Goal: Information Seeking & Learning: Learn about a topic

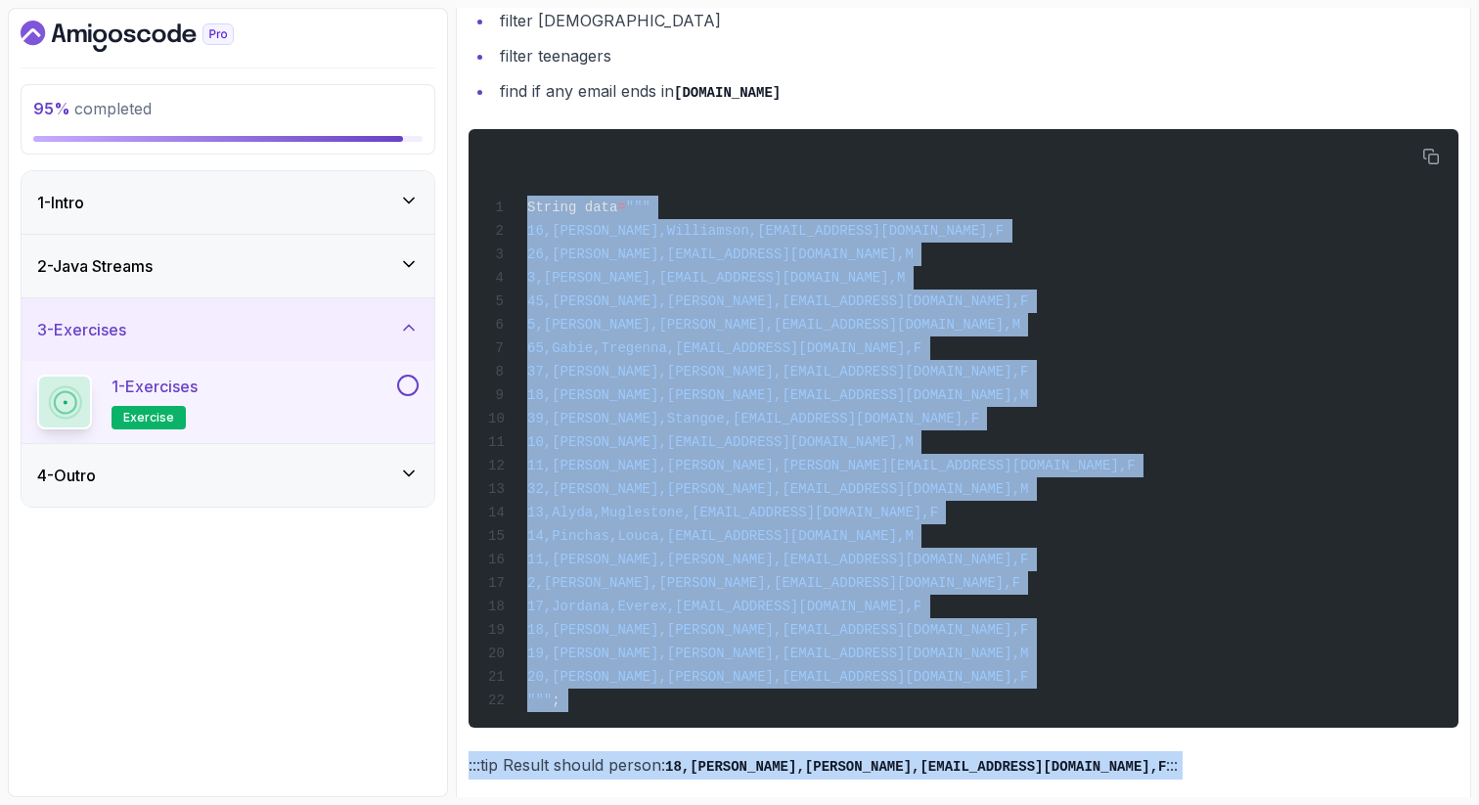
scroll to position [3025, 0]
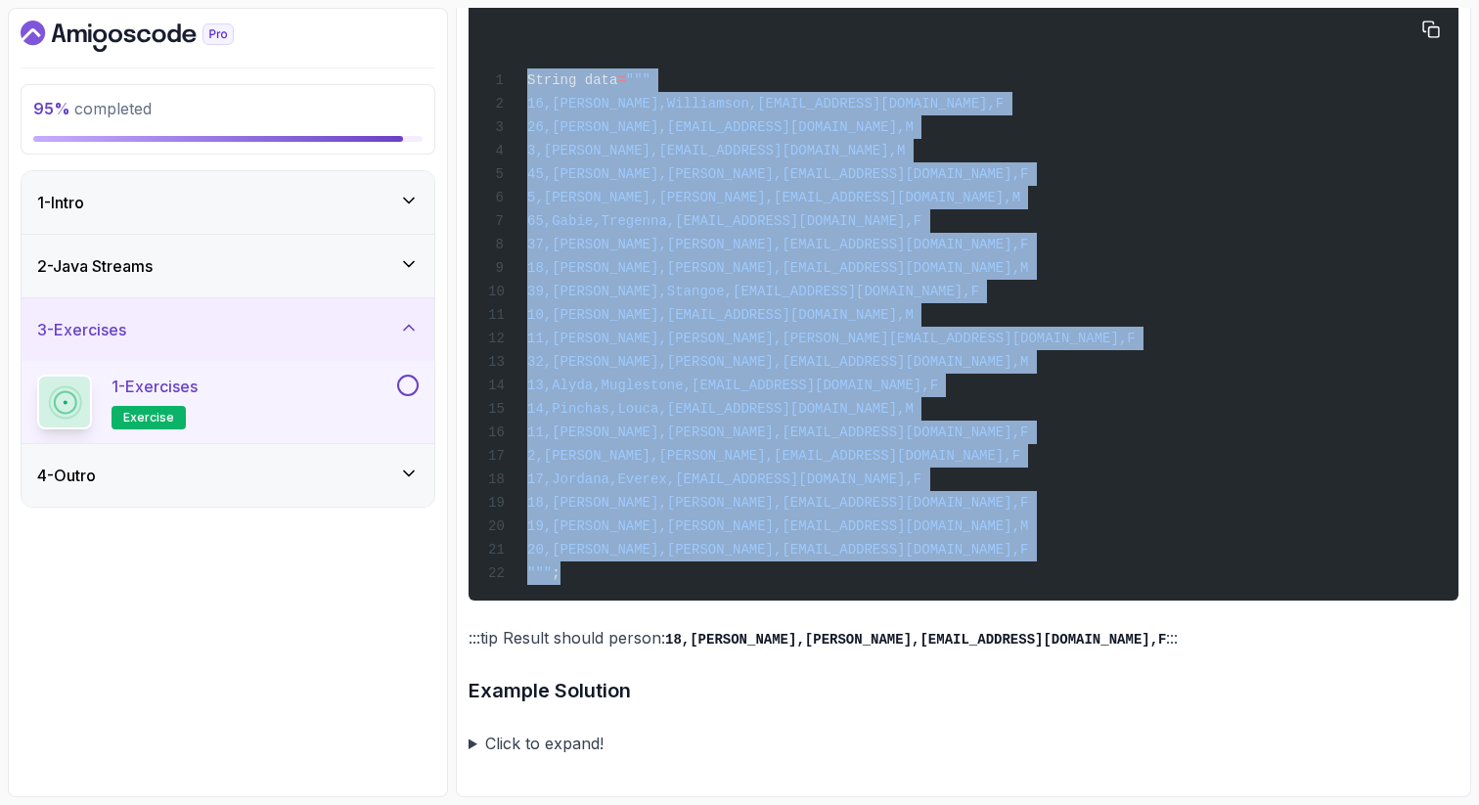
drag, startPoint x: 529, startPoint y: 389, endPoint x: 730, endPoint y: 569, distance: 269.4
click at [733, 572] on div "String data = """ 16,Fanchette,Williamson,fwilliamson0@github.com,F 26,Aleksand…" at bounding box center [963, 301] width 959 height 575
copy code "String data = """ 16,Fanchette,Williamson,fwilliamson0@github.com,F 26,Aleksand…"
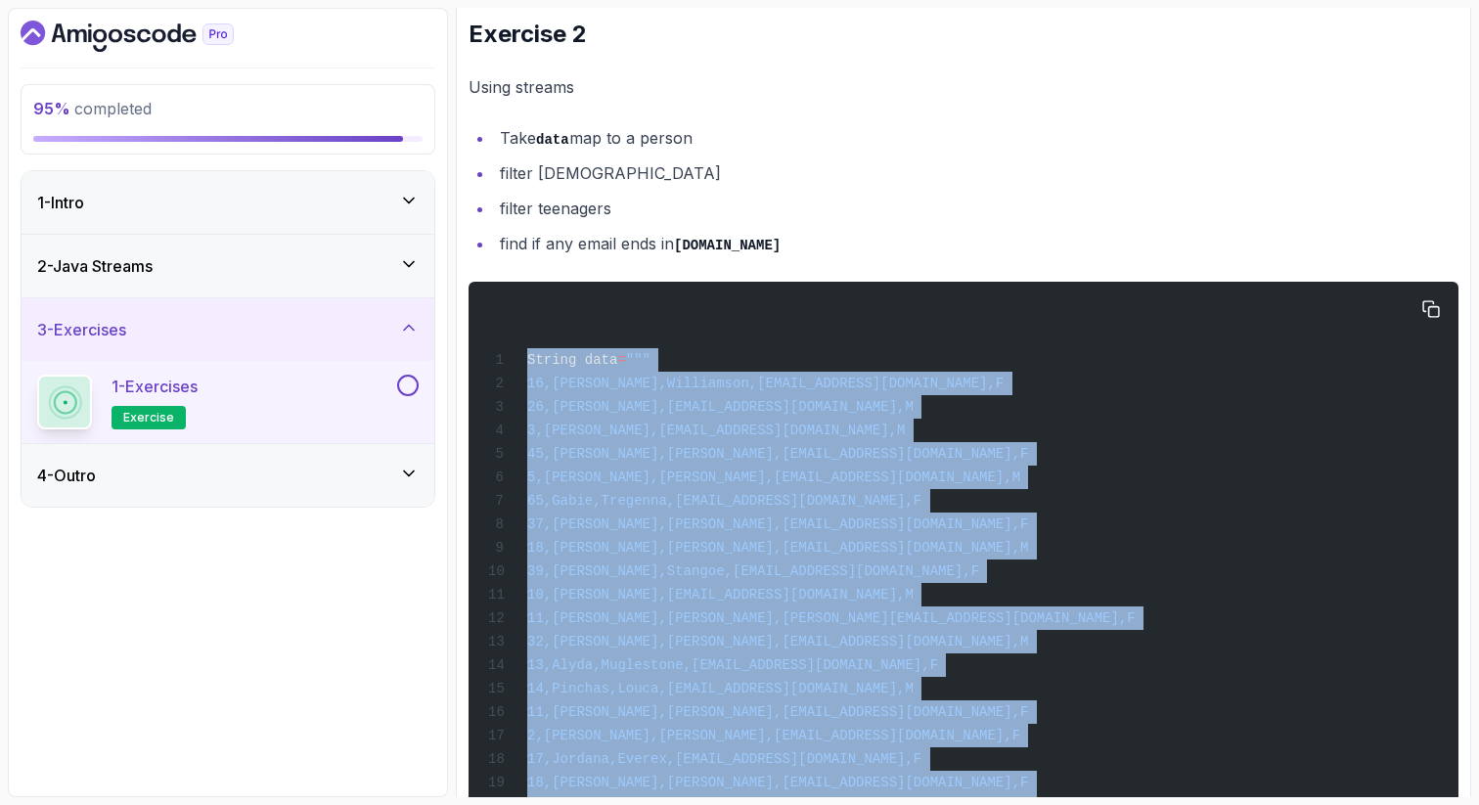
scroll to position [2697, 0]
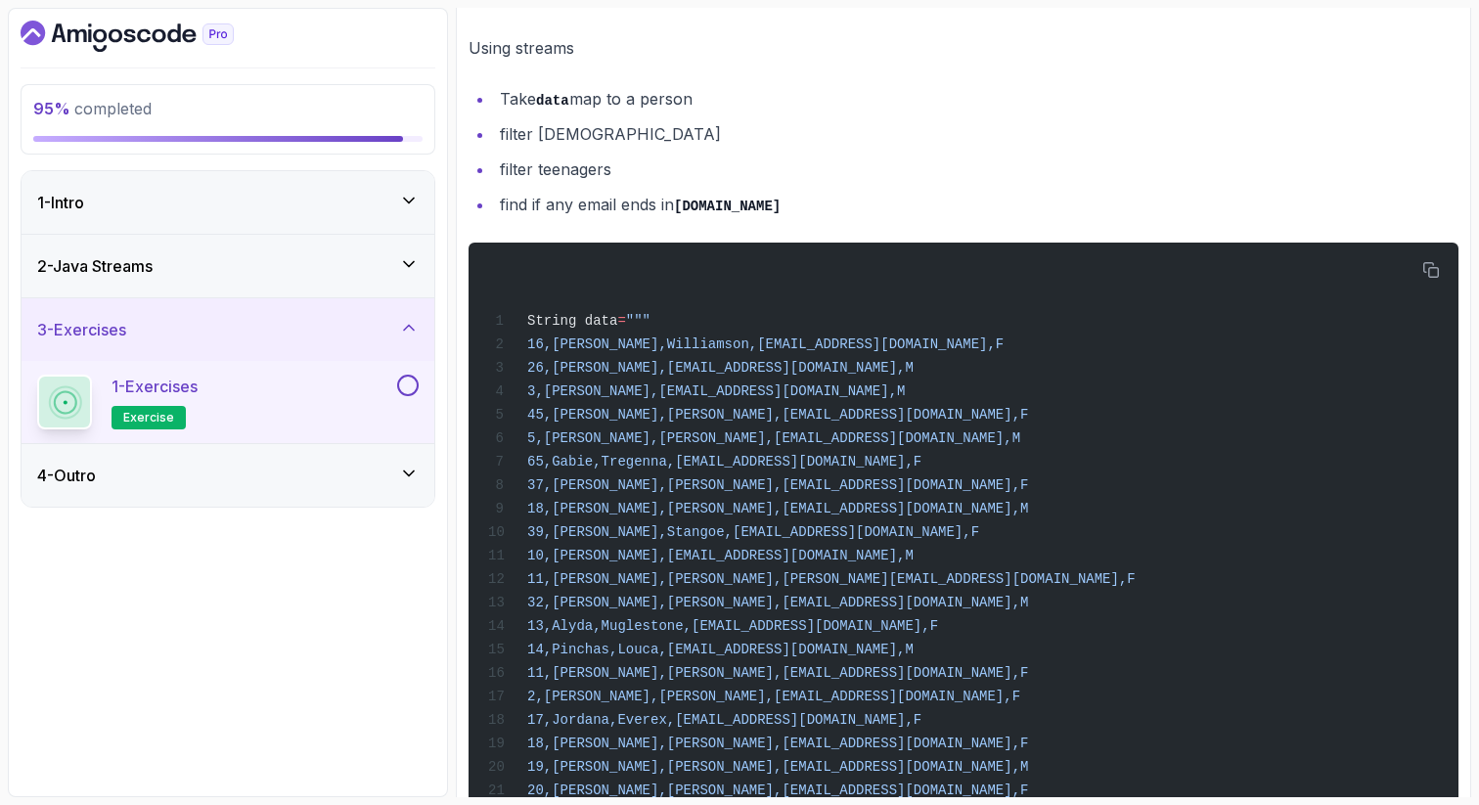
click at [519, 219] on li "find if any email ends in gov.uk" at bounding box center [976, 205] width 964 height 28
click at [572, 219] on li "find if any email ends in gov.uk" at bounding box center [976, 205] width 964 height 28
click at [649, 219] on li "find if any email ends in gov.uk" at bounding box center [976, 205] width 964 height 28
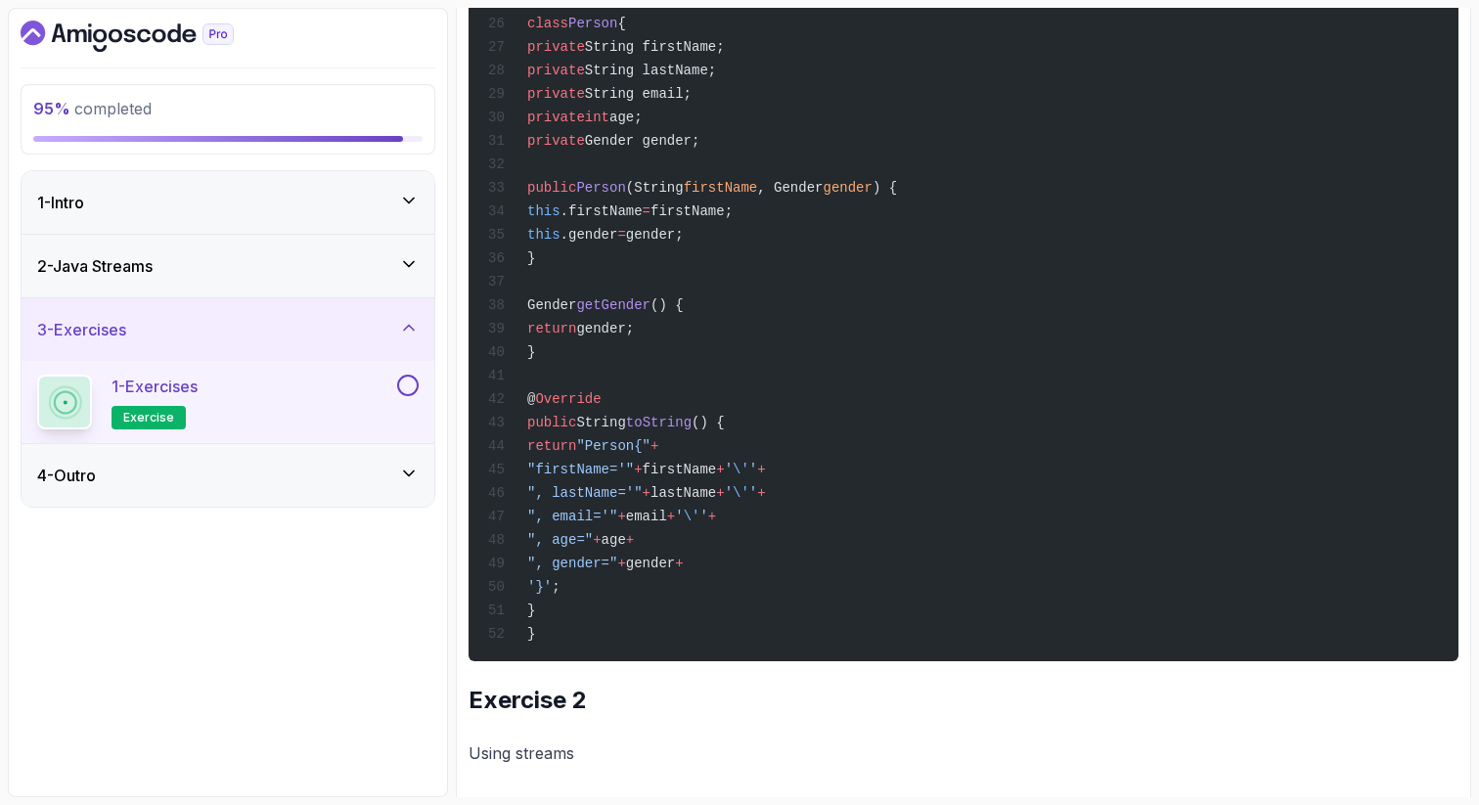
scroll to position [2047, 0]
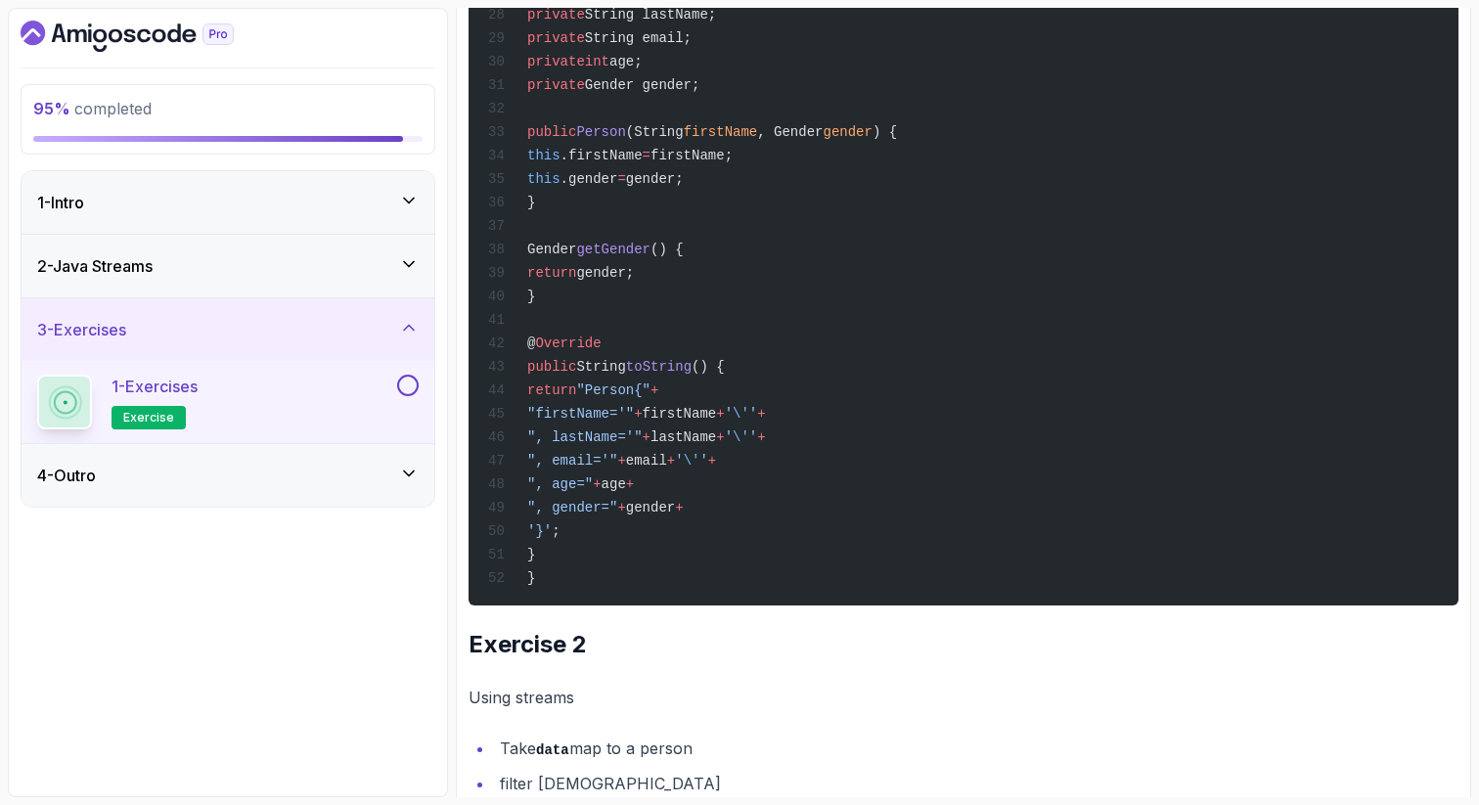
click at [897, 140] on span ") {" at bounding box center [884, 132] width 24 height 16
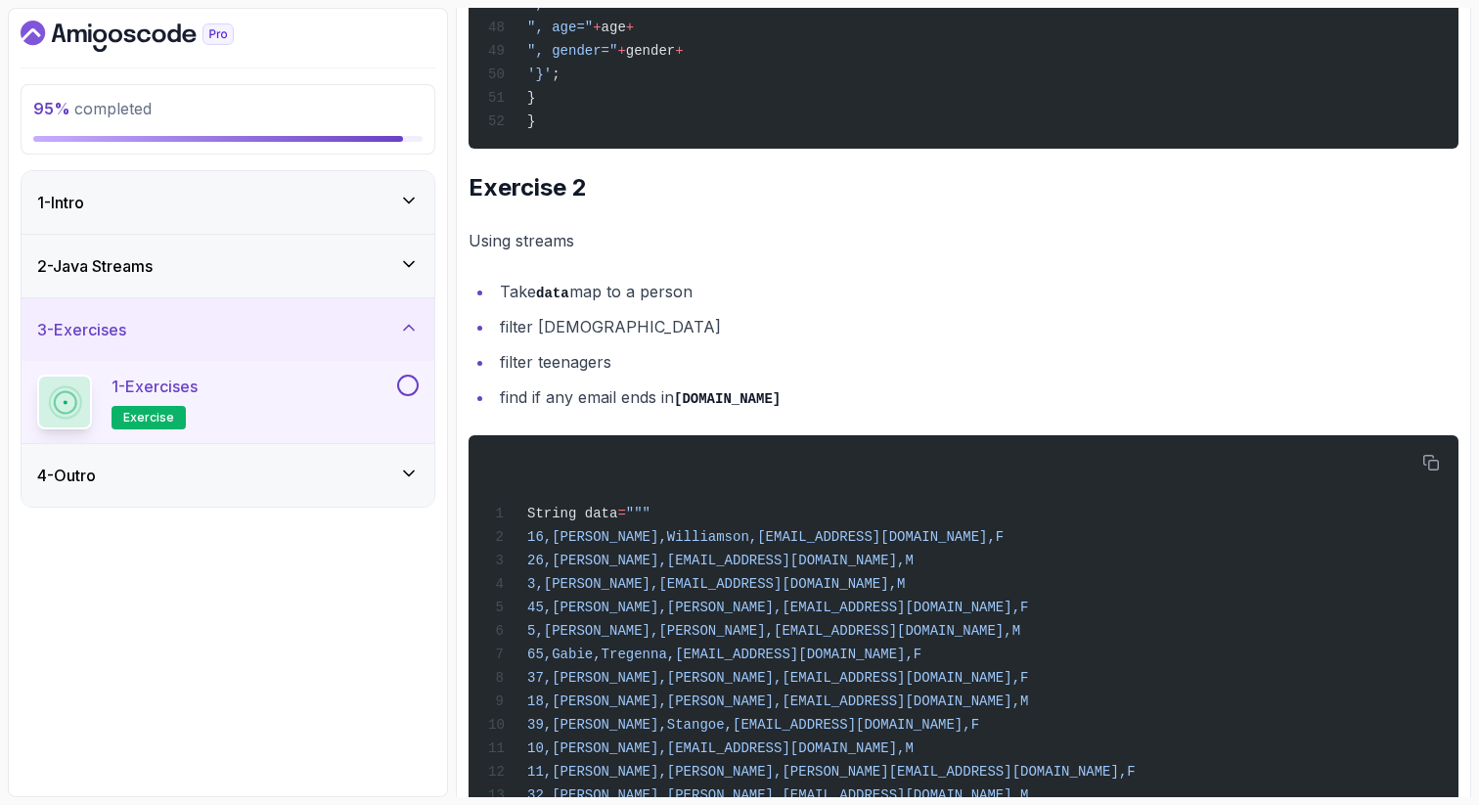
scroll to position [2517, 0]
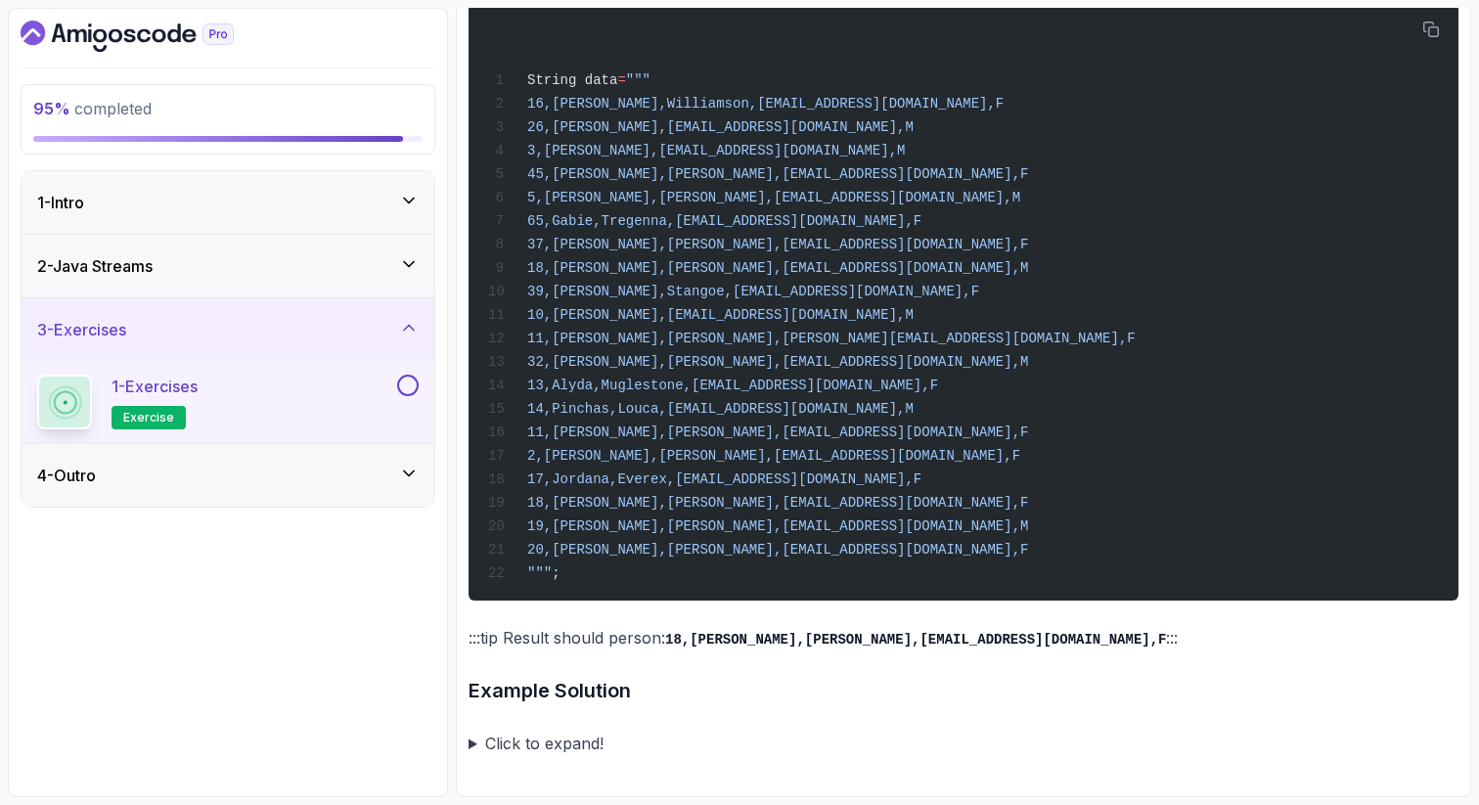
scroll to position [3025, 0]
click at [473, 743] on summary "Click to expand!" at bounding box center [964, 743] width 990 height 27
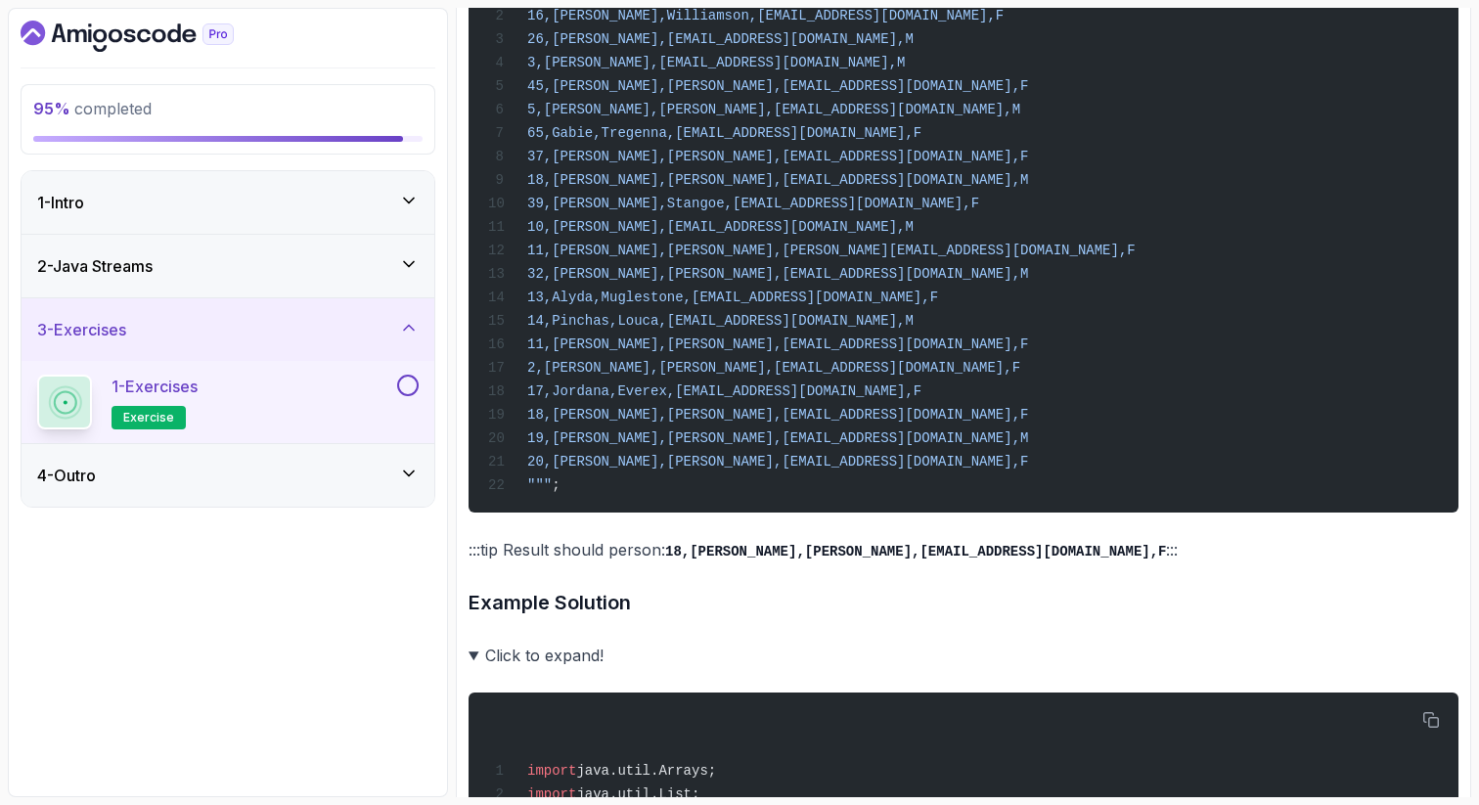
click at [526, 724] on div "~4 min read Exercises If you have completed the following courses Java for Begi…" at bounding box center [964, 62] width 990 height 5650
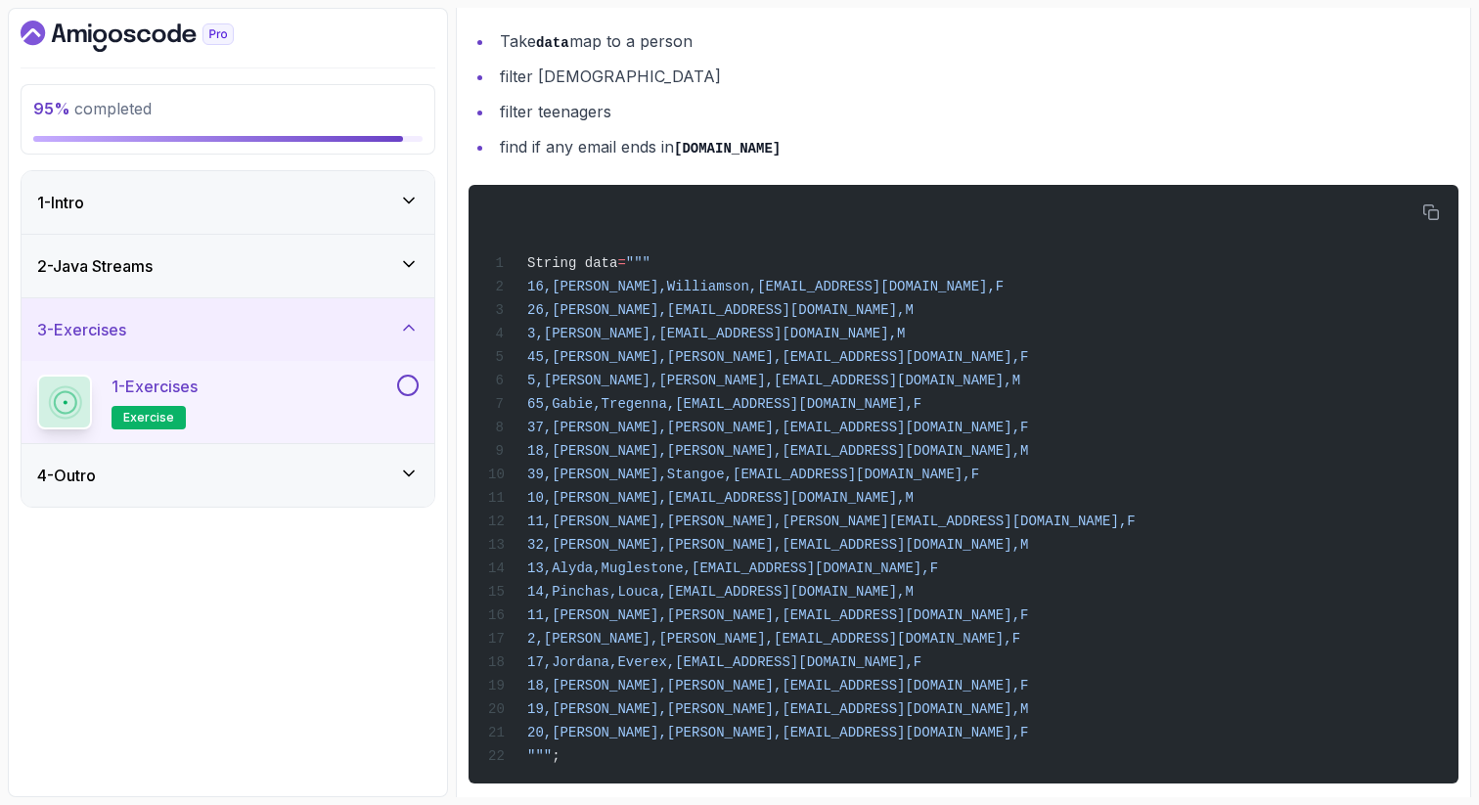
scroll to position [2751, 0]
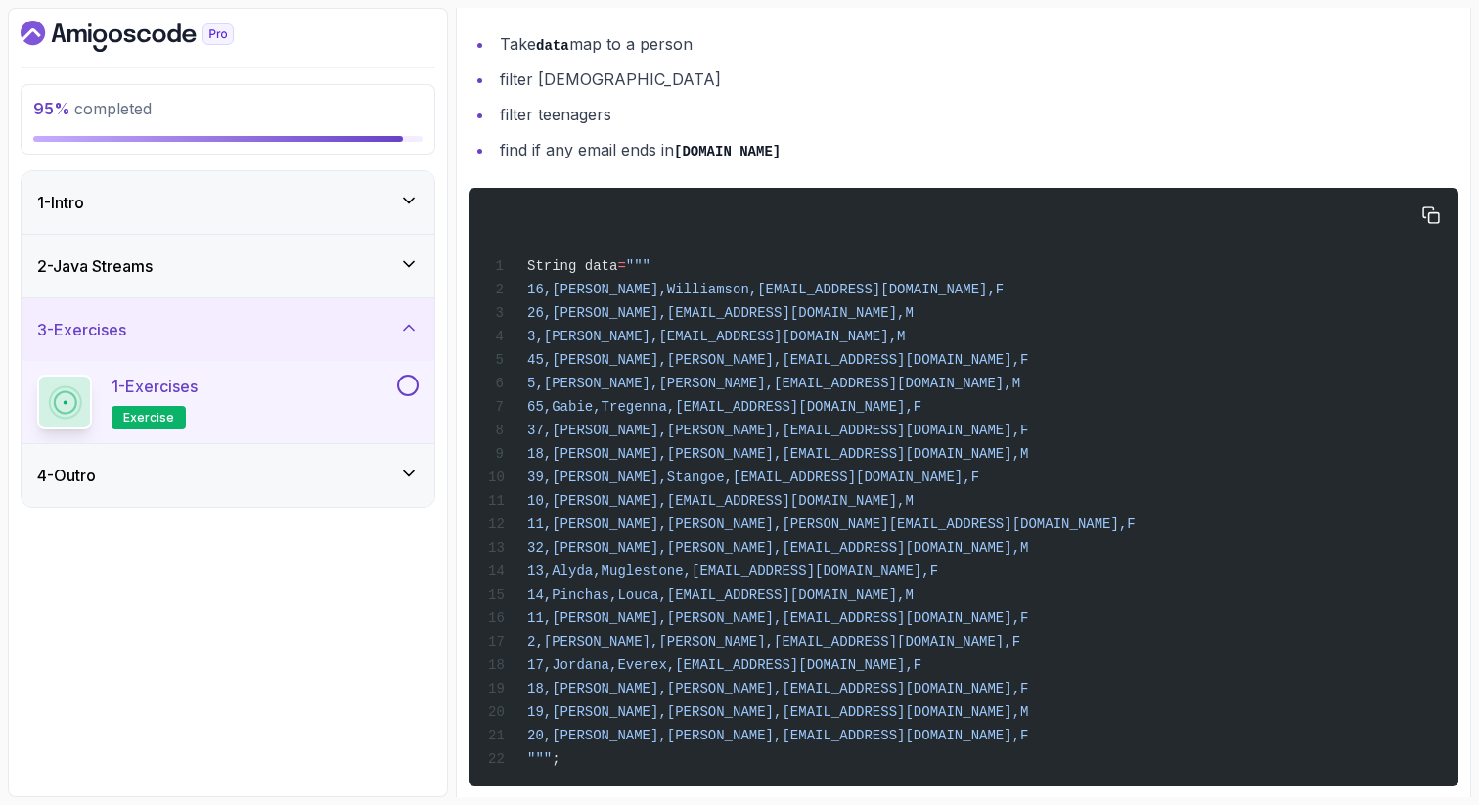
click at [928, 668] on div "String data = """ 16,Fanchette,Williamson,fwilliamson0@github.com,F 26,Aleksand…" at bounding box center [963, 487] width 959 height 575
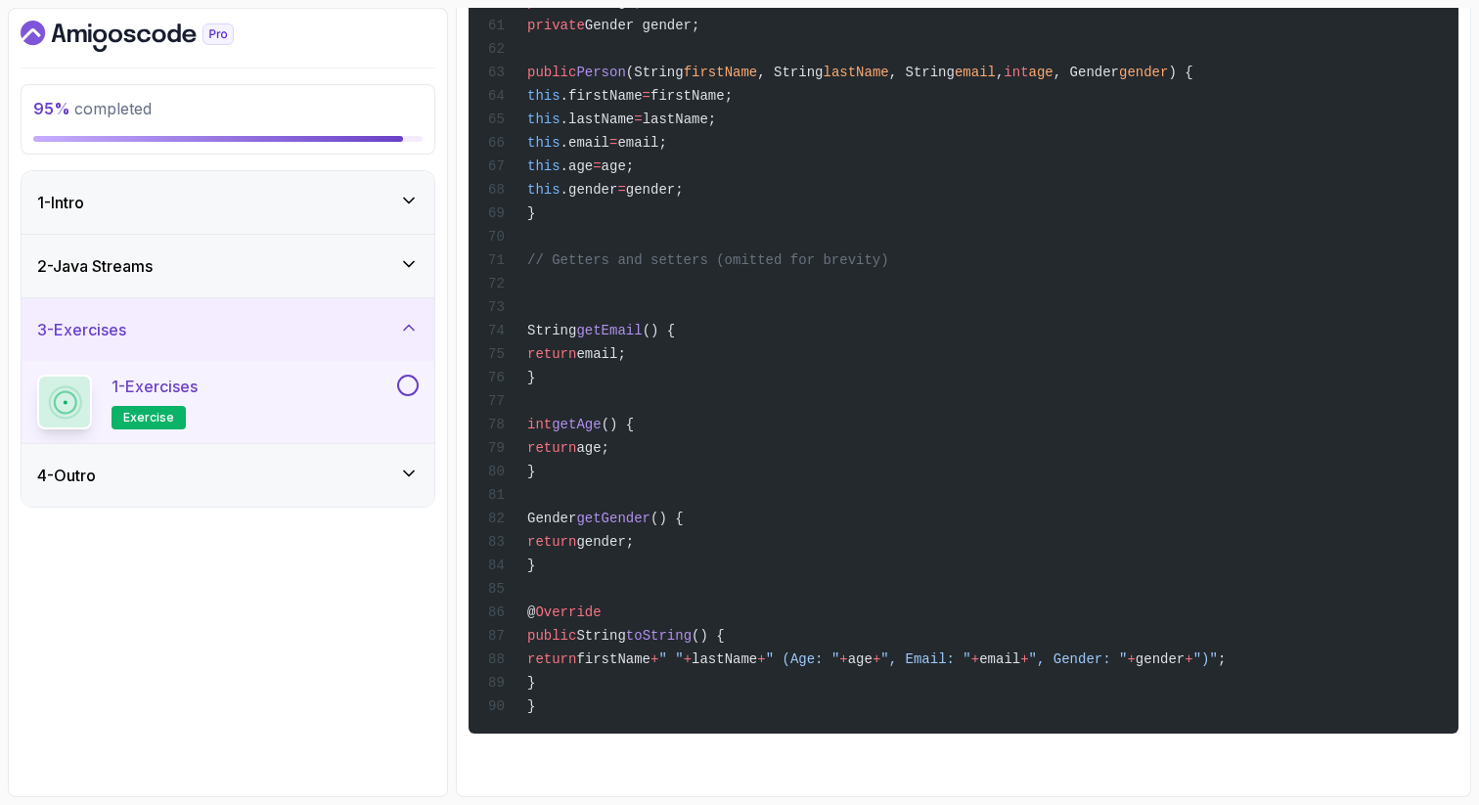
scroll to position [5355, 0]
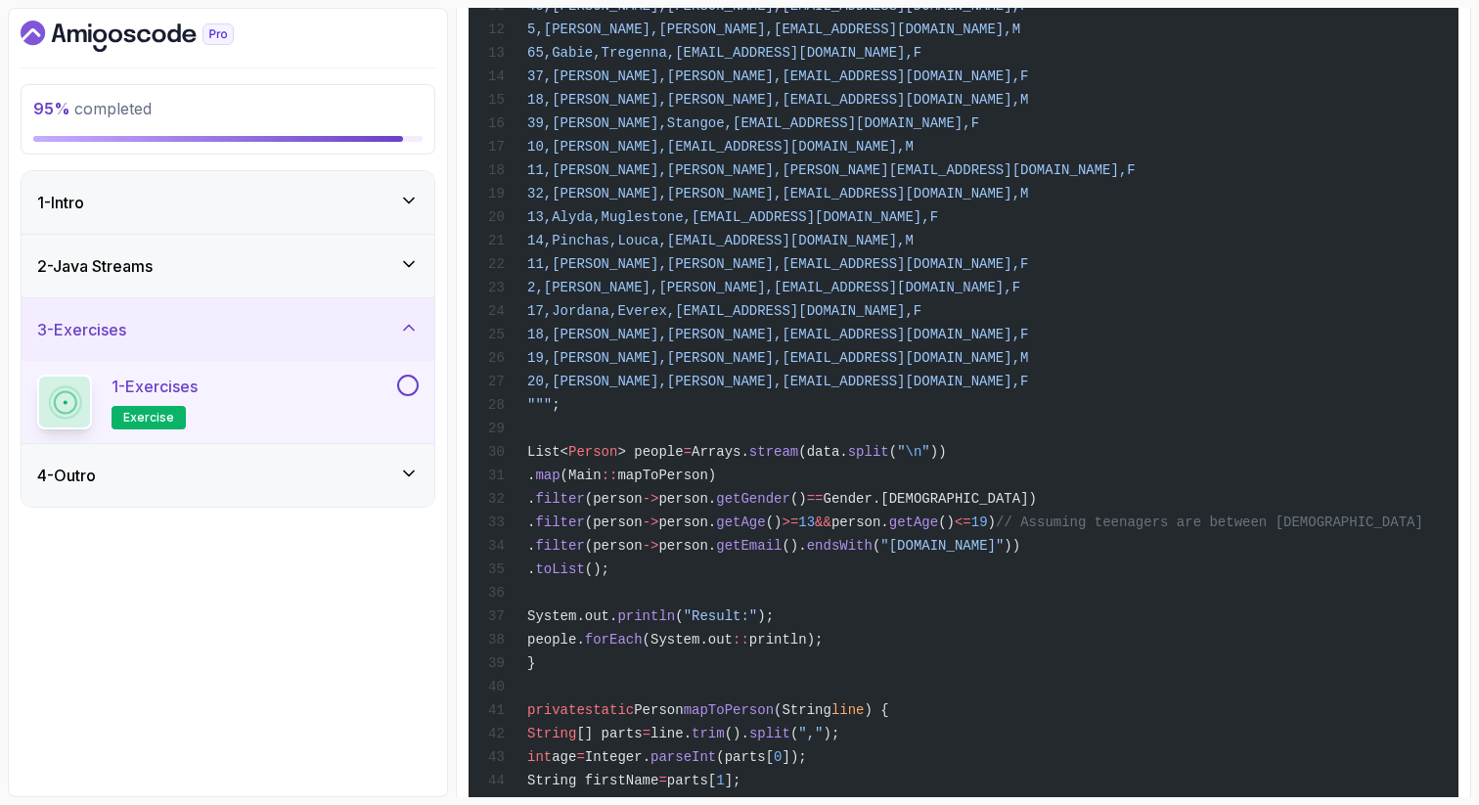
scroll to position [4064, 0]
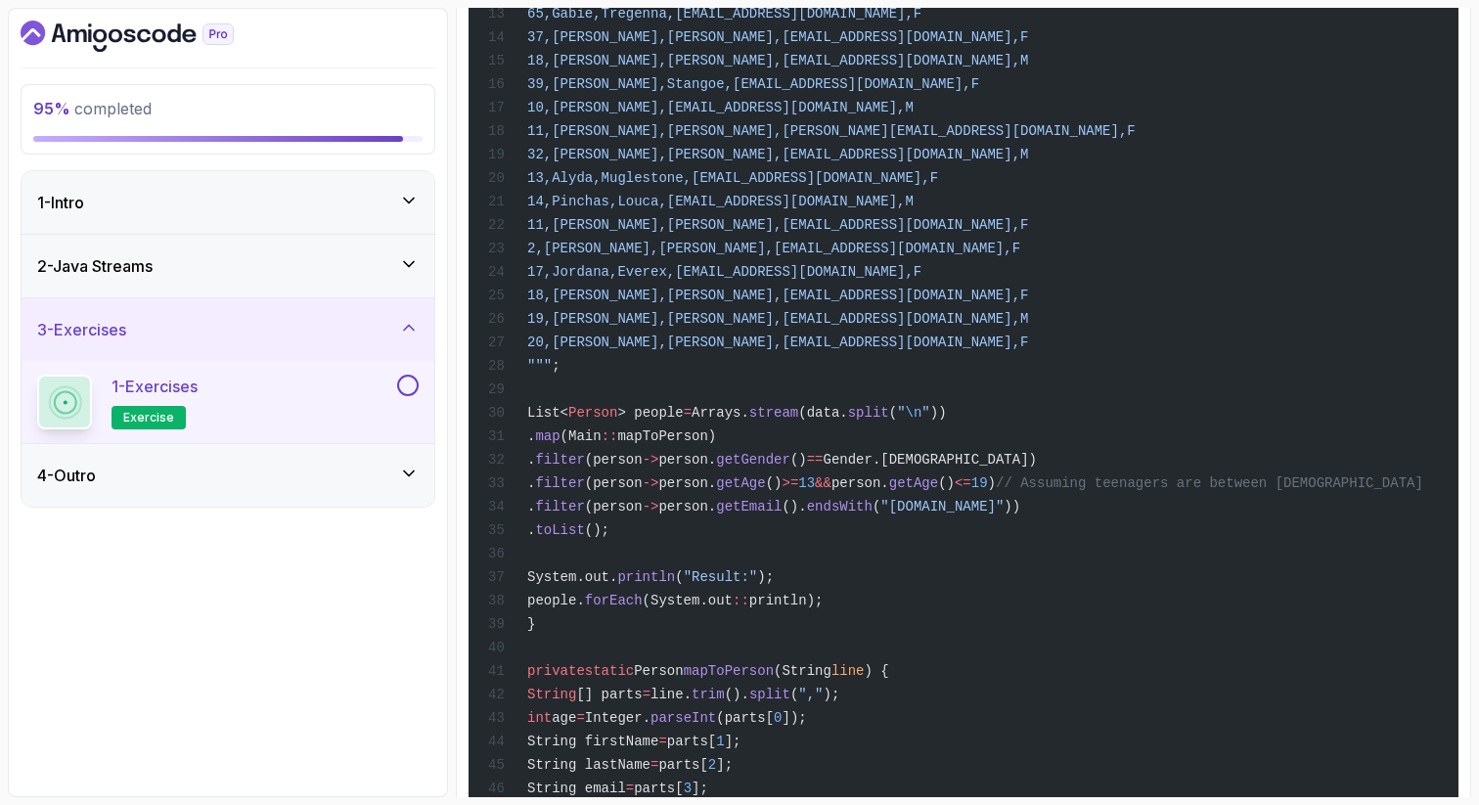
click at [716, 444] on span "mapToPerson)" at bounding box center [666, 436] width 99 height 16
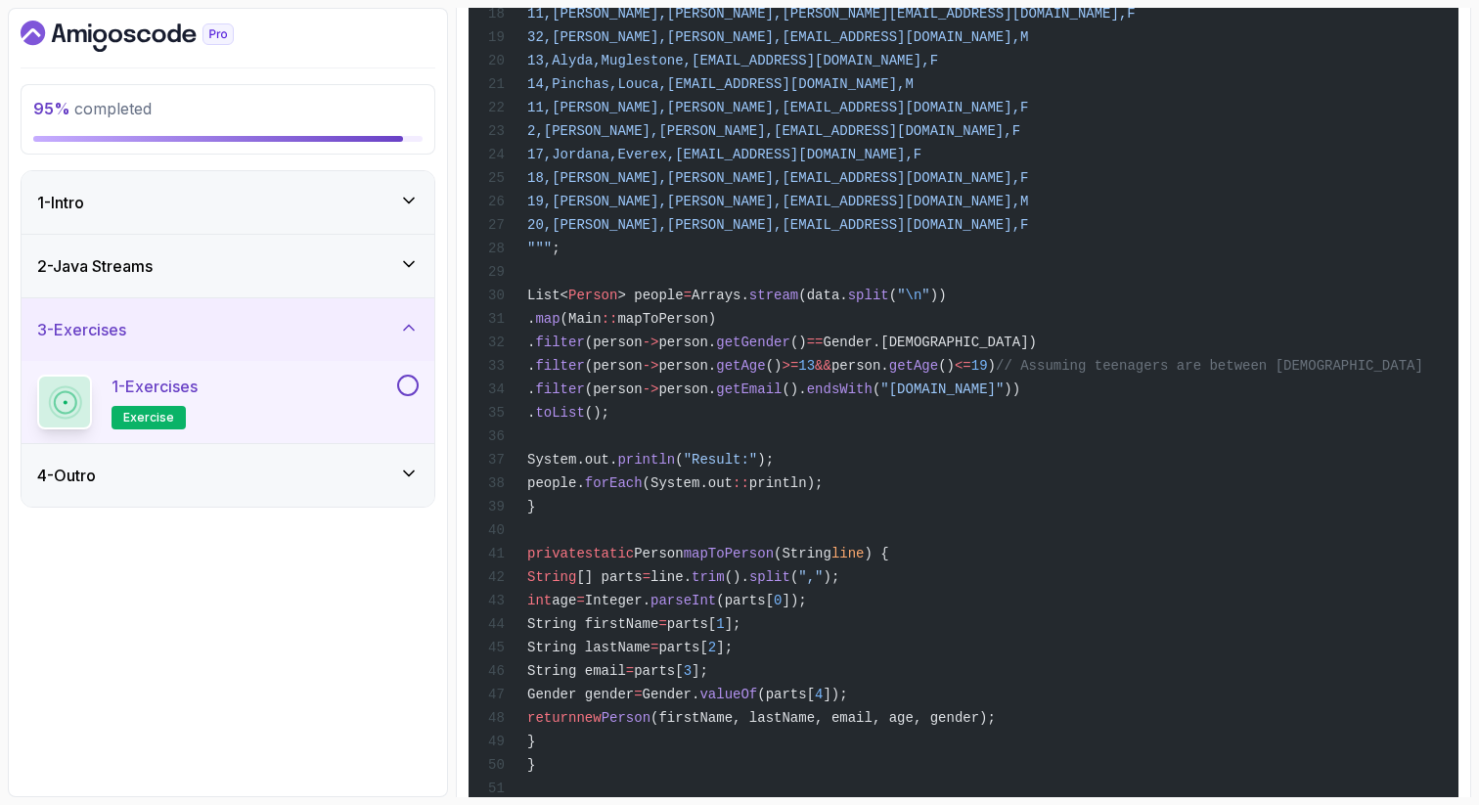
scroll to position [4220, 0]
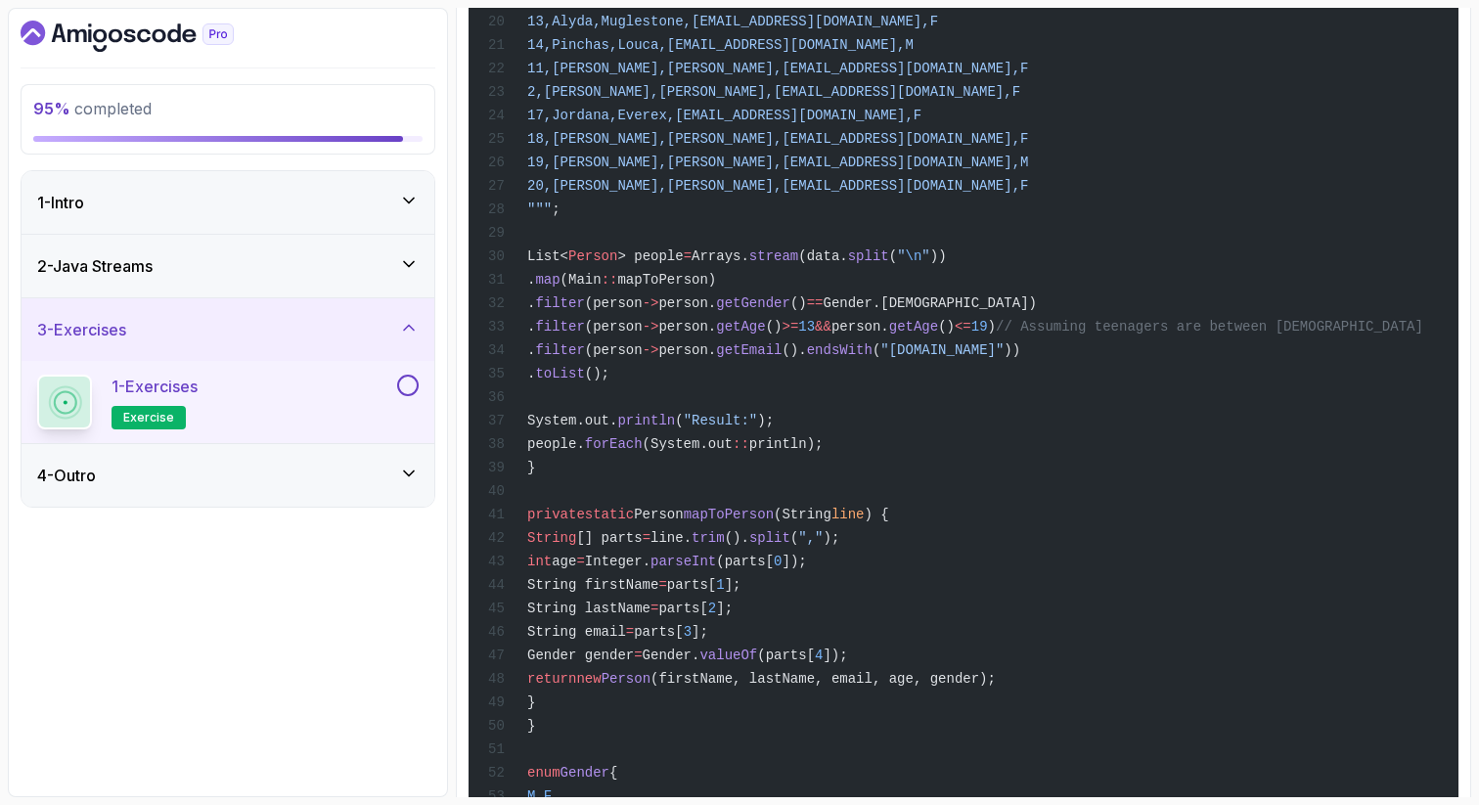
click at [887, 771] on div "import java.util.Arrays; import java.util.List; import java.util.stream.Collect…" at bounding box center [963, 594] width 959 height 2171
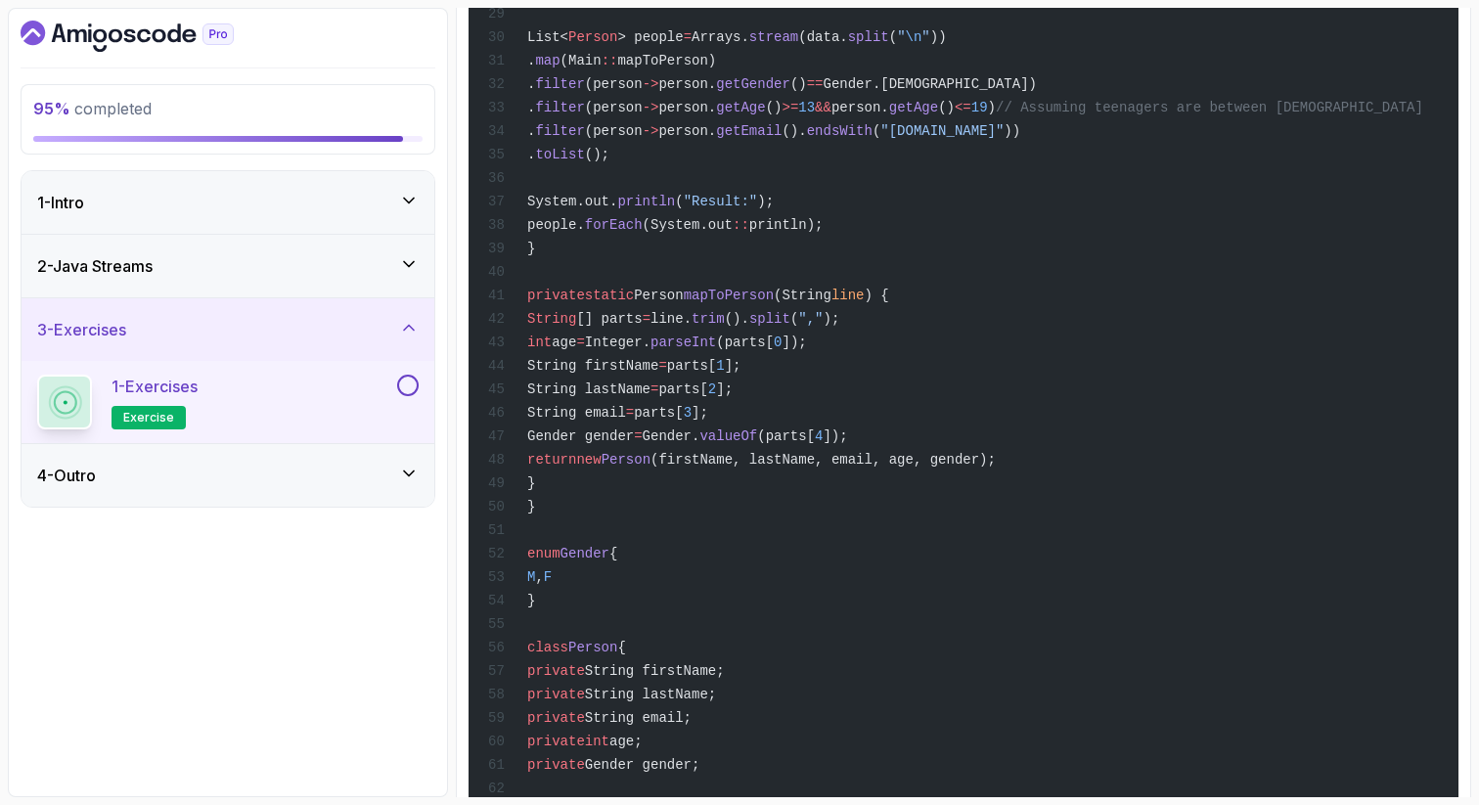
scroll to position [4455, 0]
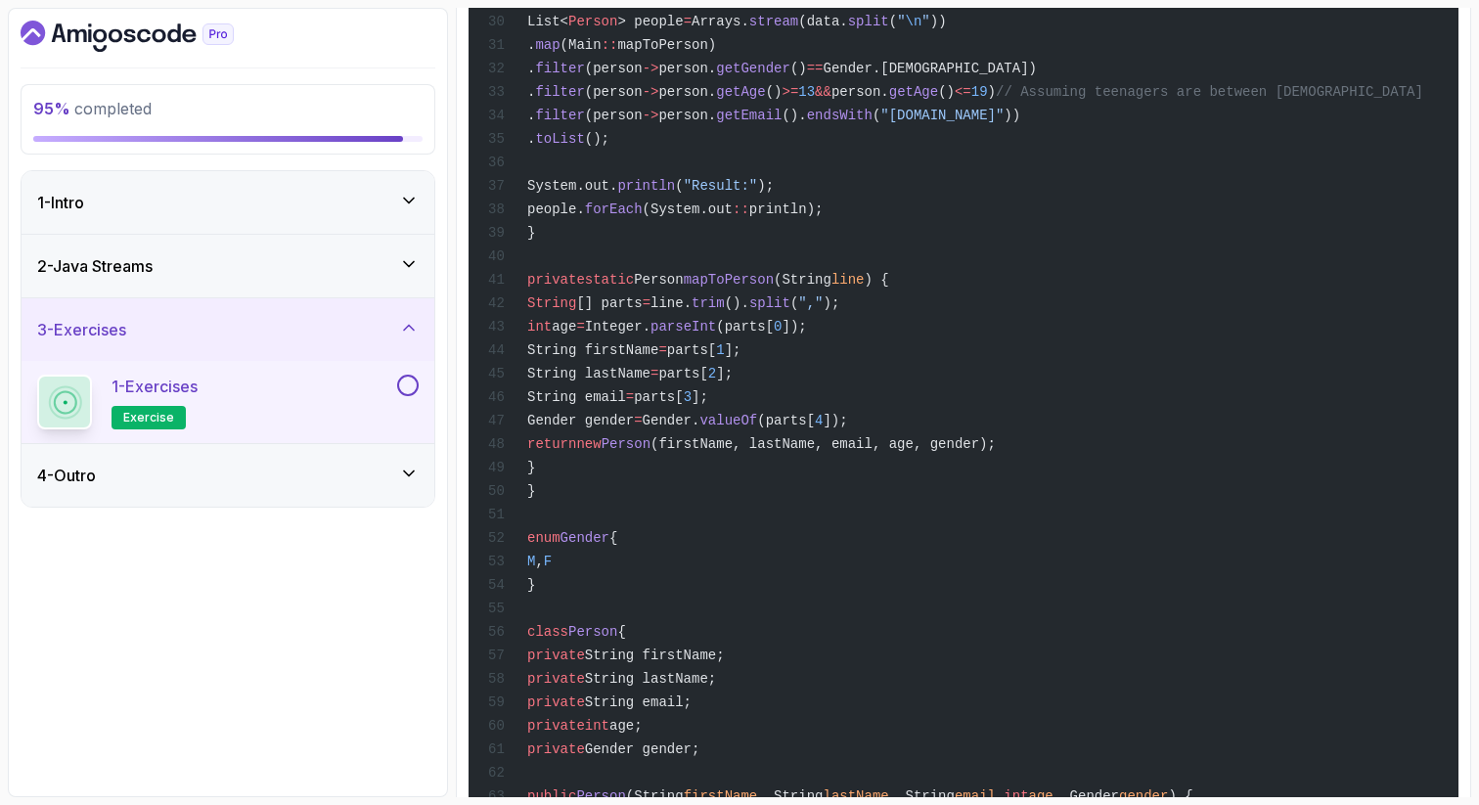
drag, startPoint x: 1081, startPoint y: 585, endPoint x: 594, endPoint y: 572, distance: 487.3
click at [594, 572] on div "import java.util.Arrays; import java.util.List; import java.util.stream.Collect…" at bounding box center [963, 359] width 959 height 2171
copy span "return new Person (firstName, lastName, email, age, gender);"
click at [1097, 381] on div "import java.util.Arrays; import java.util.List; import java.util.stream.Collect…" at bounding box center [963, 359] width 959 height 2171
click at [987, 684] on div "import java.util.Arrays; import java.util.List; import java.util.stream.Collect…" at bounding box center [963, 359] width 959 height 2171
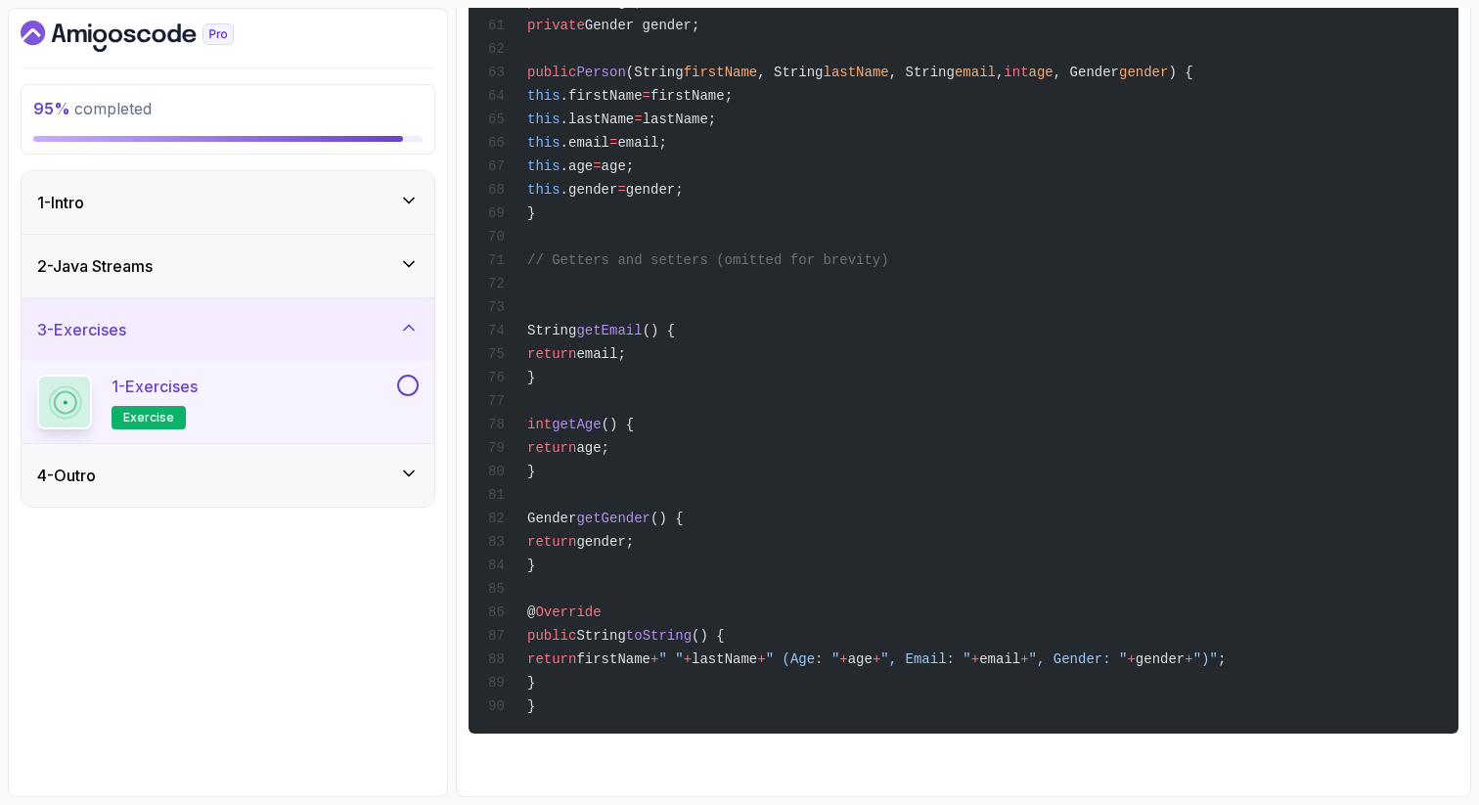
scroll to position [5355, 0]
click at [413, 376] on button at bounding box center [408, 386] width 22 height 22
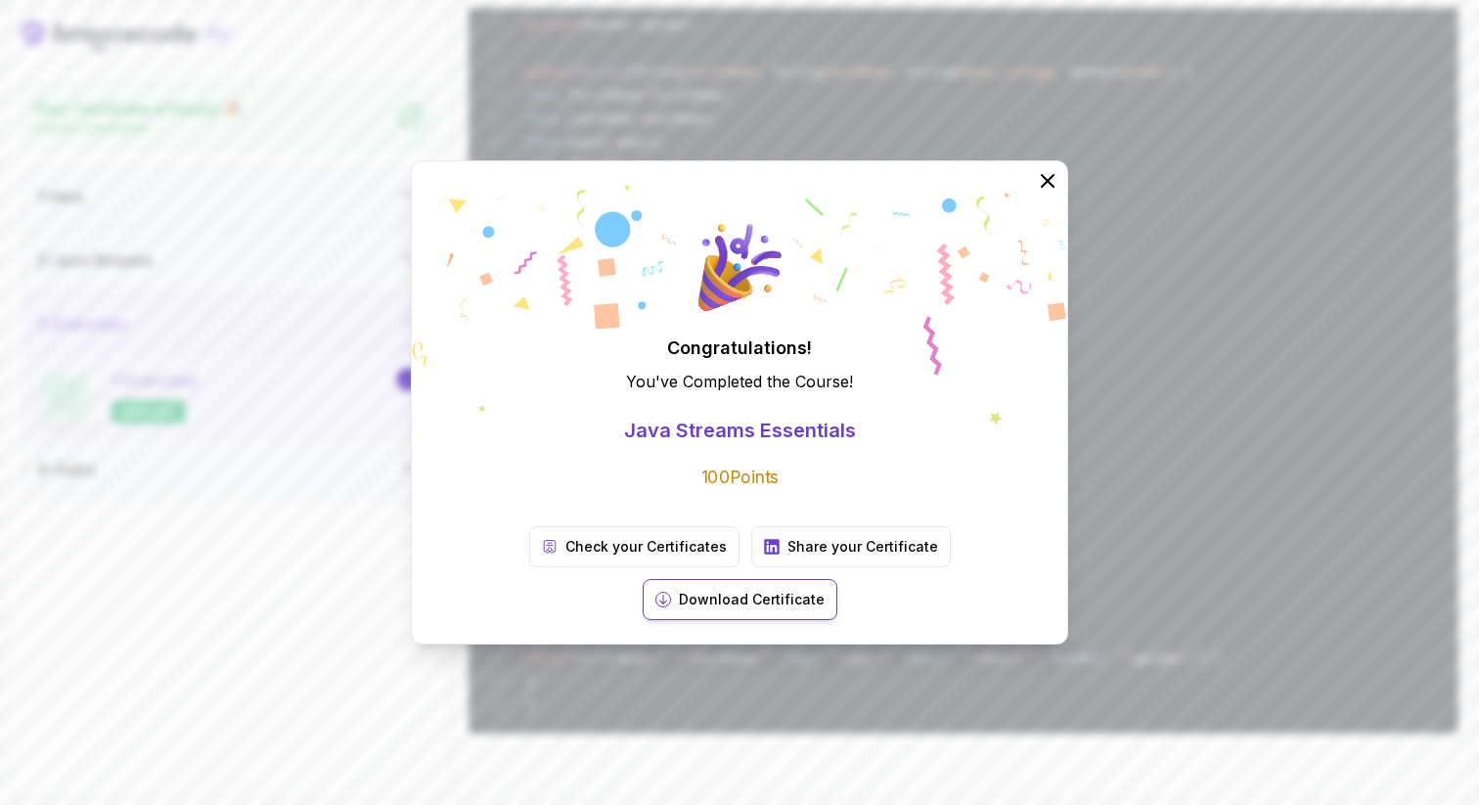
click at [825, 590] on p "Download Certificate" at bounding box center [752, 600] width 146 height 20
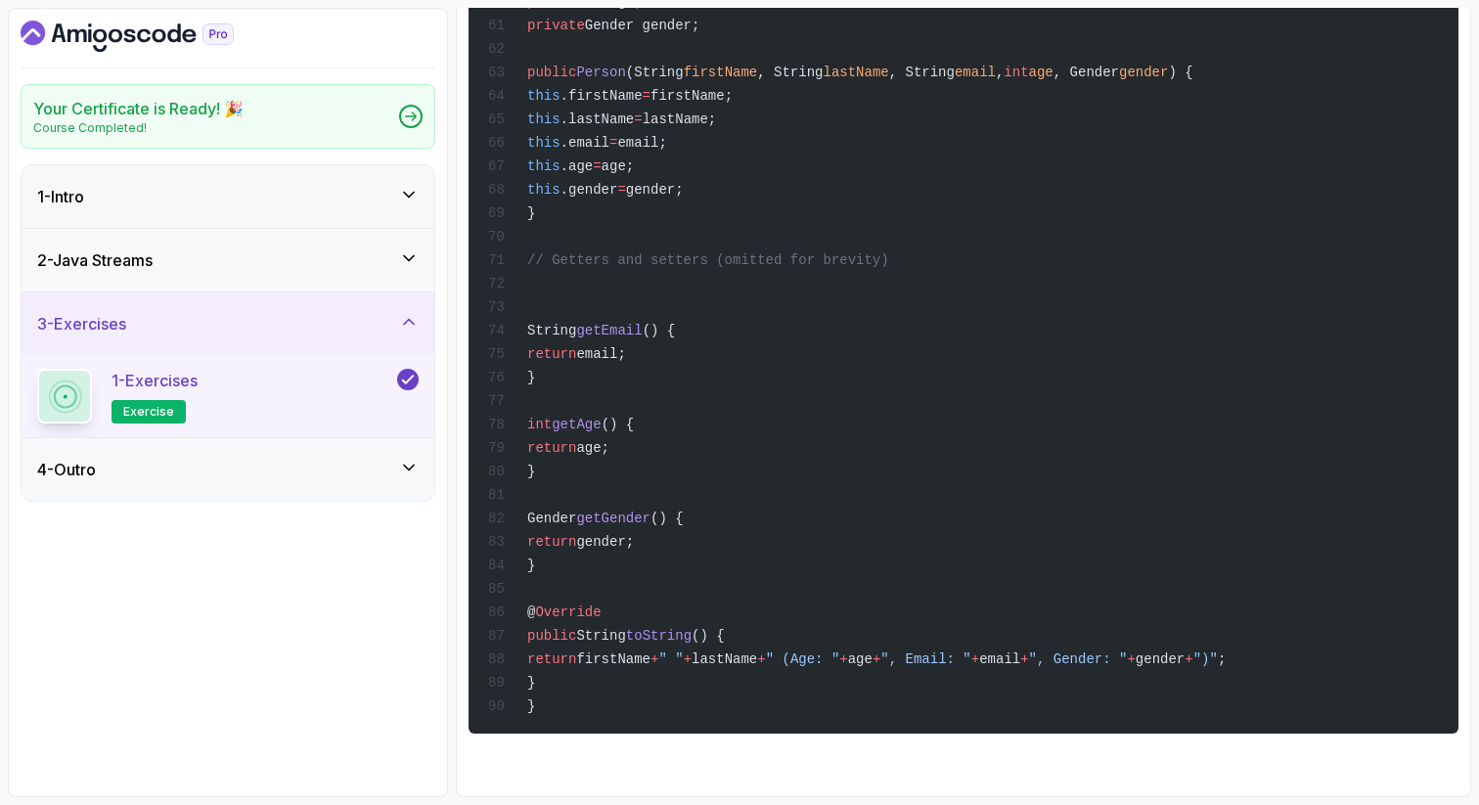
click at [413, 325] on icon at bounding box center [409, 322] width 20 height 20
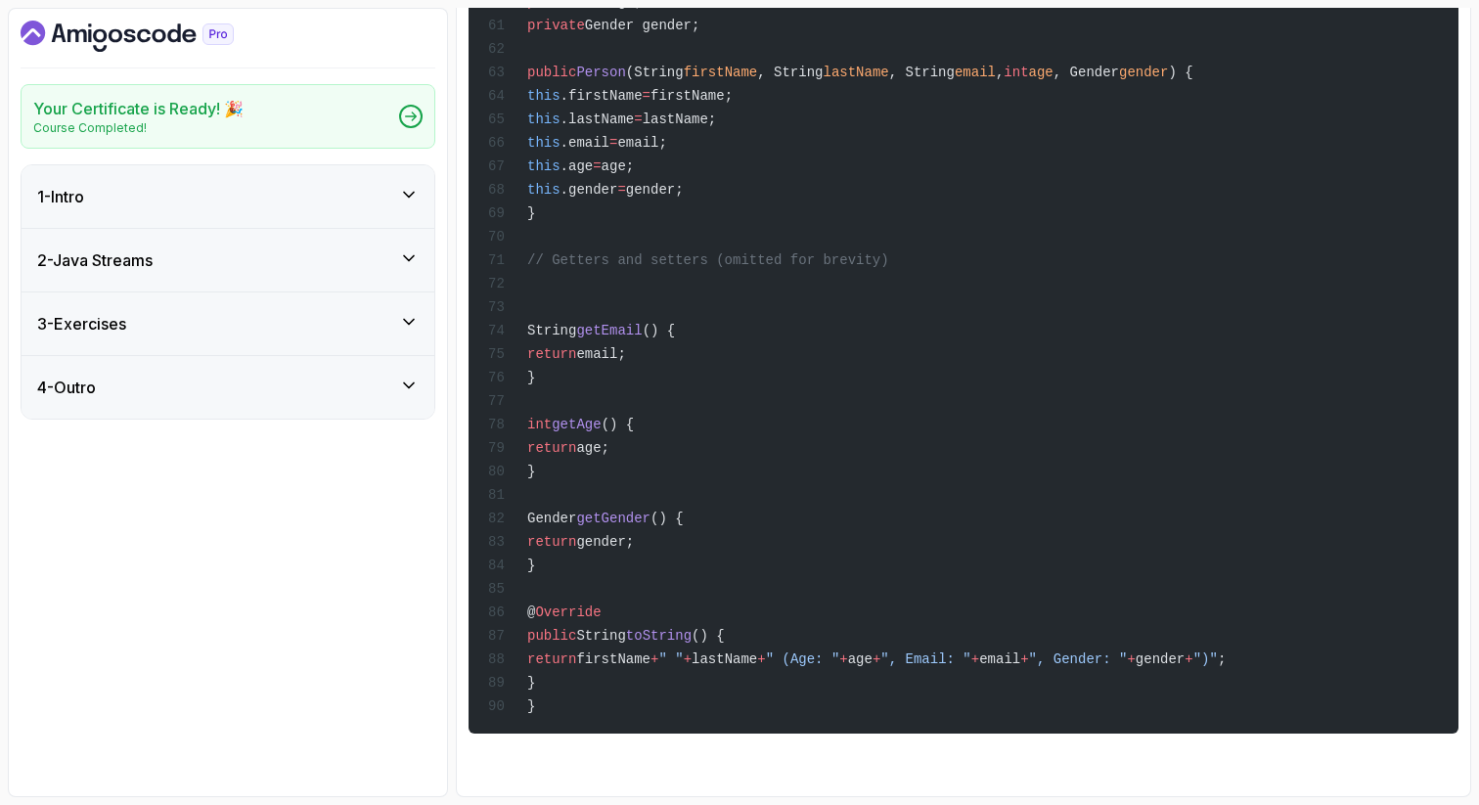
click at [412, 383] on icon at bounding box center [409, 385] width 10 height 5
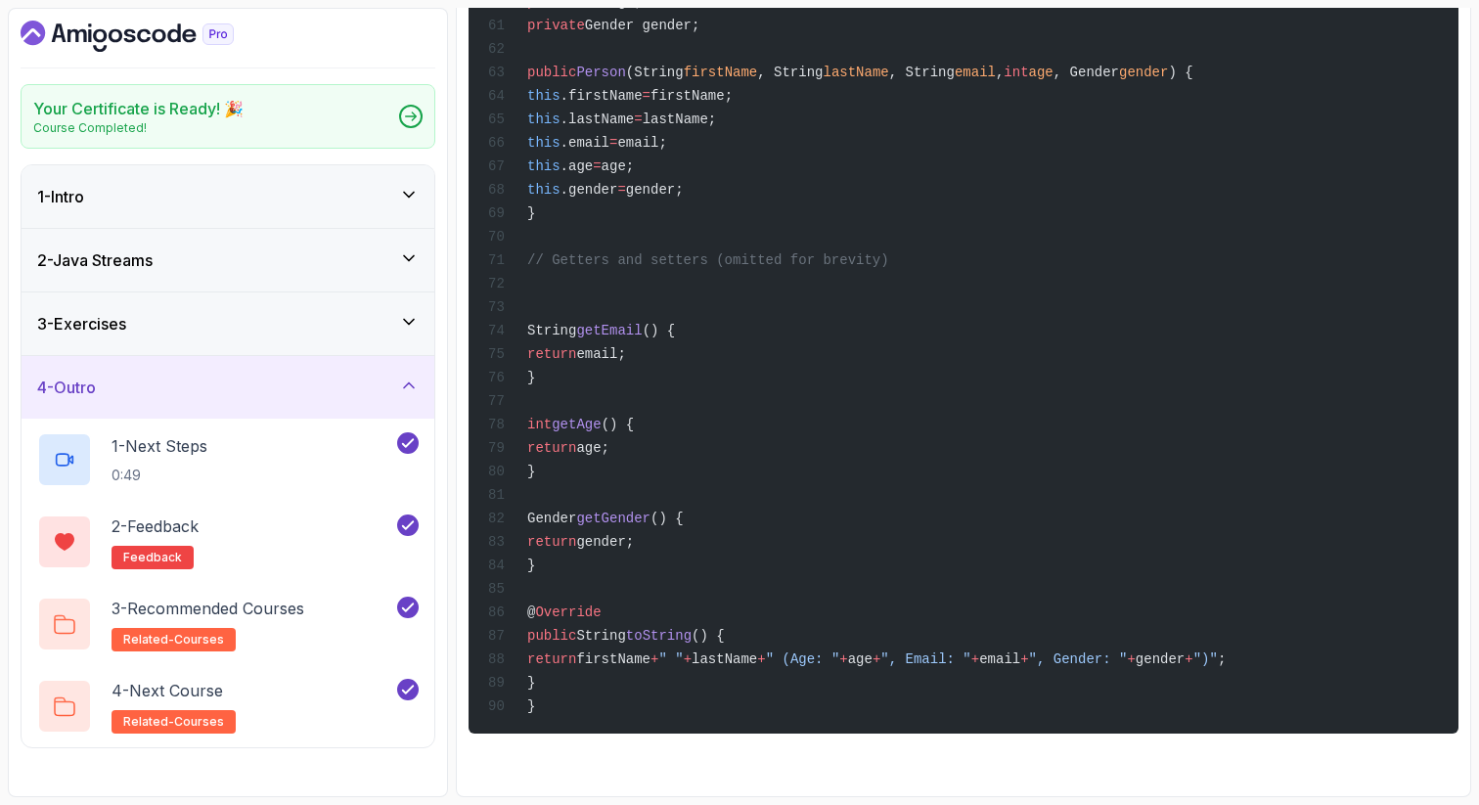
click at [413, 383] on icon at bounding box center [409, 386] width 20 height 20
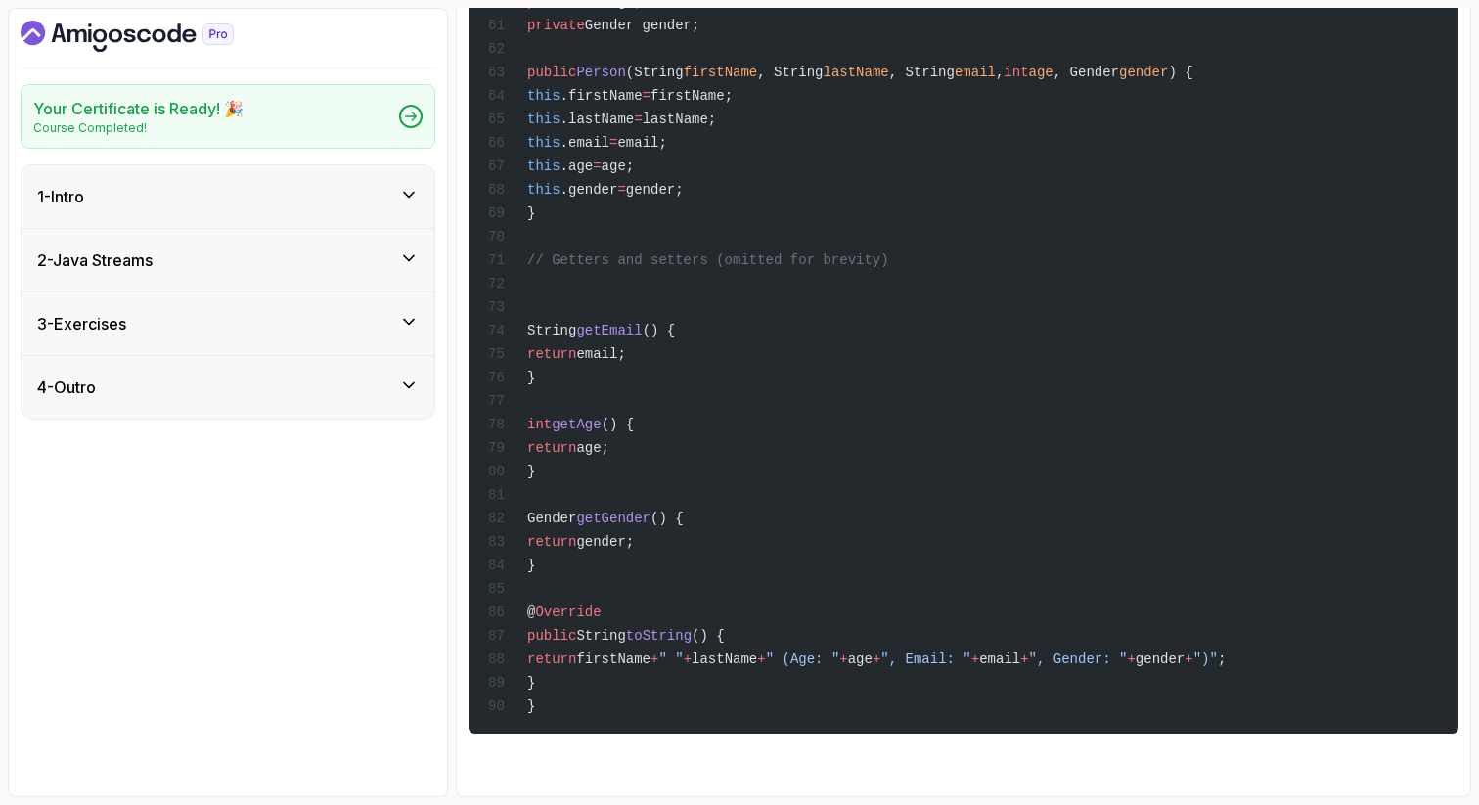
click at [1478, 90] on section "Your Certificate is Ready! 🎉 Course Completed! 1 - Intro 2 - Java Streams 3 - E…" at bounding box center [739, 402] width 1479 height 805
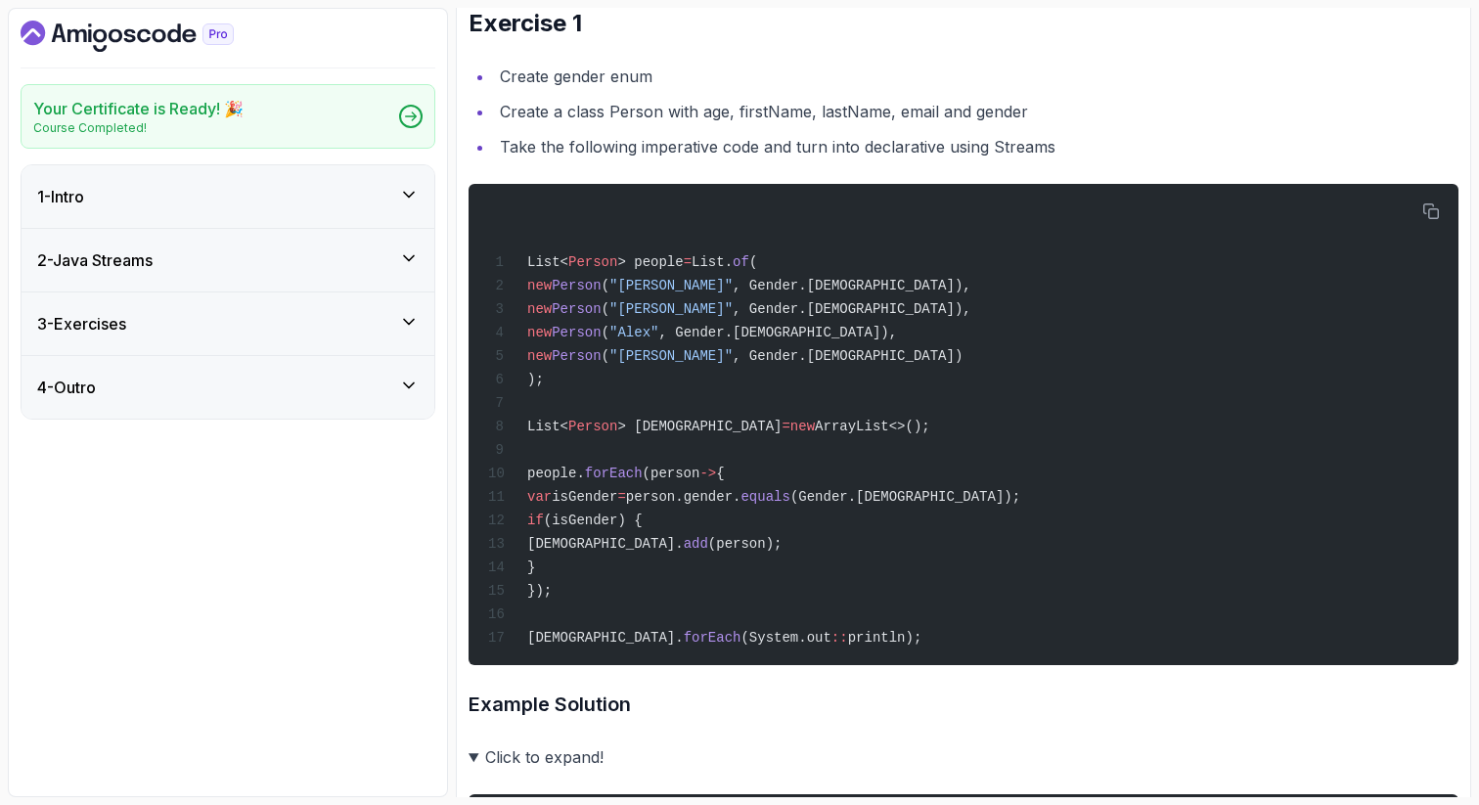
scroll to position [0, 0]
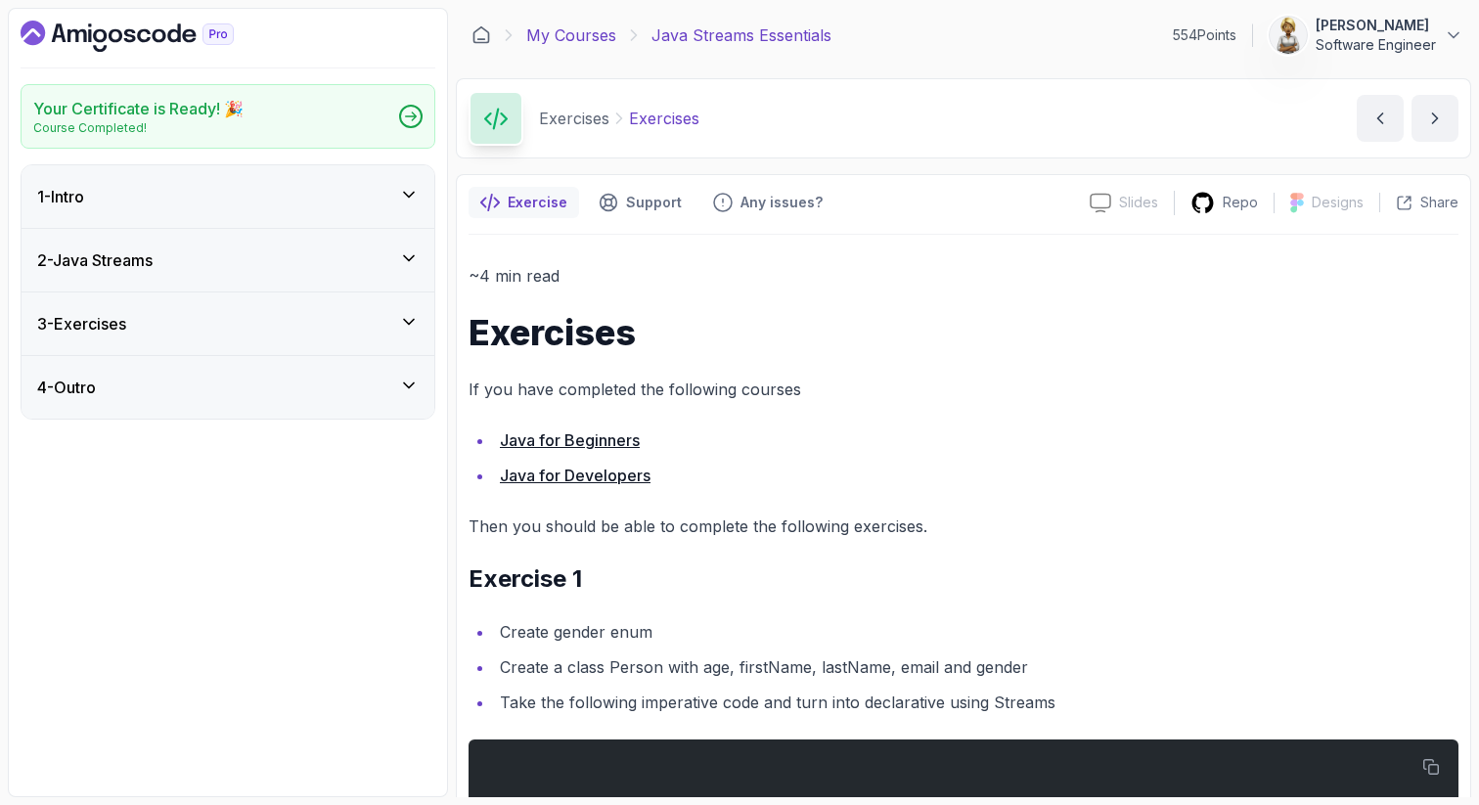
click at [551, 32] on link "My Courses" at bounding box center [571, 34] width 90 height 23
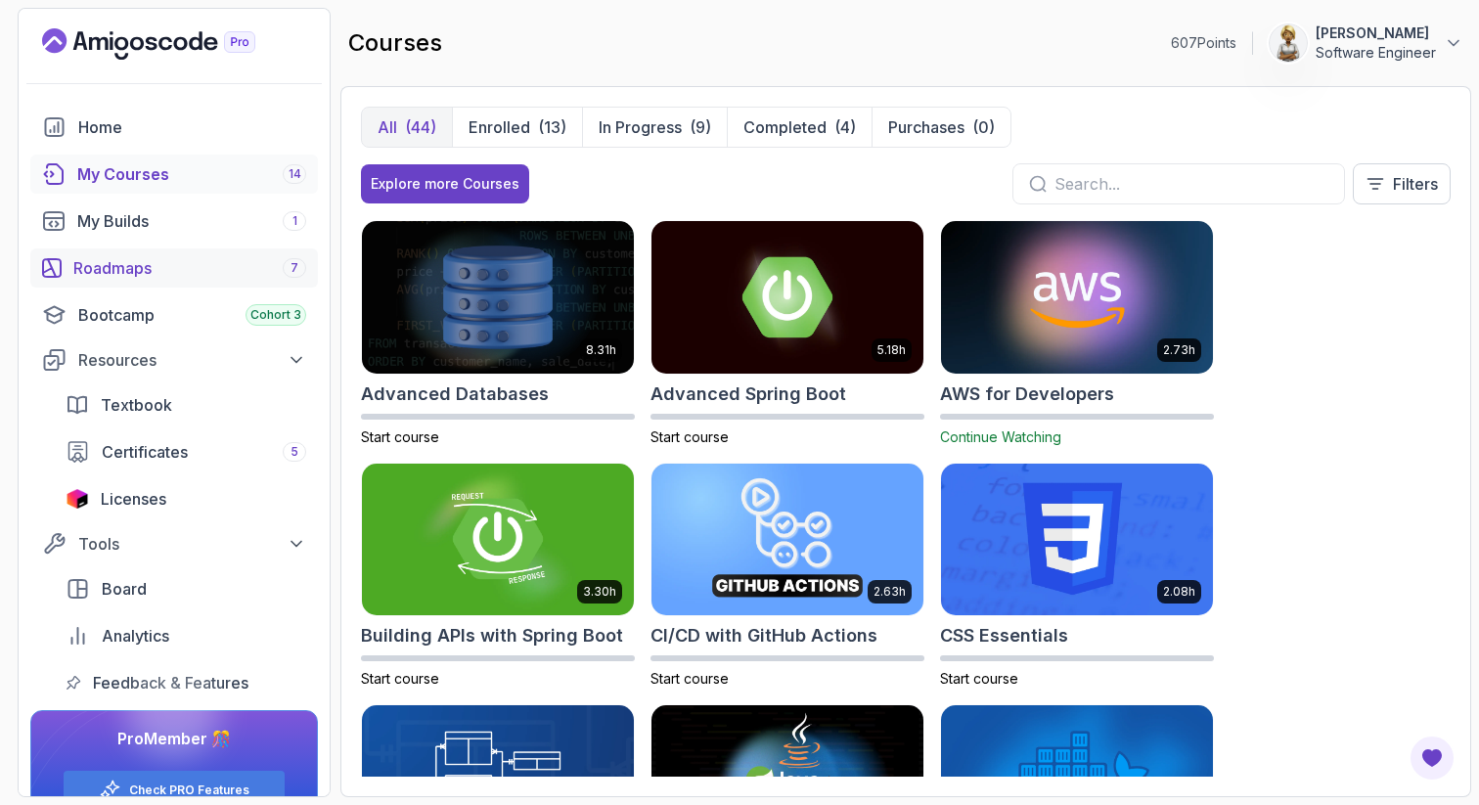
click at [136, 266] on div "Roadmaps 7" at bounding box center [189, 267] width 233 height 23
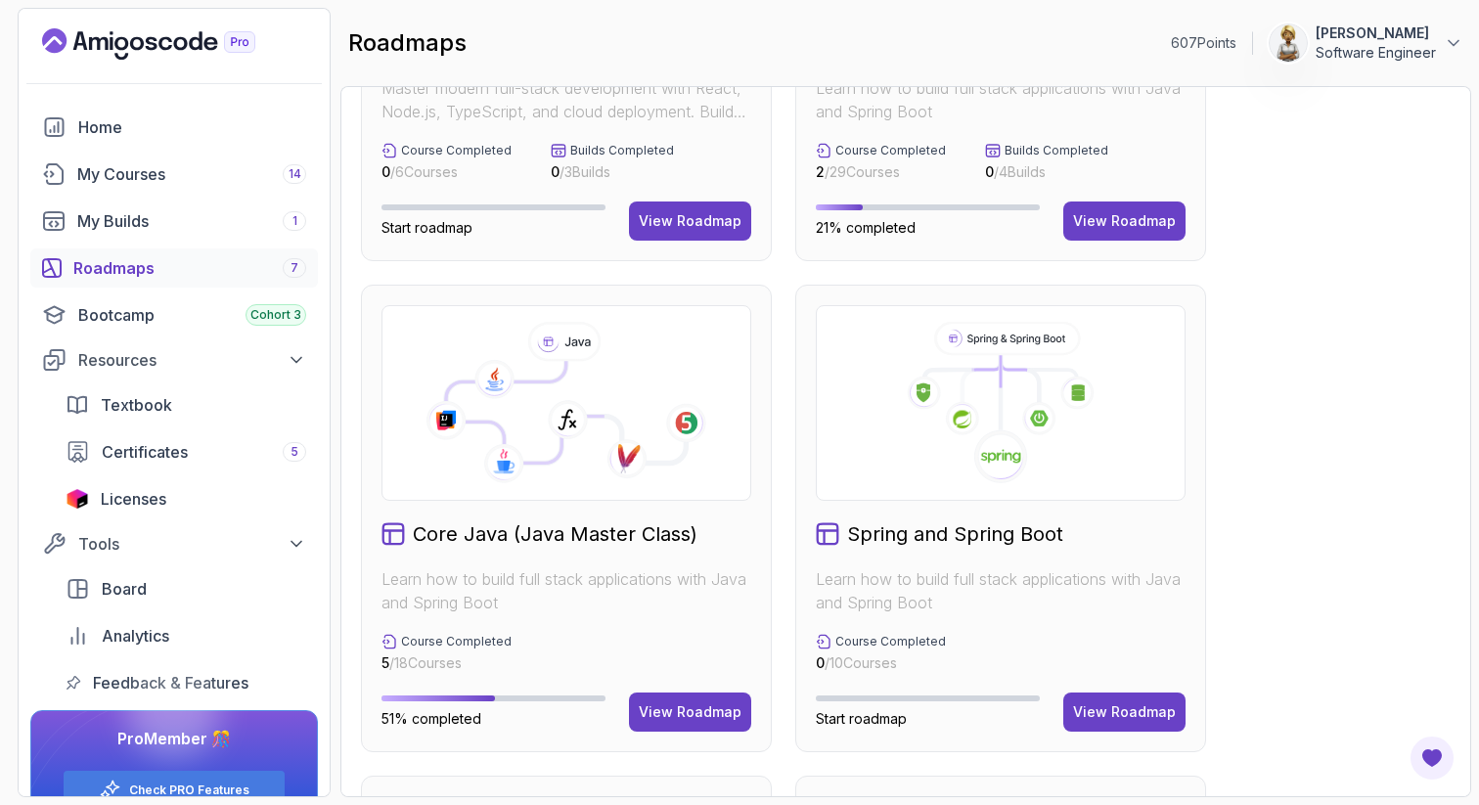
scroll to position [274, 0]
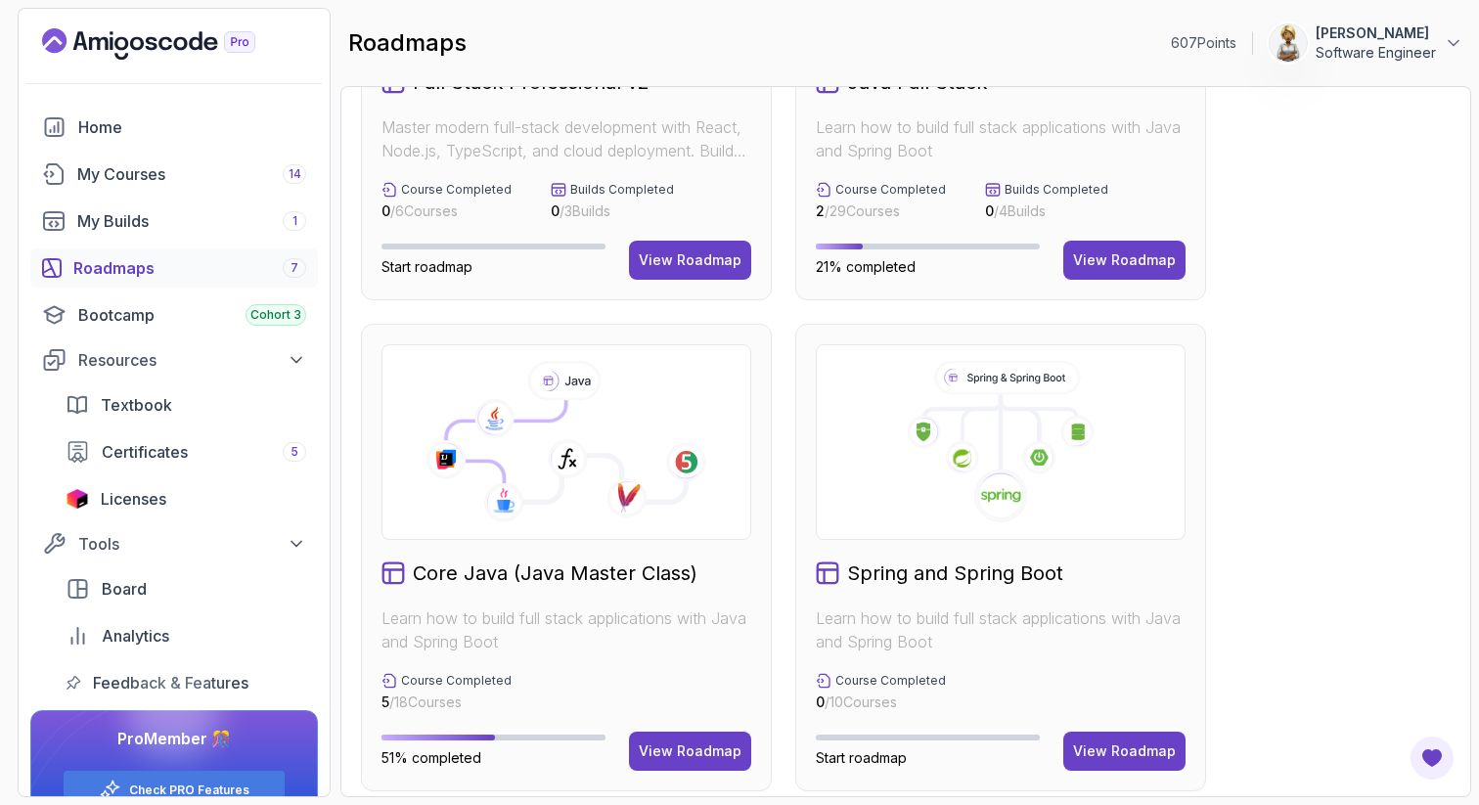
click at [549, 476] on icon at bounding box center [568, 459] width 40 height 40
click at [675, 742] on div "View Roadmap" at bounding box center [690, 751] width 103 height 20
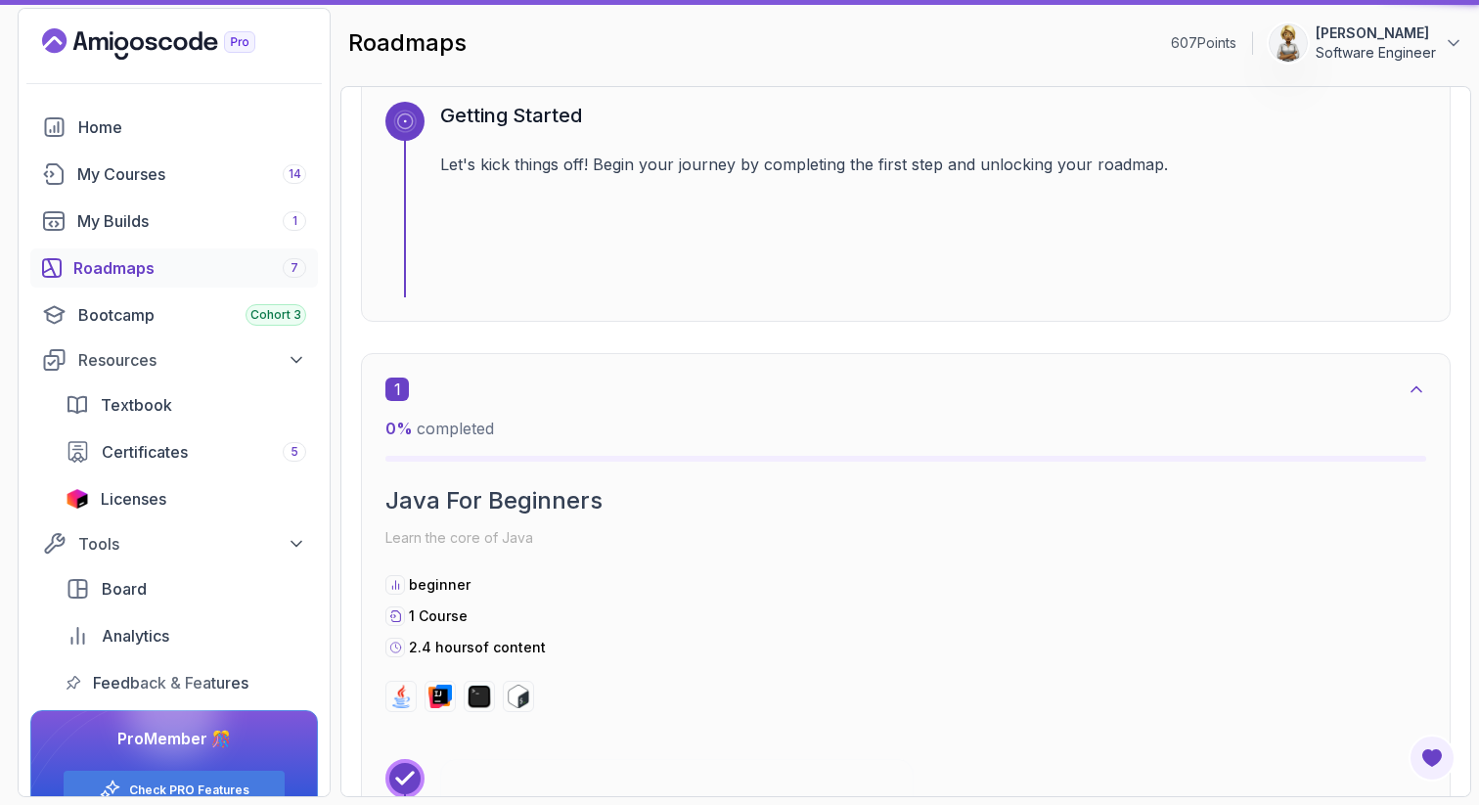
scroll to position [20, 0]
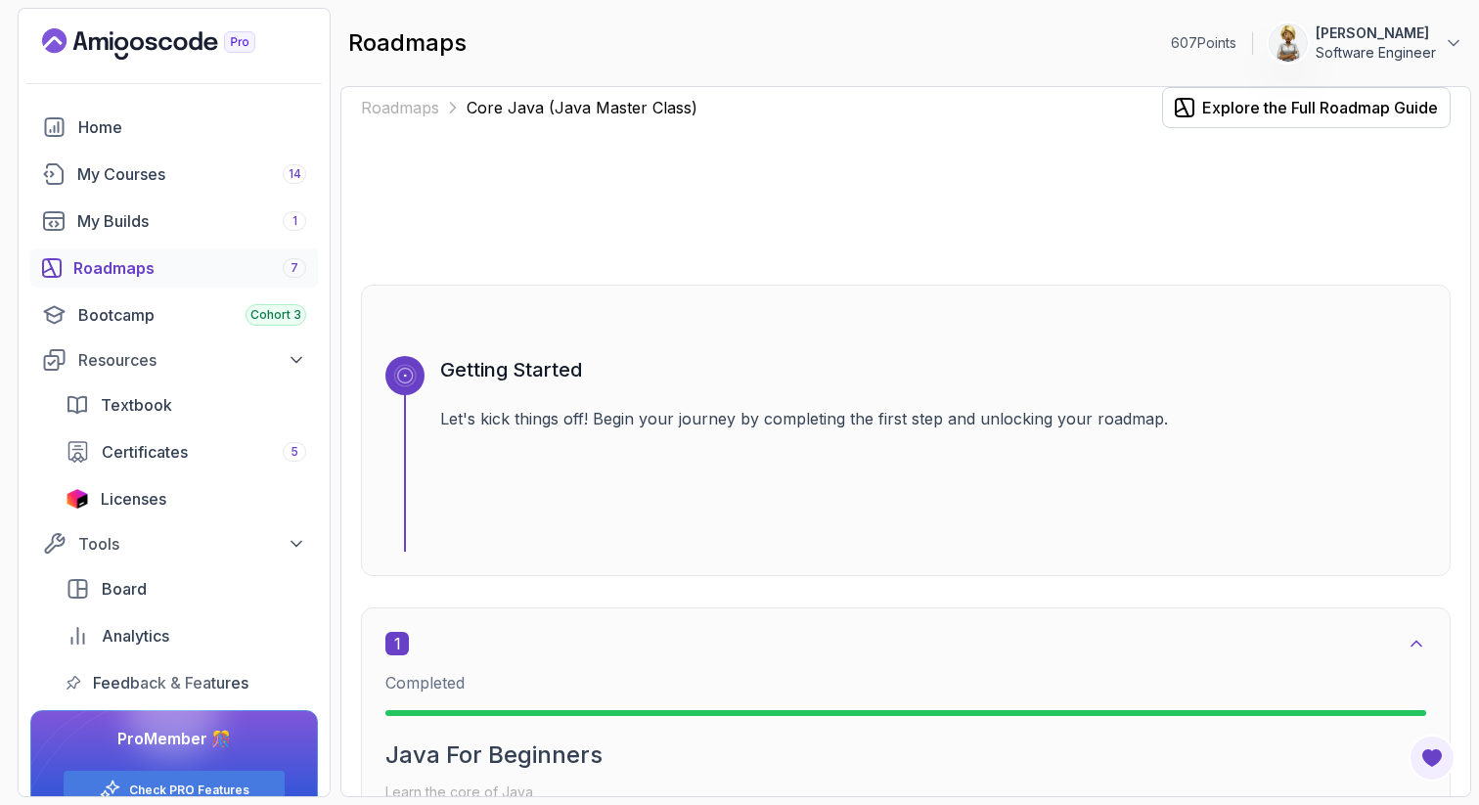
click at [1451, 526] on div "Roadmaps Core Java (Java Master Class) Explore the Full Roadmap Guide Getting S…" at bounding box center [905, 441] width 1131 height 711
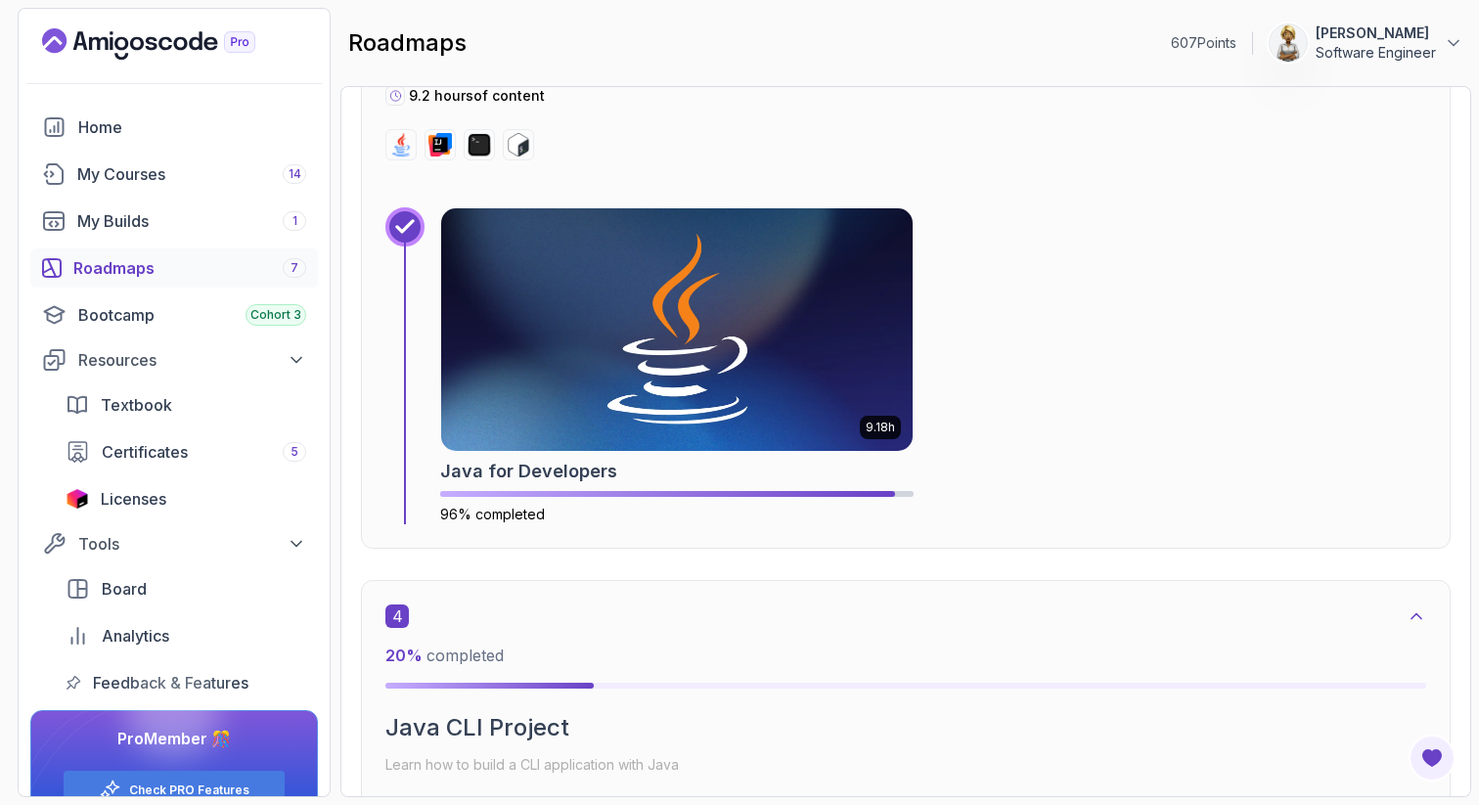
scroll to position [2367, 0]
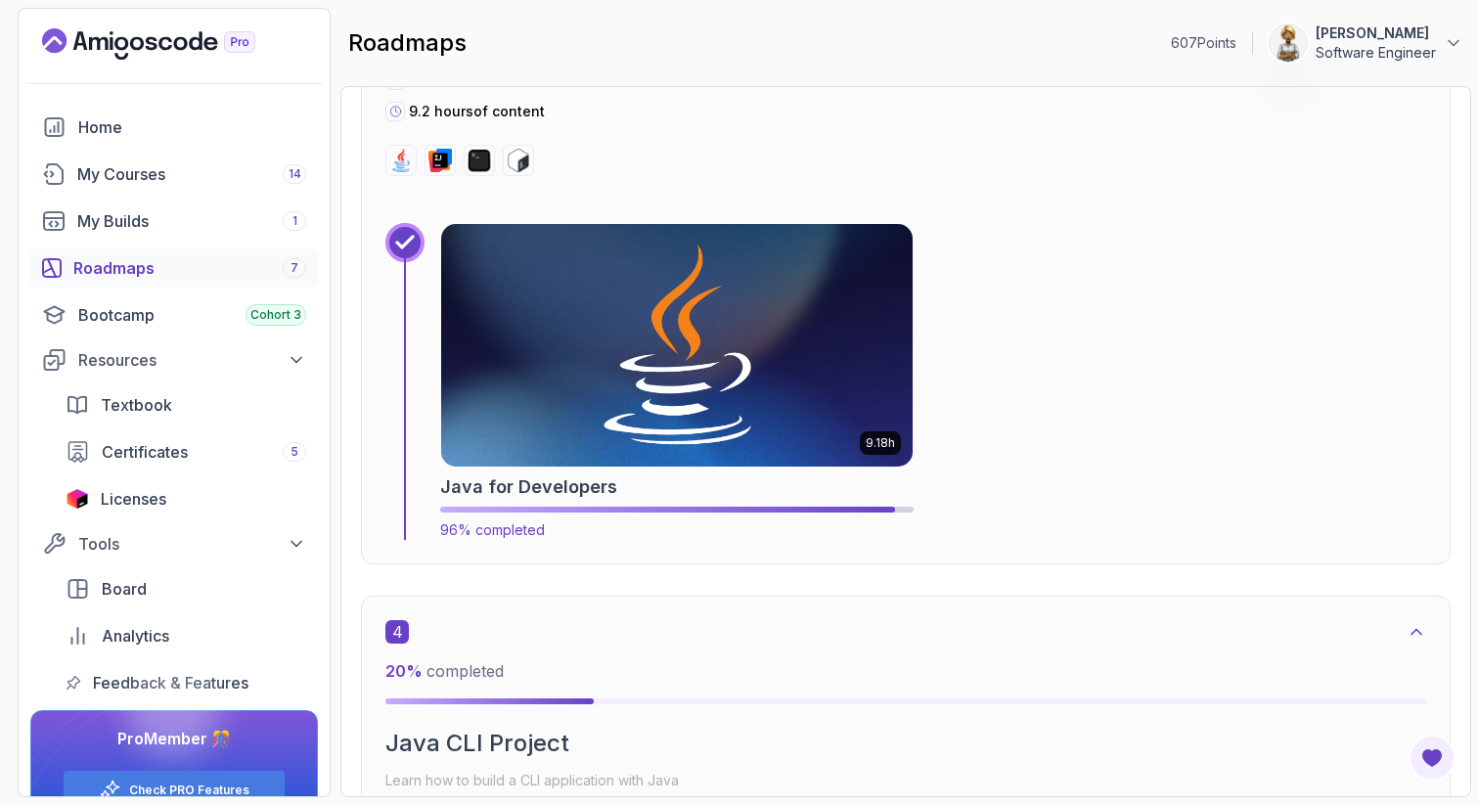
click at [779, 393] on img at bounding box center [676, 345] width 495 height 254
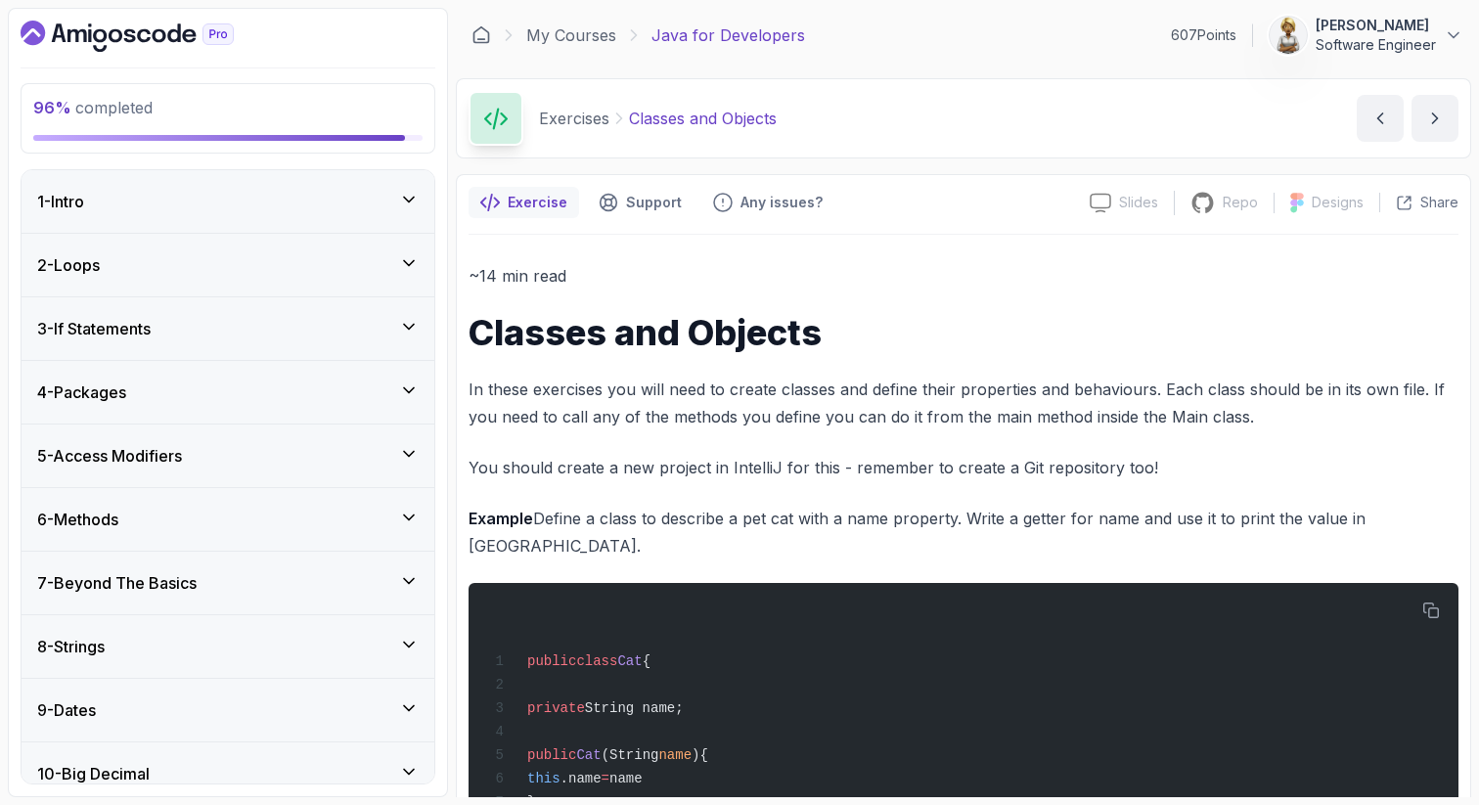
click at [444, 661] on div "96 % completed 1 - Intro 2 - Loops 3 - If Statements 4 - Packages 5 - Access Mo…" at bounding box center [228, 402] width 440 height 789
click at [8, 772] on div "96 % completed 1 - Intro 2 - Loops 3 - If Statements 4 - Packages 5 - Access Mo…" at bounding box center [228, 402] width 440 height 789
click at [136, 740] on div "9 - Dates" at bounding box center [228, 710] width 413 height 63
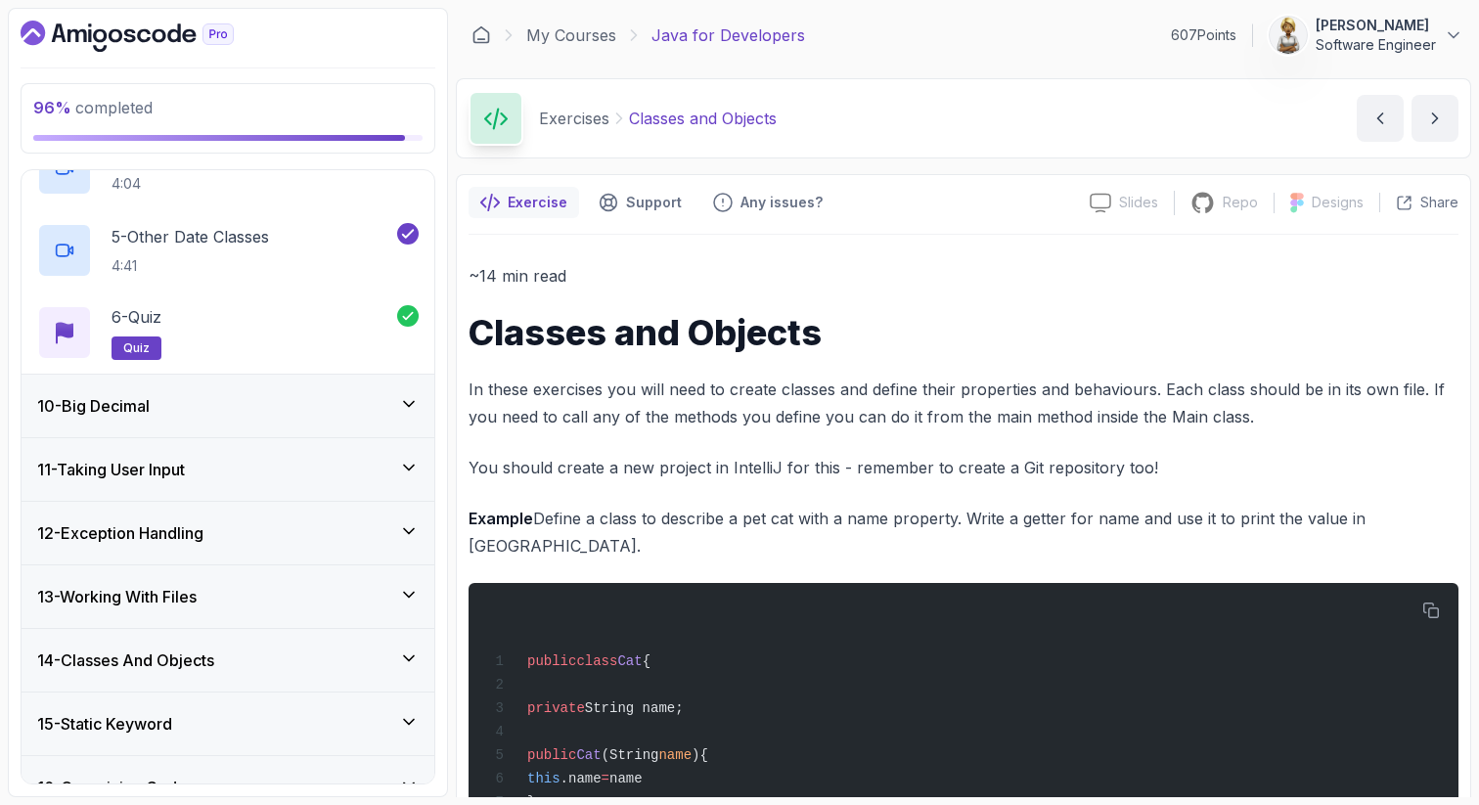
scroll to position [1087, 0]
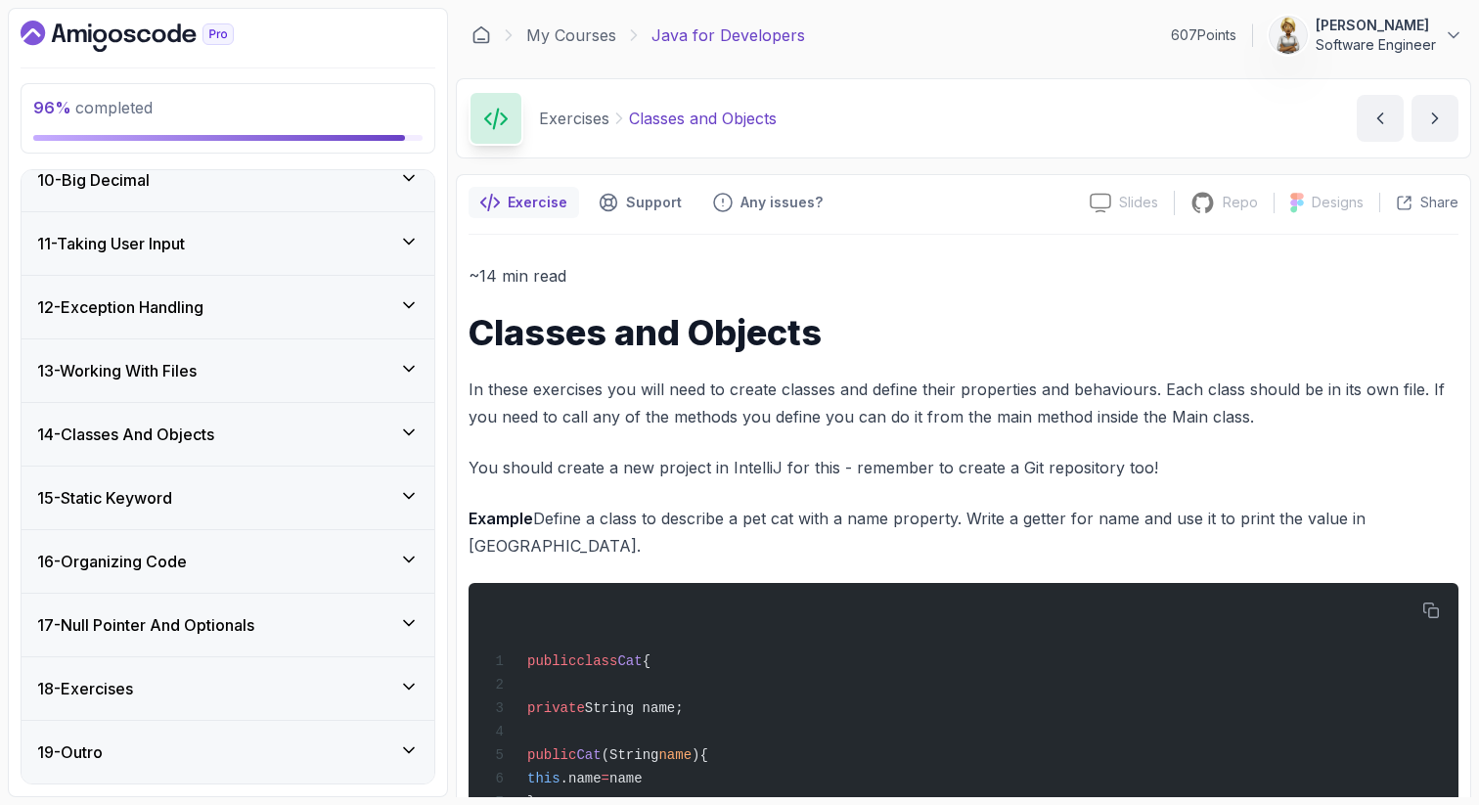
click at [186, 678] on div "18 - Exercises" at bounding box center [227, 688] width 381 height 23
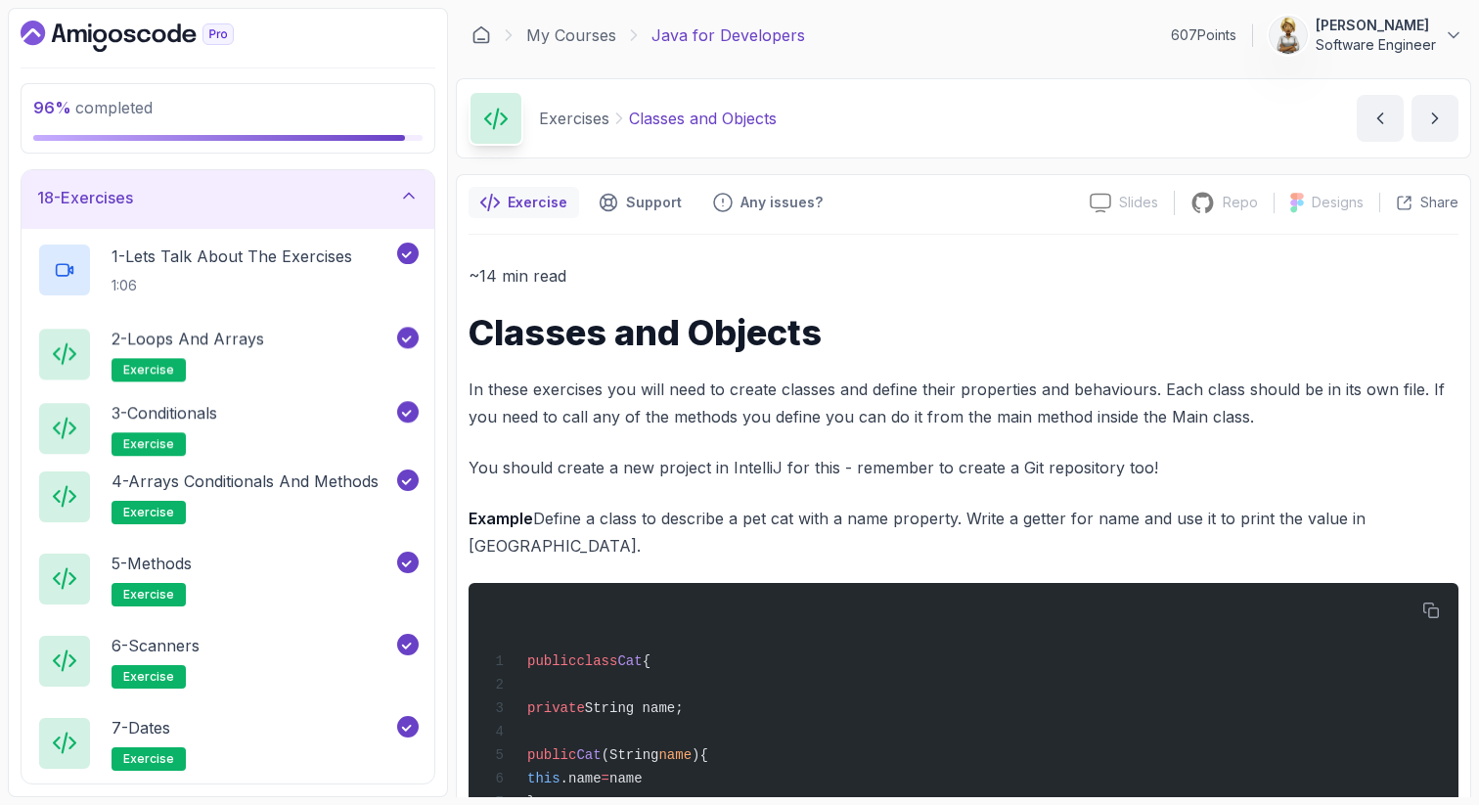
scroll to position [594, 0]
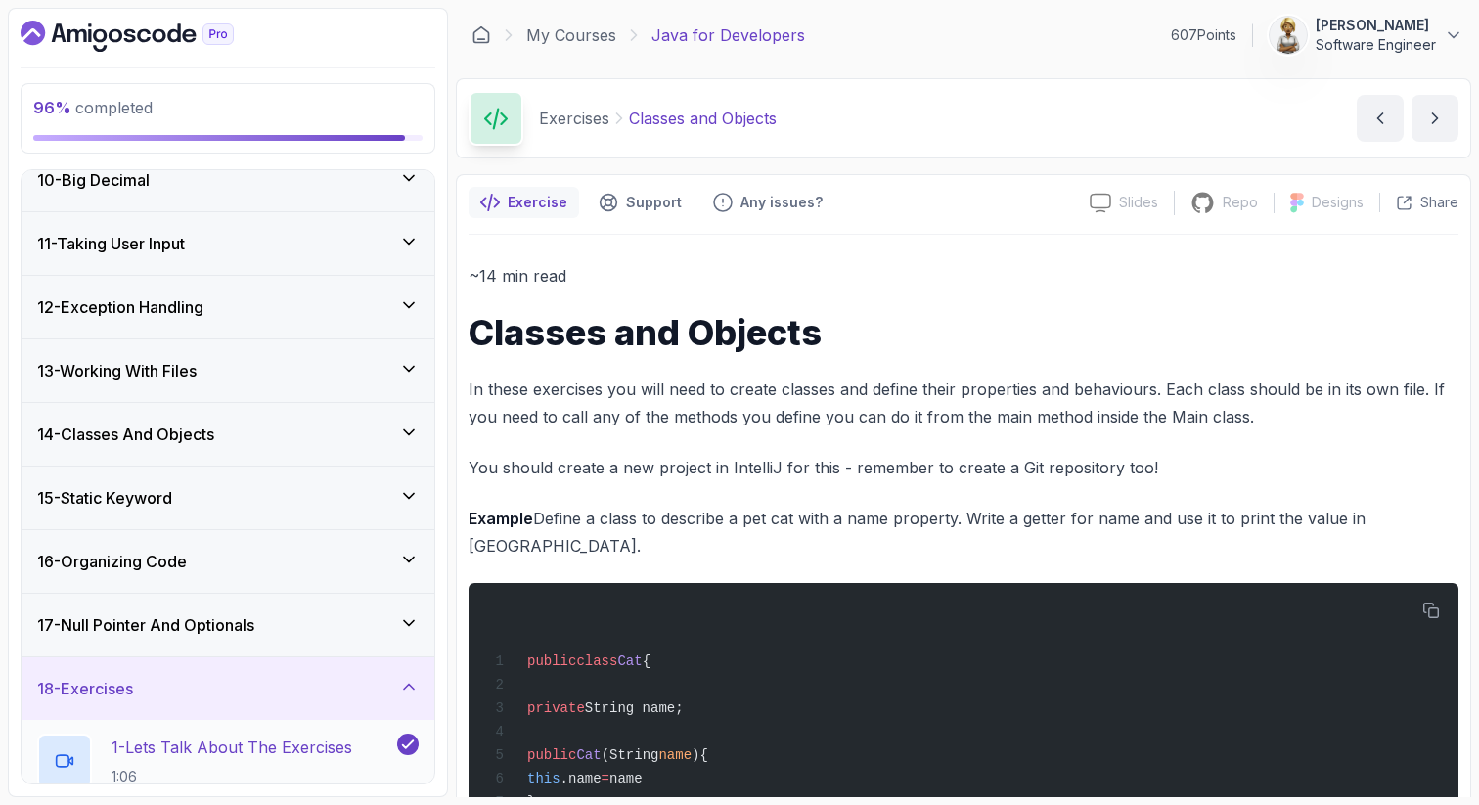
click at [261, 739] on p "1 - Lets Talk About The Exercises" at bounding box center [232, 747] width 241 height 23
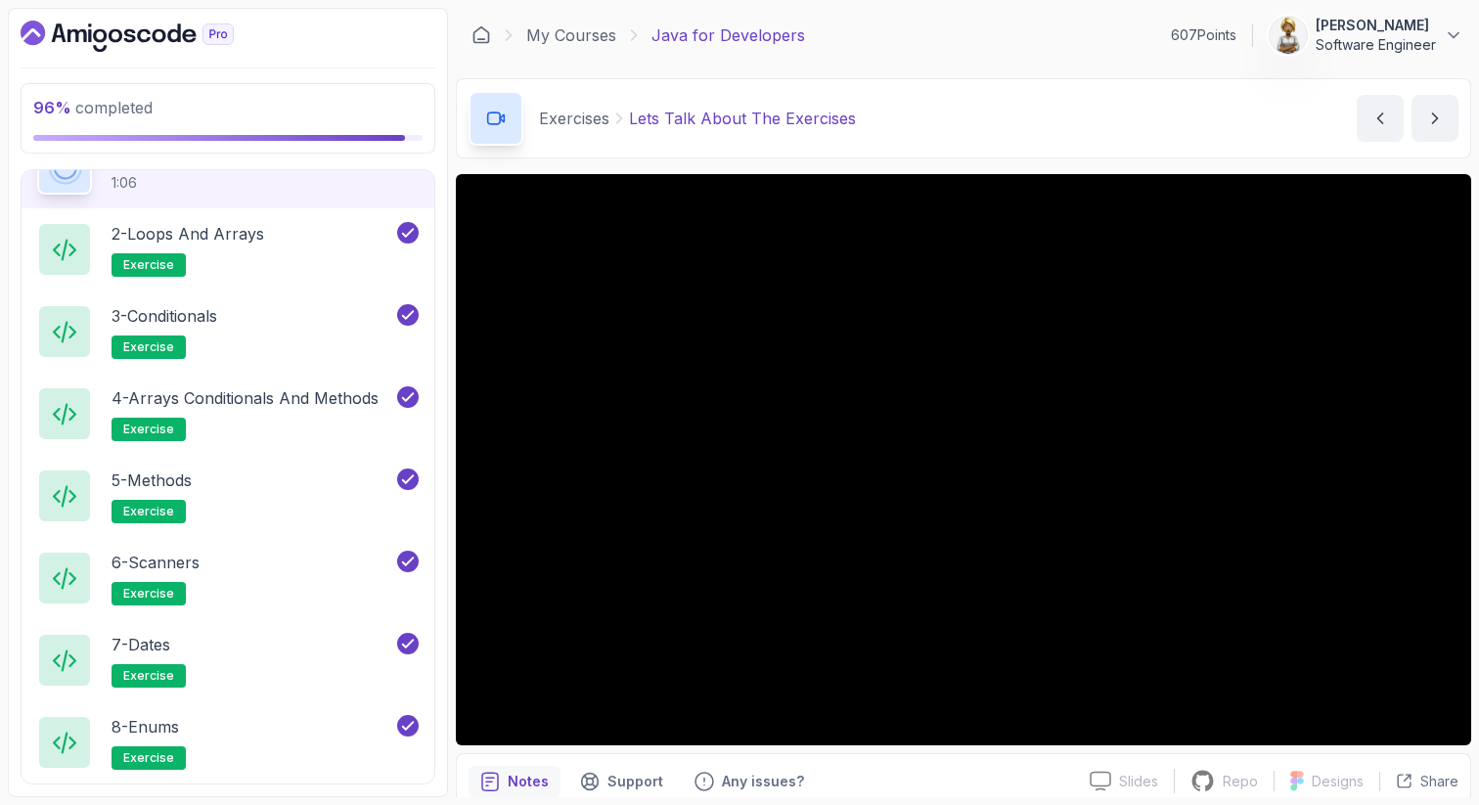
scroll to position [1662, 0]
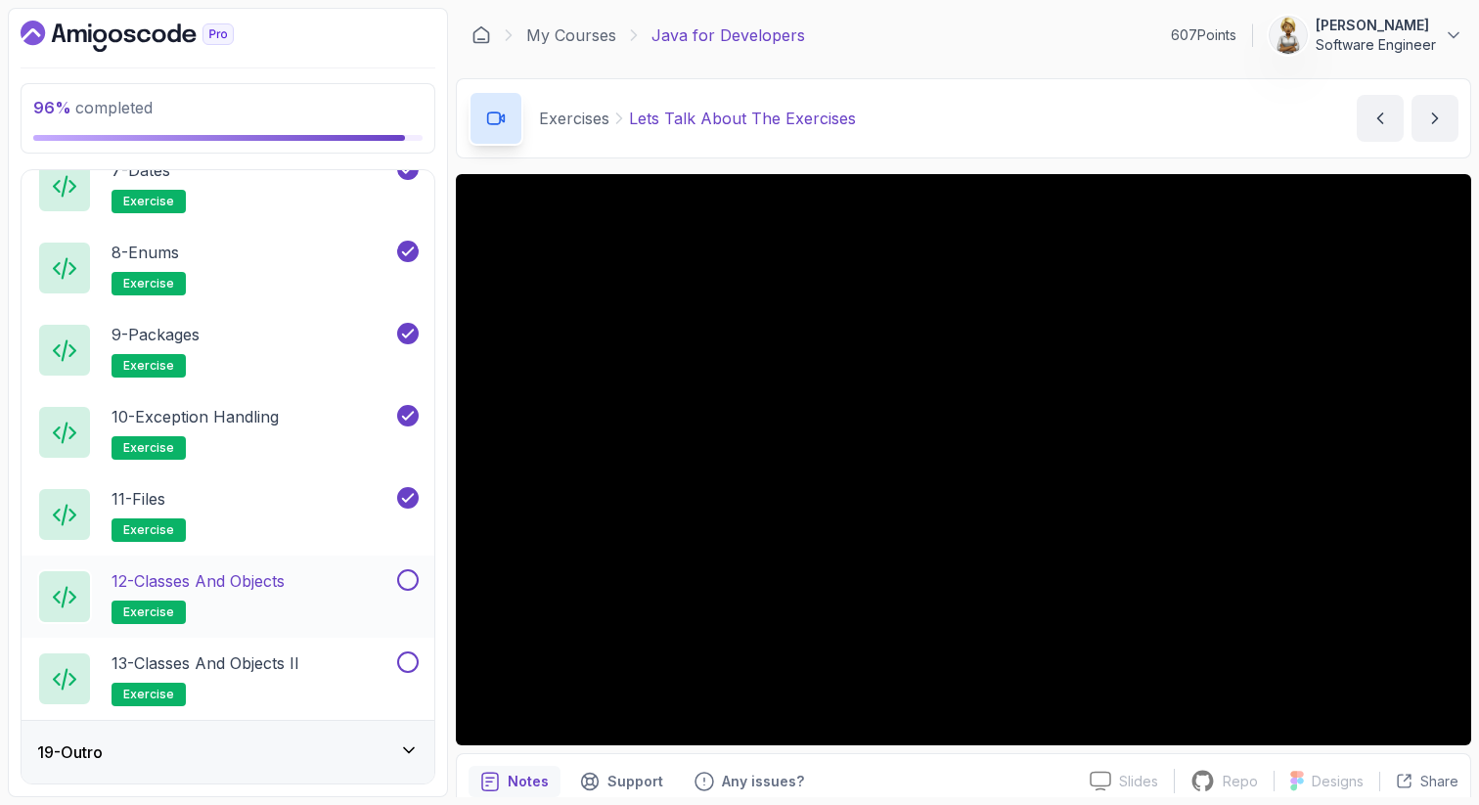
click at [278, 583] on p "12 - Classes and Objects" at bounding box center [198, 580] width 173 height 23
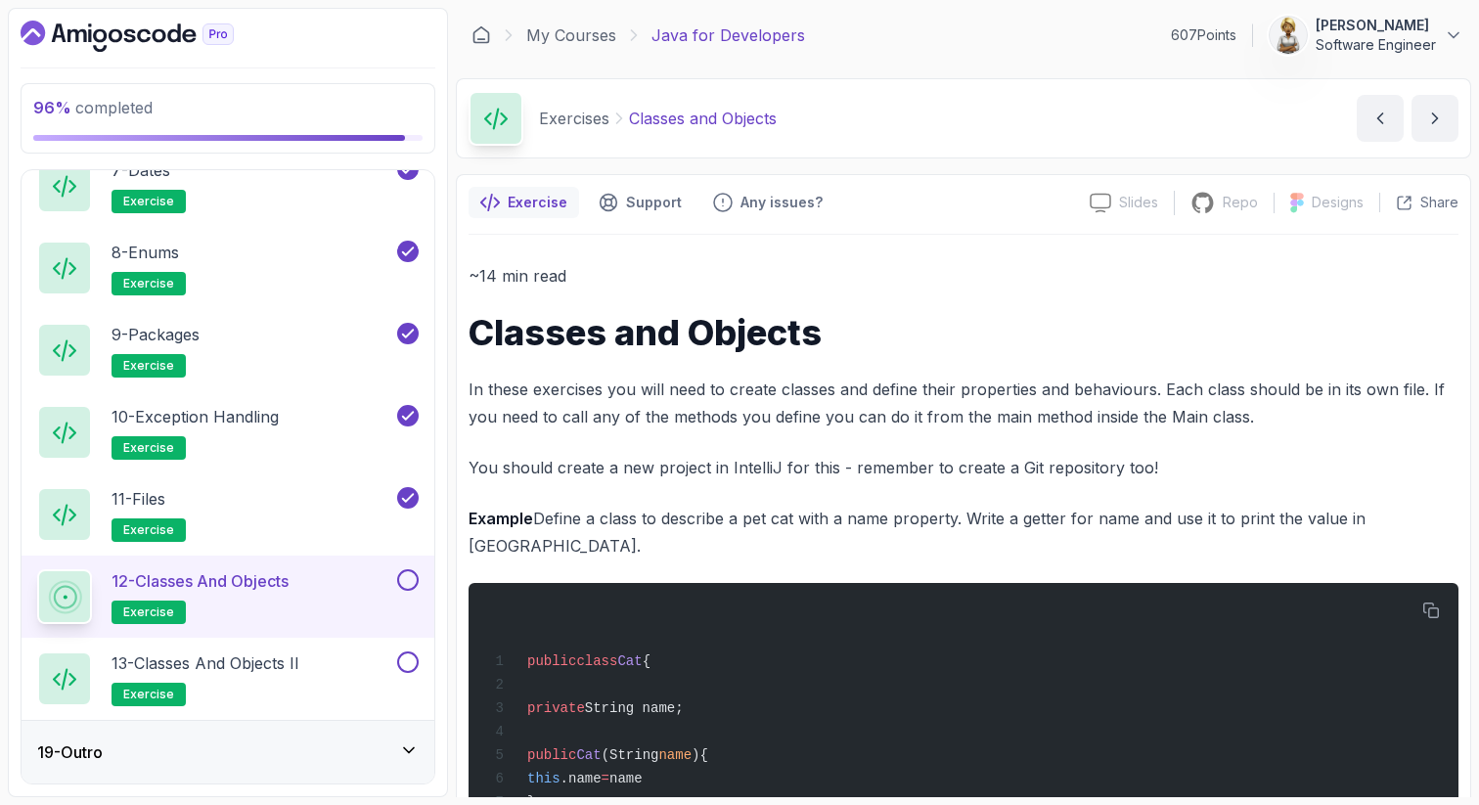
click at [1471, 396] on section "96 % completed 1 - Intro 2 - Loops 3 - If Statements 4 - Packages 5 - Access Mo…" at bounding box center [739, 402] width 1479 height 805
click at [1410, 455] on p "You should create a new project in IntelliJ for this - remember to create a Git…" at bounding box center [964, 467] width 990 height 27
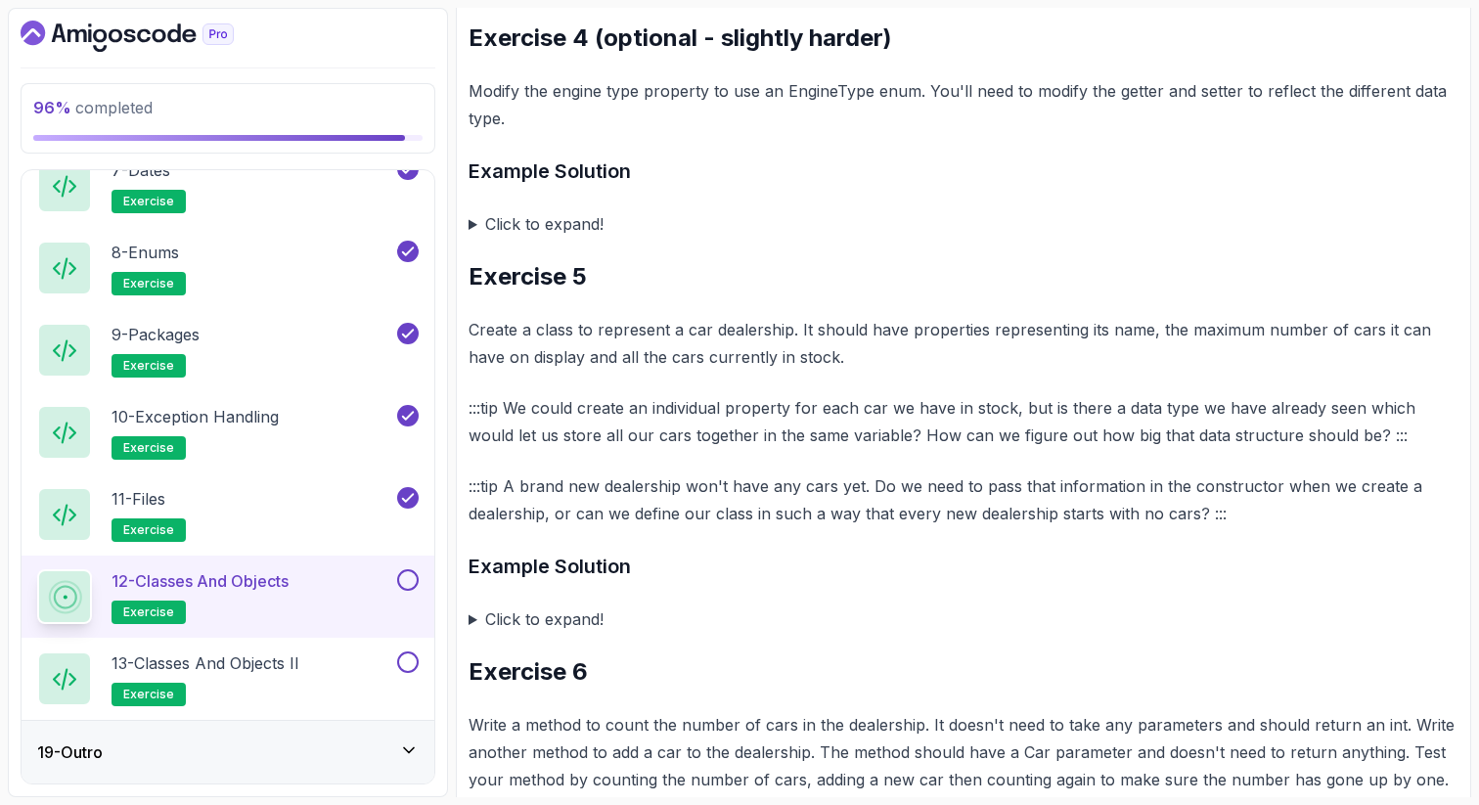
scroll to position [1840, 0]
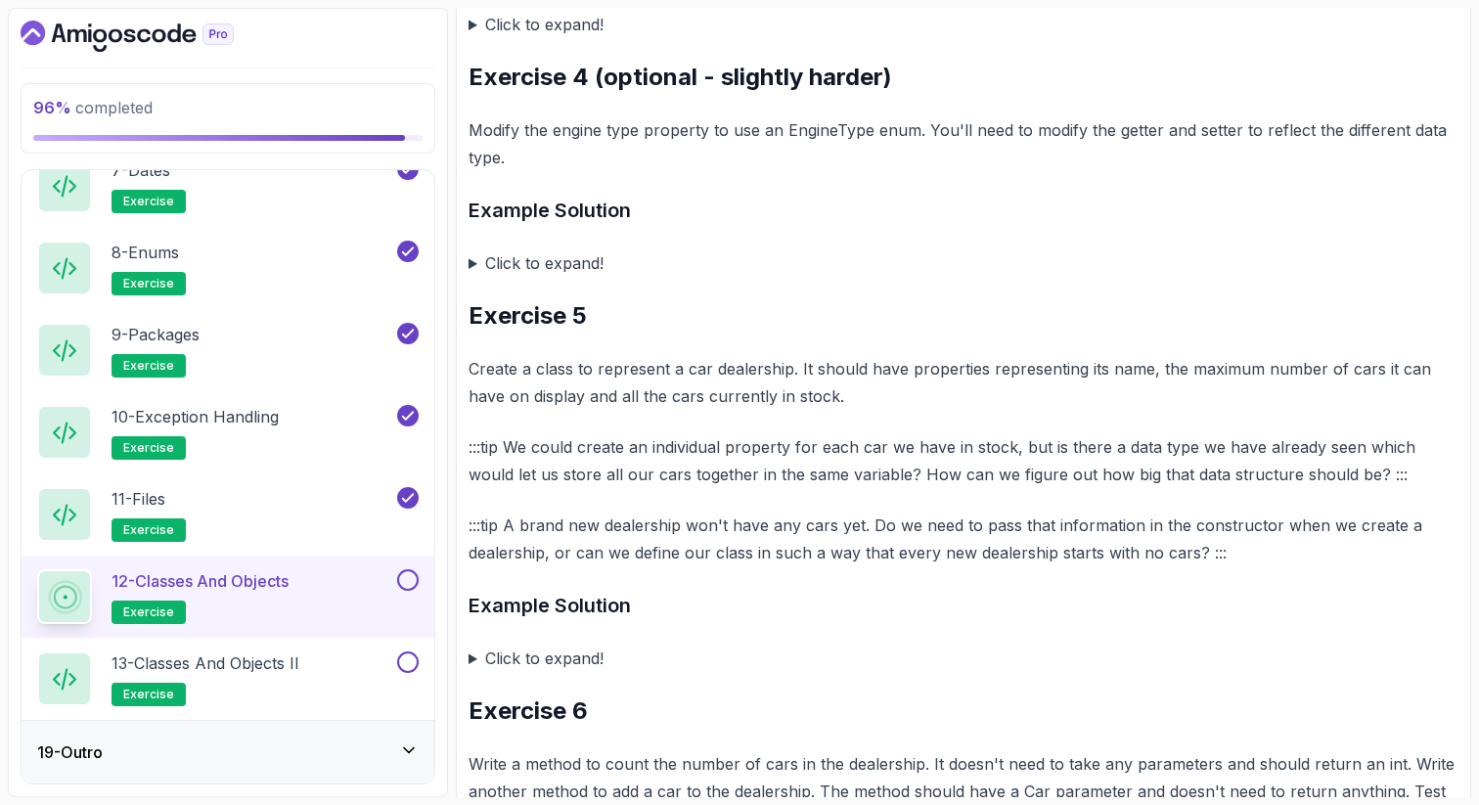
click at [472, 651] on summary "Click to expand!" at bounding box center [964, 658] width 990 height 27
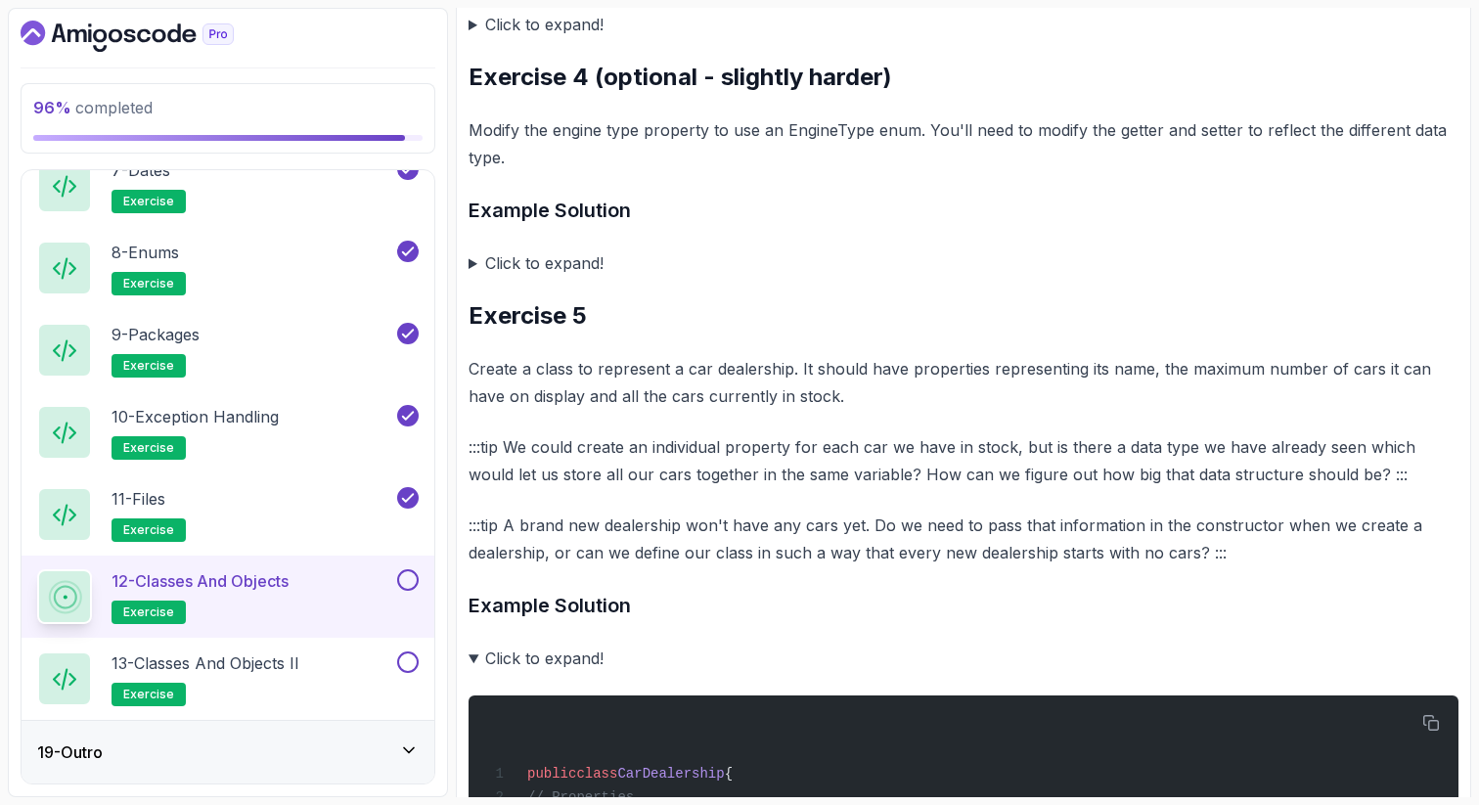
click at [725, 597] on h3 "Example Solution" at bounding box center [964, 605] width 990 height 31
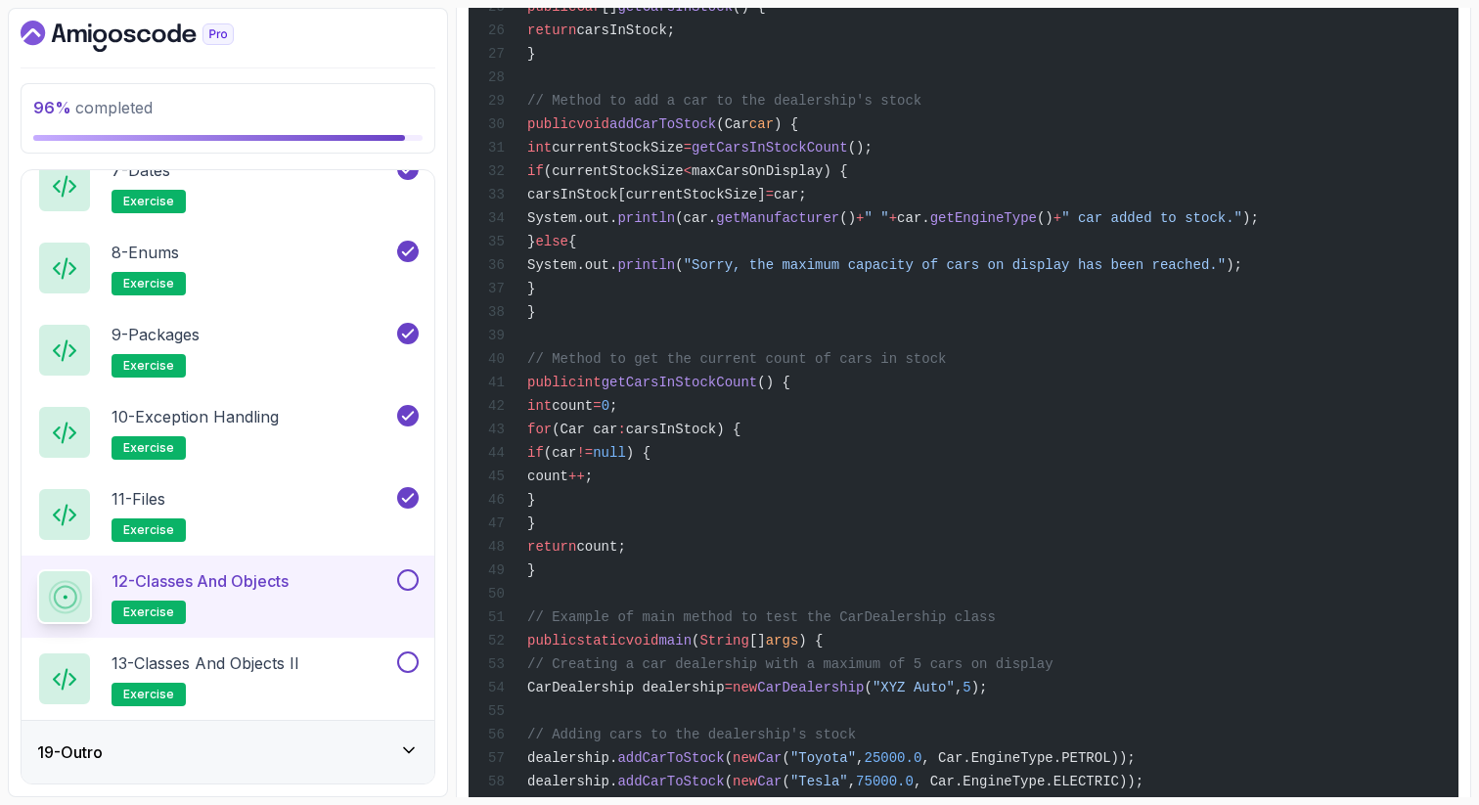
scroll to position [3131, 0]
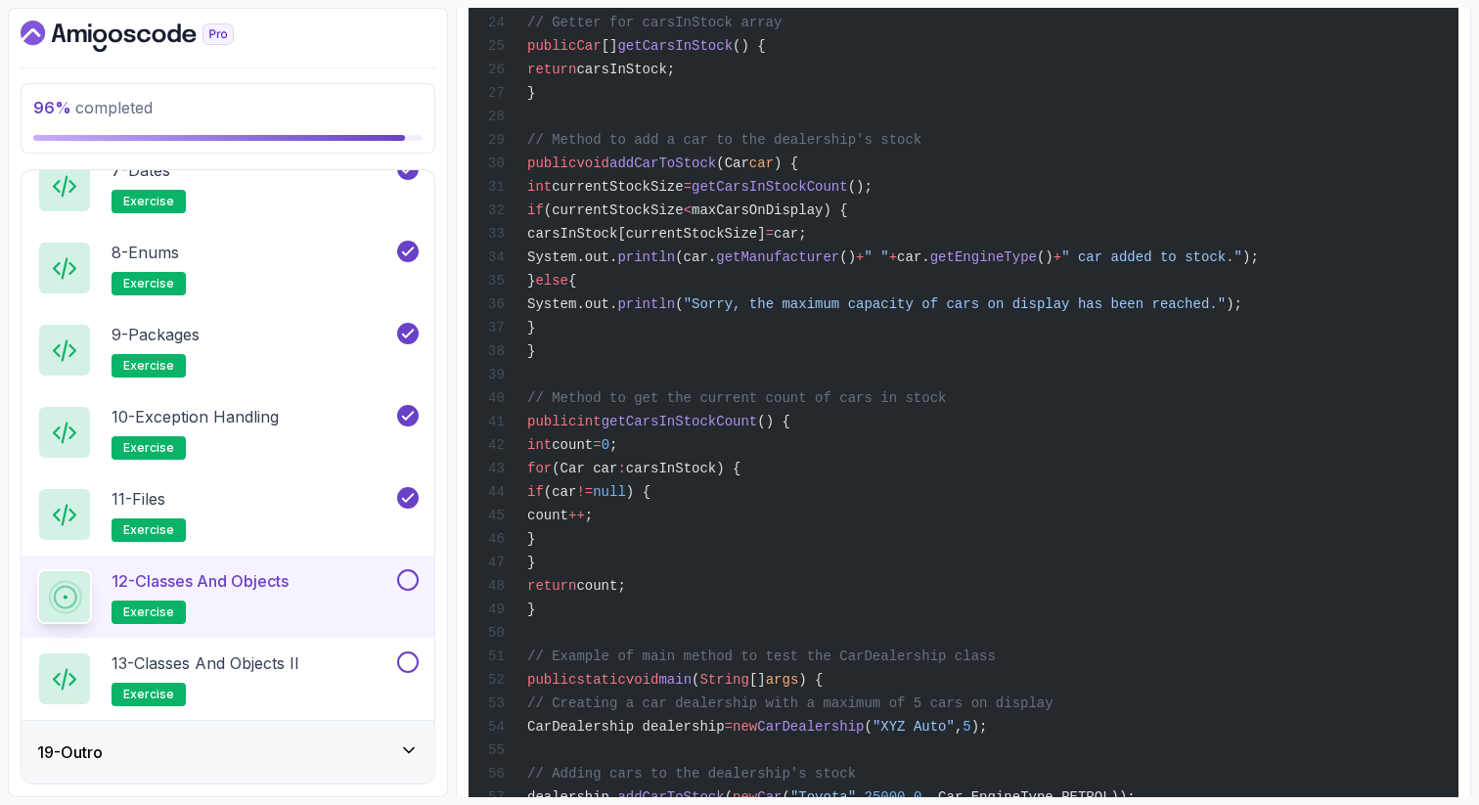
click at [1474, 310] on section "96 % completed 1 - Intro 2 - Loops 3 - If Statements 4 - Packages 5 - Access Mo…" at bounding box center [739, 402] width 1479 height 805
click at [1029, 566] on div "public class CarDealership { // Properties private String name; private int max…" at bounding box center [963, 302] width 959 height 1772
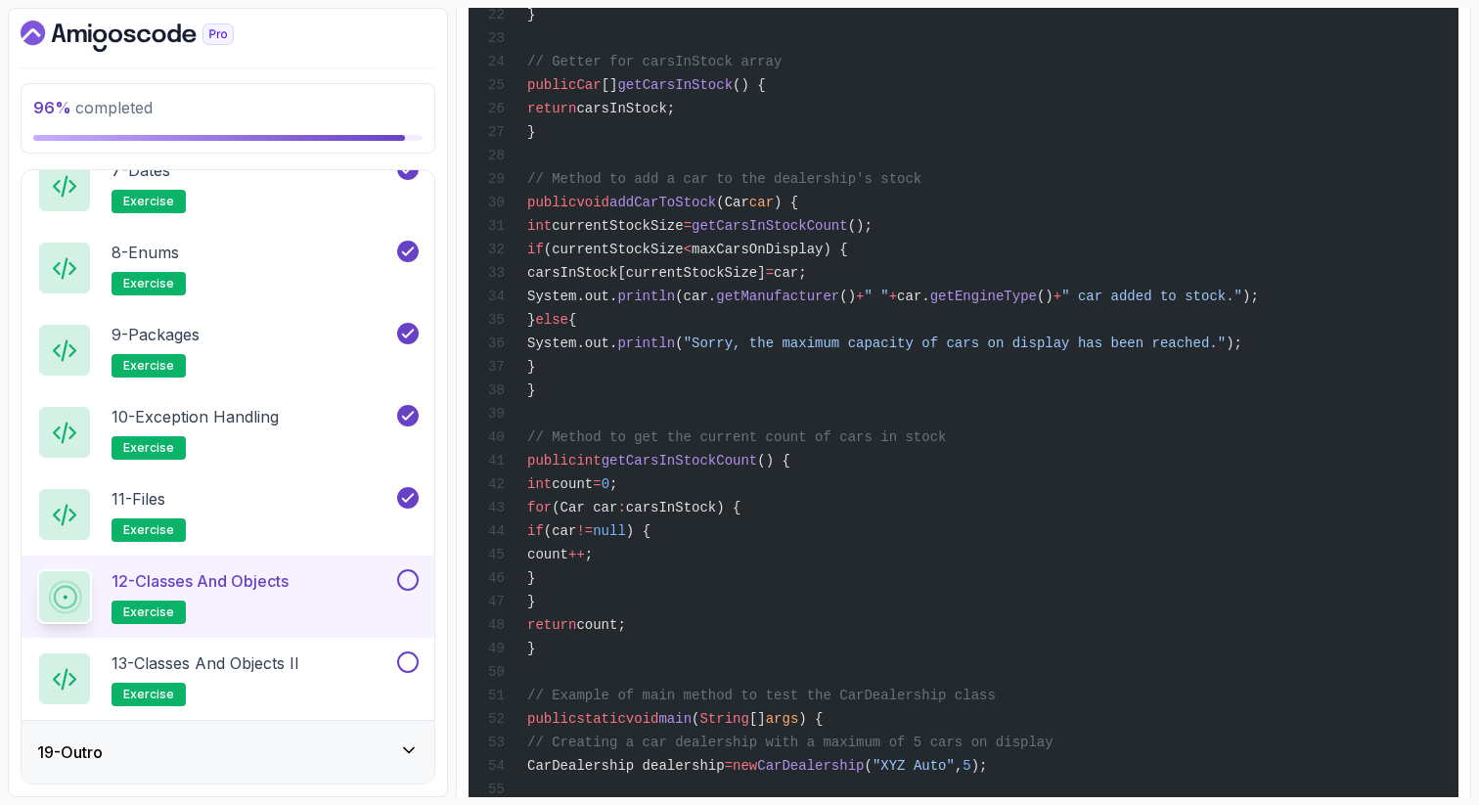
scroll to position [3053, 0]
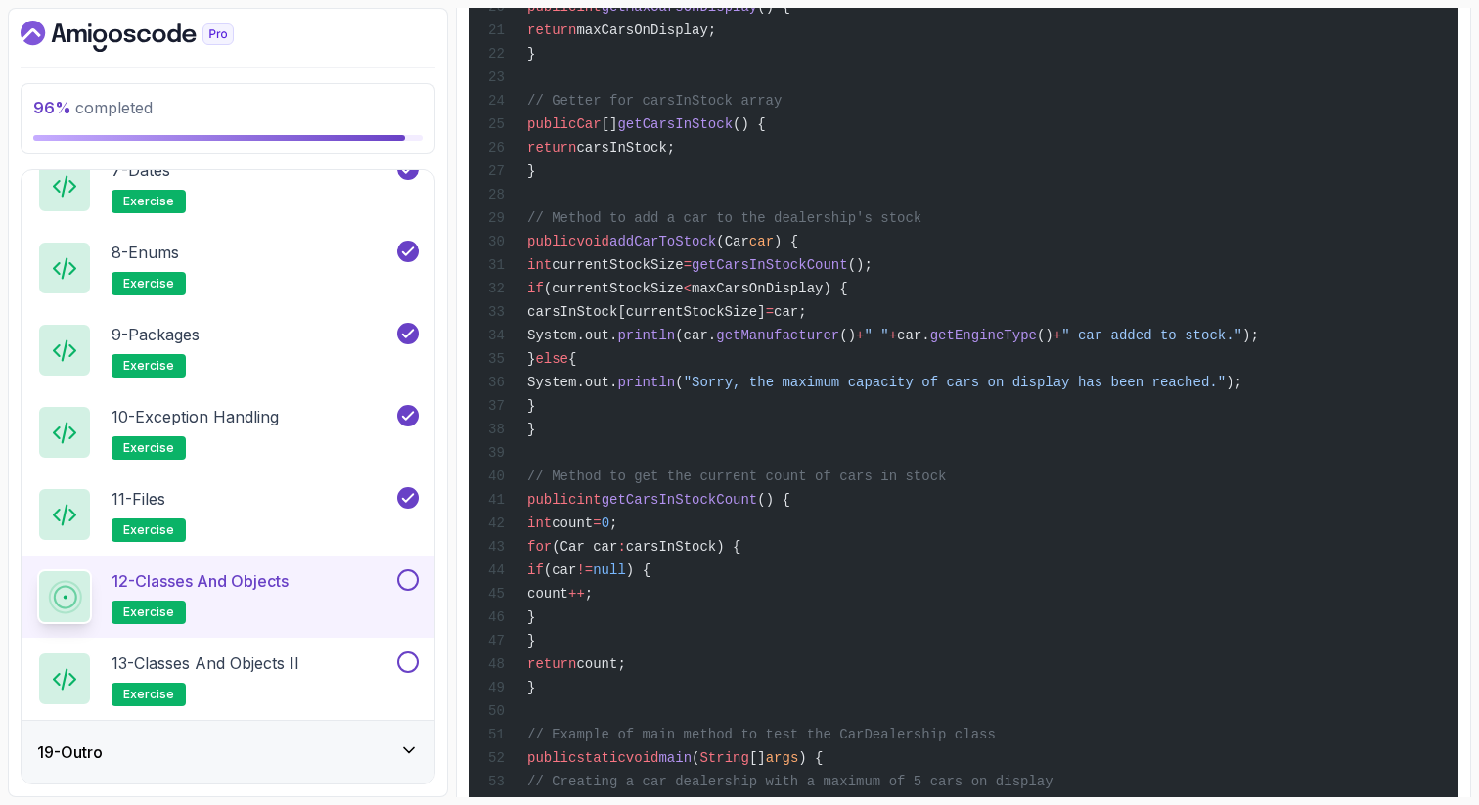
click at [1034, 536] on div "public class CarDealership { // Properties private String name; private int max…" at bounding box center [963, 380] width 959 height 1772
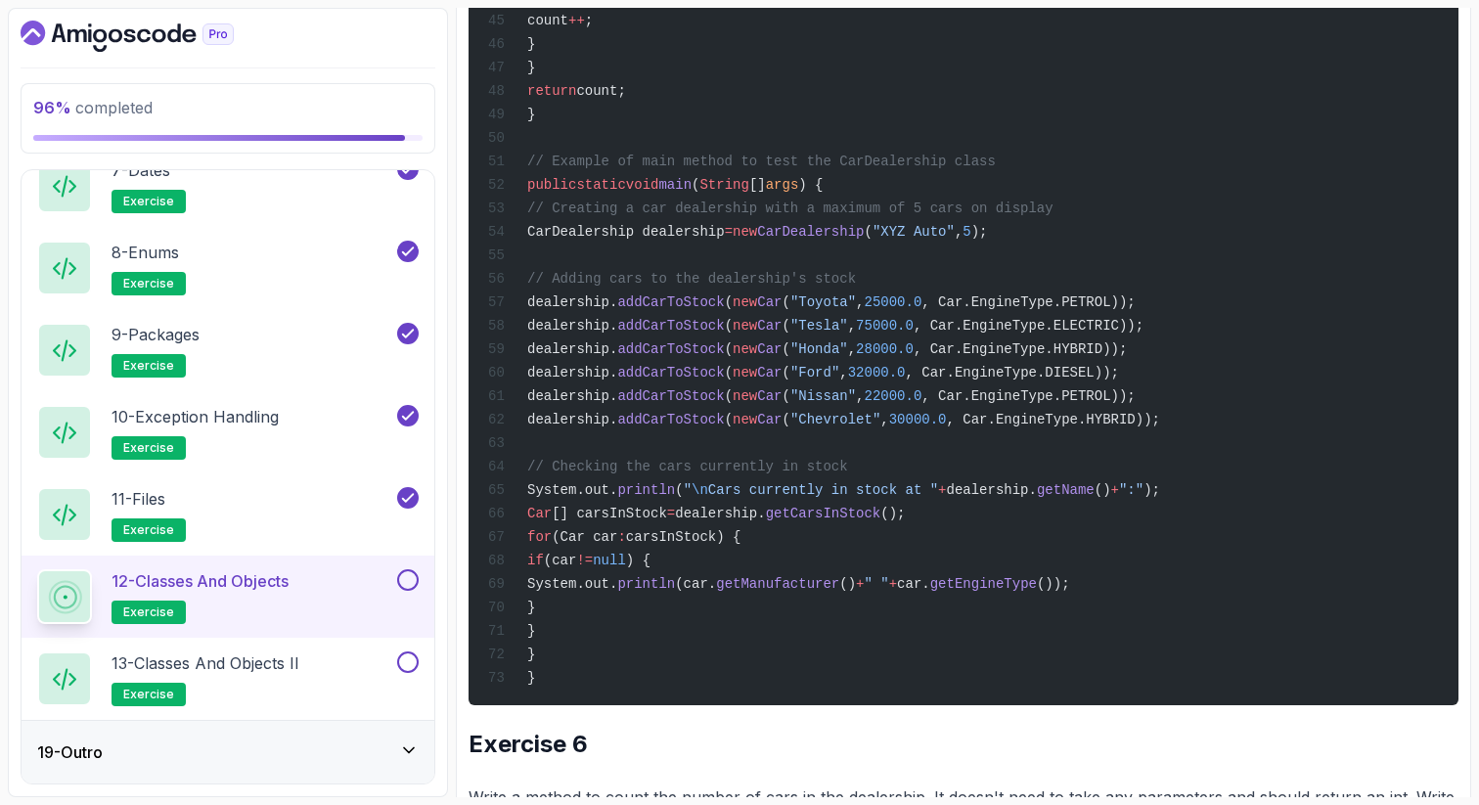
scroll to position [3679, 0]
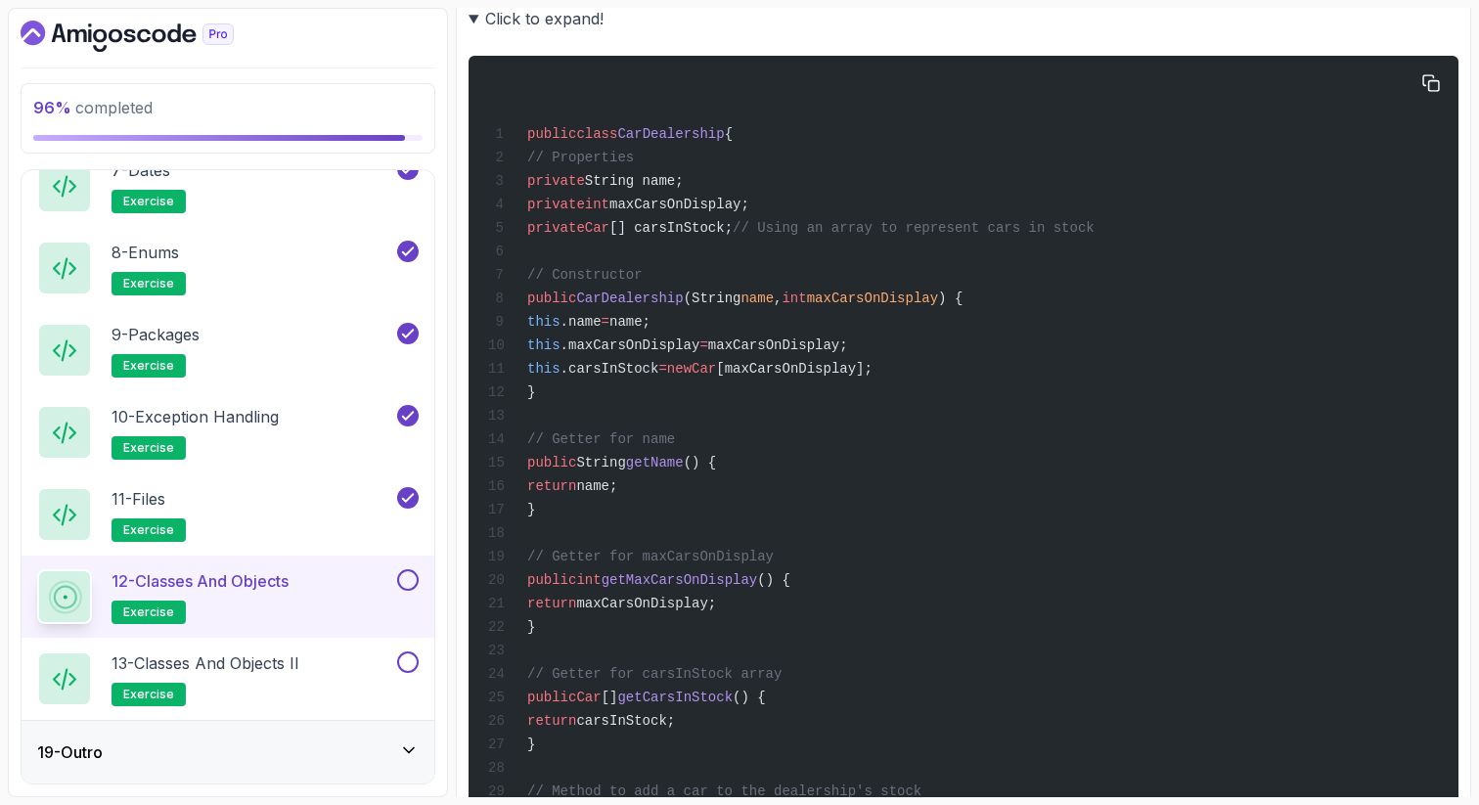
scroll to position [2466, 0]
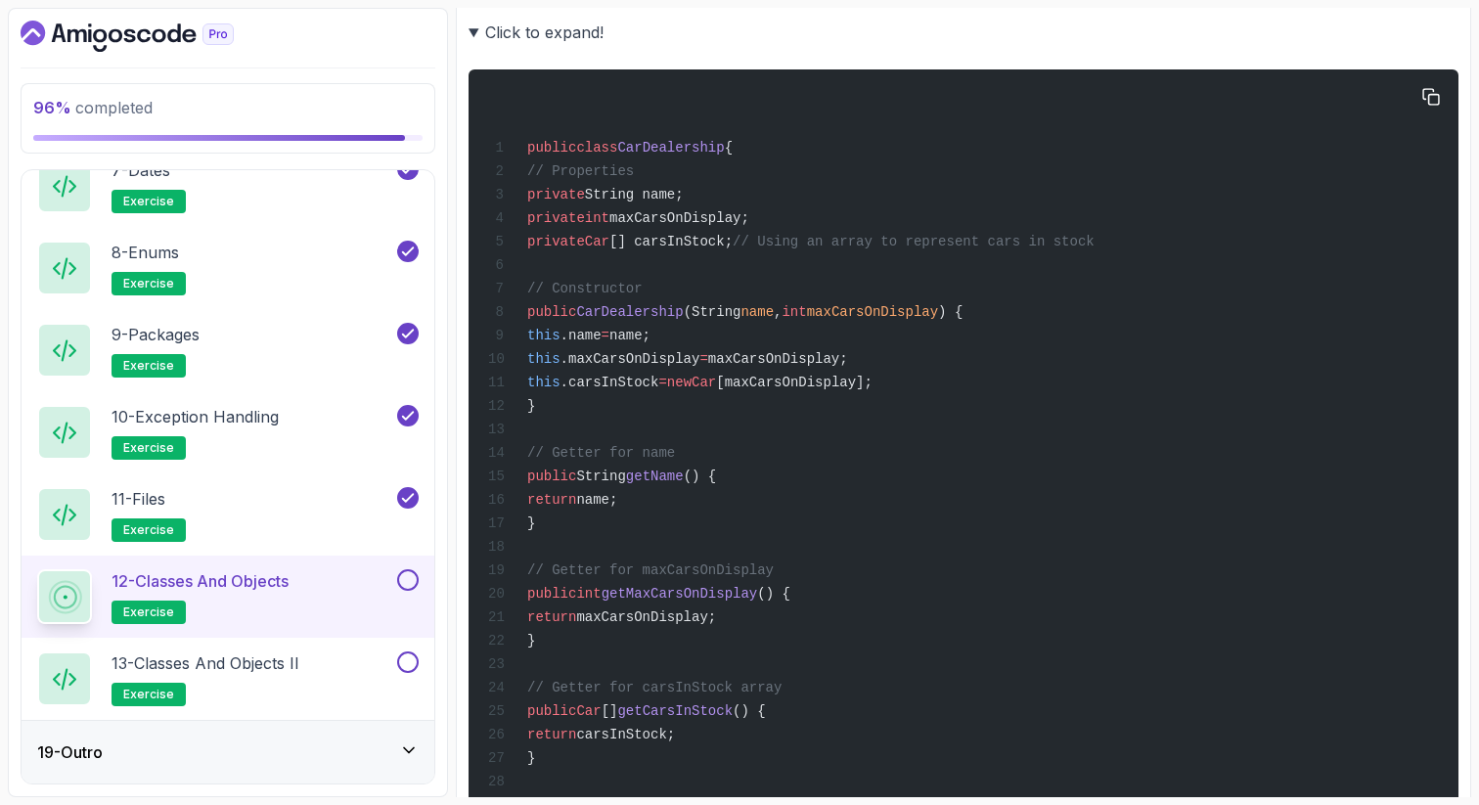
click at [938, 316] on span "maxCarsOnDisplay" at bounding box center [872, 312] width 131 height 16
click at [1473, 397] on section "96 % completed 1 - Intro 2 - Loops 3 - If Statements 4 - Packages 5 - Access Mo…" at bounding box center [739, 402] width 1479 height 805
click at [1258, 22] on summary "Click to expand!" at bounding box center [964, 32] width 990 height 27
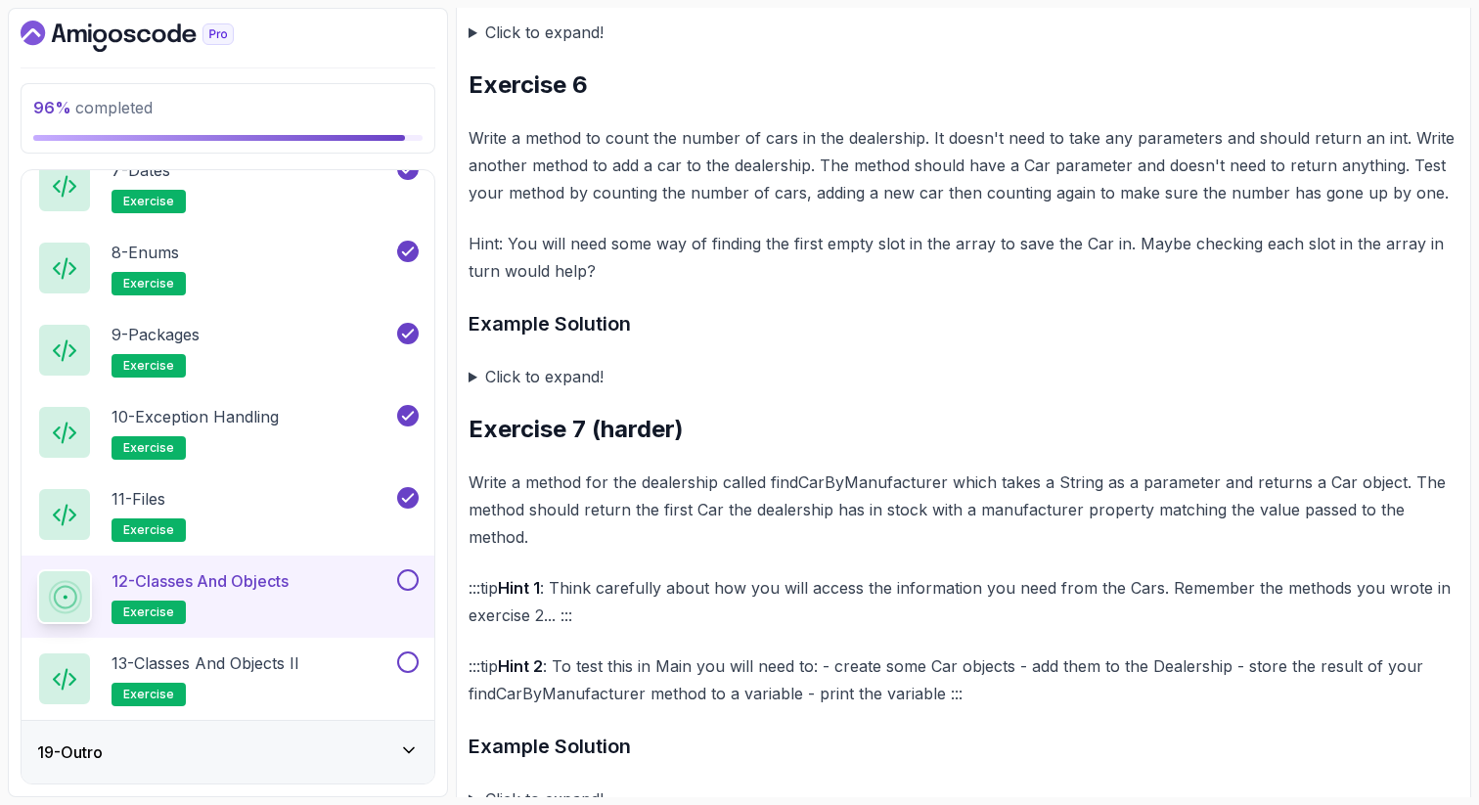
click at [524, 425] on h2 "Exercise 7 (harder)" at bounding box center [964, 429] width 990 height 31
click at [473, 366] on summary "Click to expand!" at bounding box center [964, 376] width 990 height 27
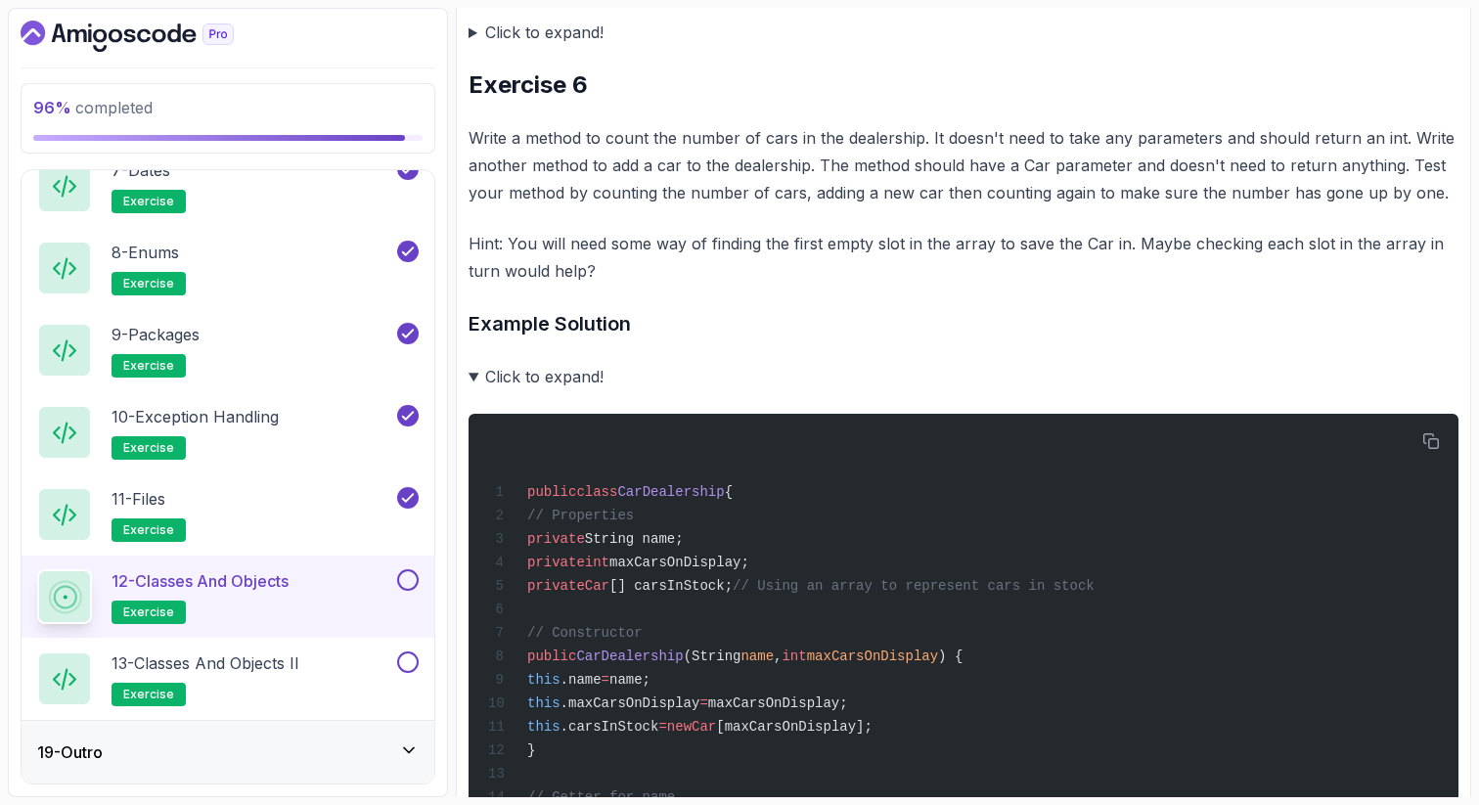
click at [471, 363] on summary "Click to expand!" at bounding box center [964, 376] width 990 height 27
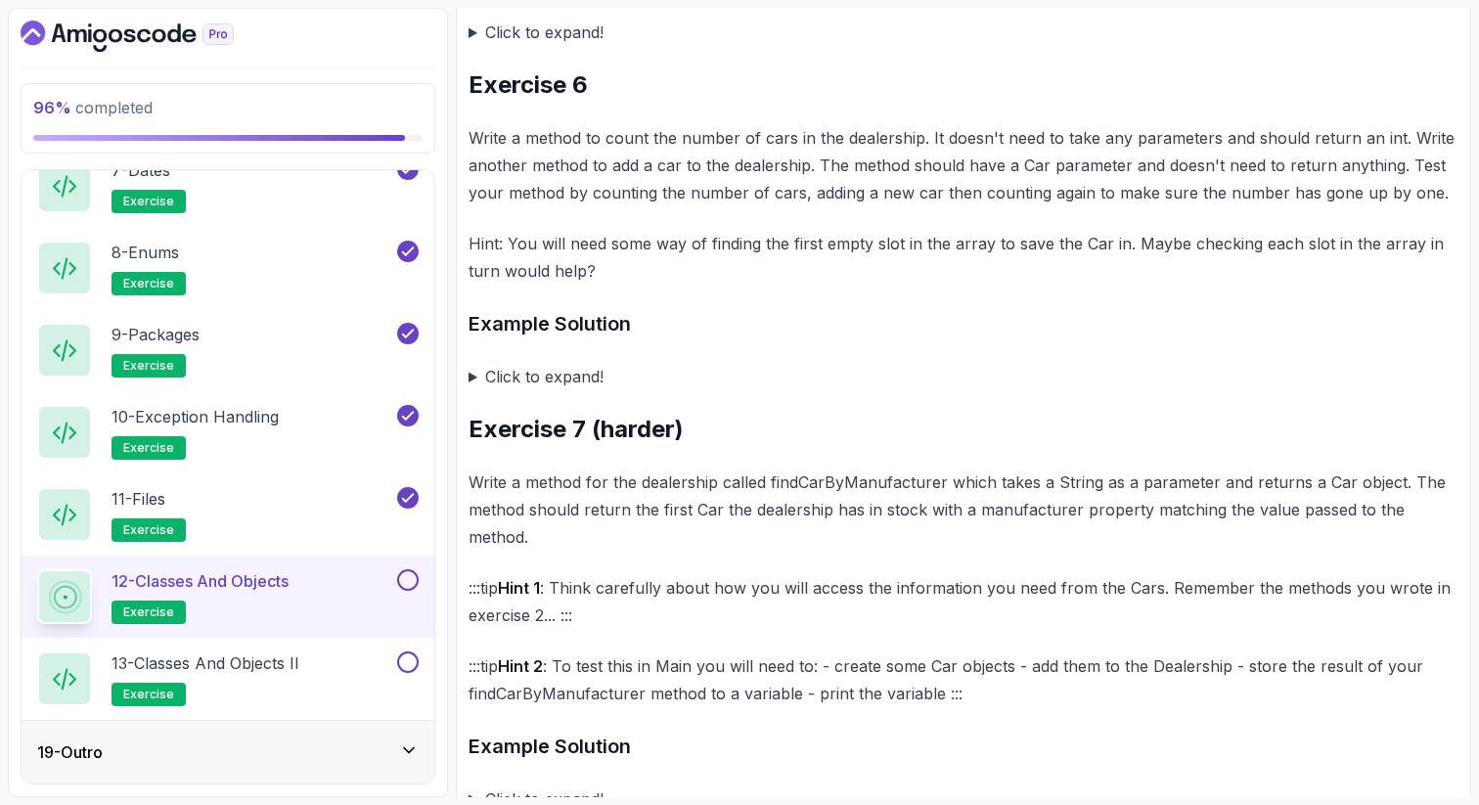
click at [629, 149] on p "Write a method to count the number of cars in the dealership. It doesn't need t…" at bounding box center [964, 165] width 990 height 82
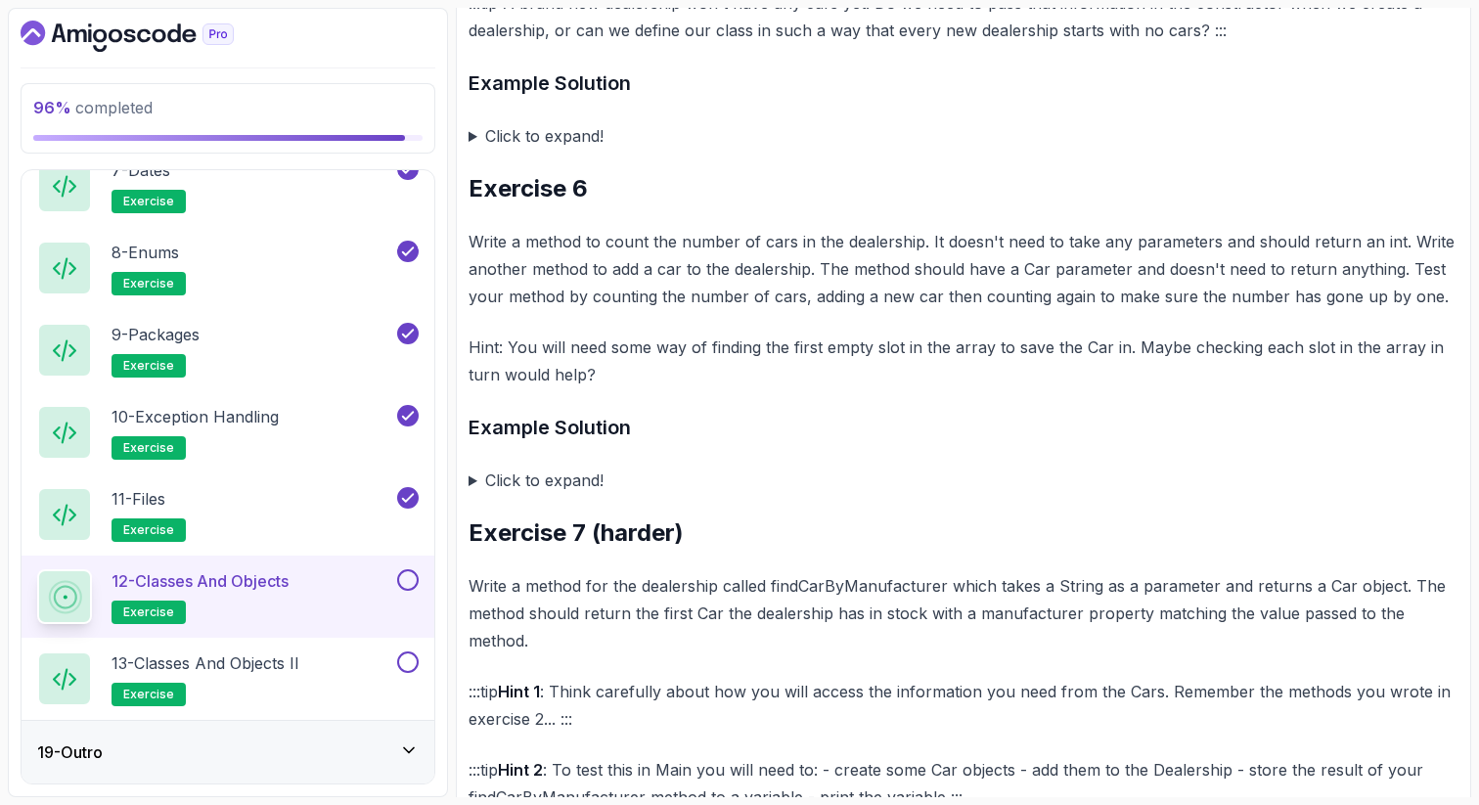
scroll to position [2309, 0]
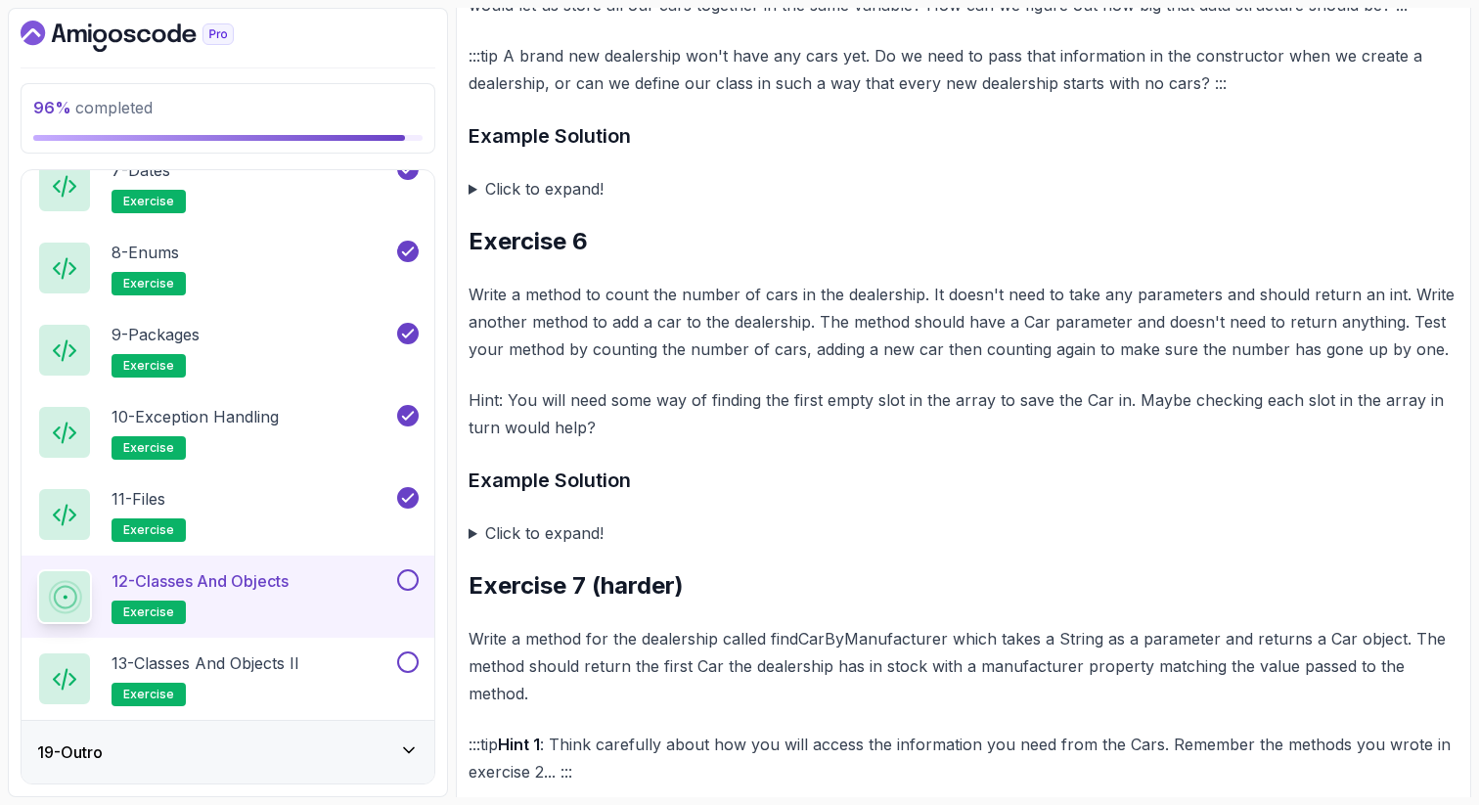
click at [472, 182] on summary "Click to expand!" at bounding box center [964, 188] width 990 height 27
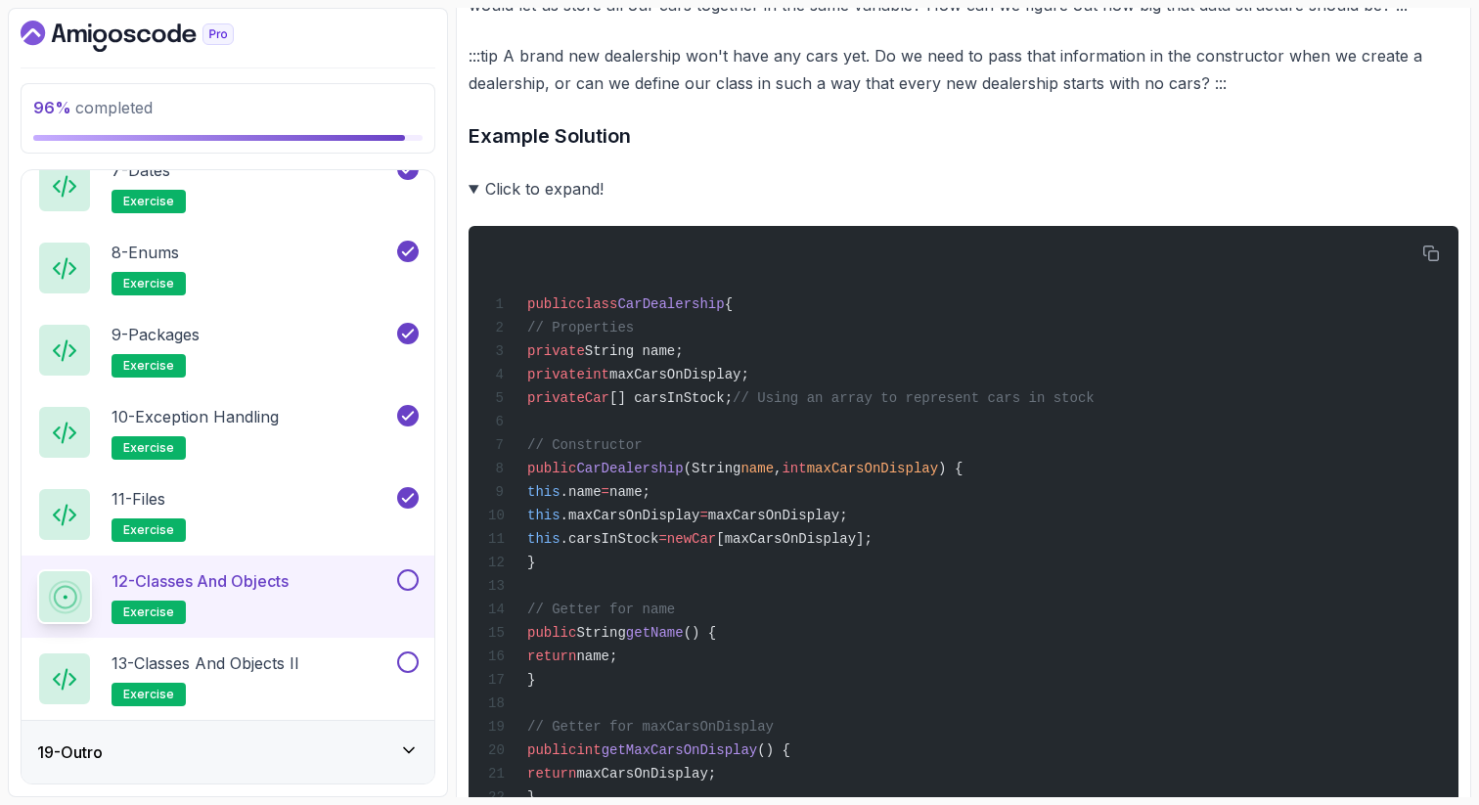
click at [471, 178] on summary "Click to expand!" at bounding box center [964, 188] width 990 height 27
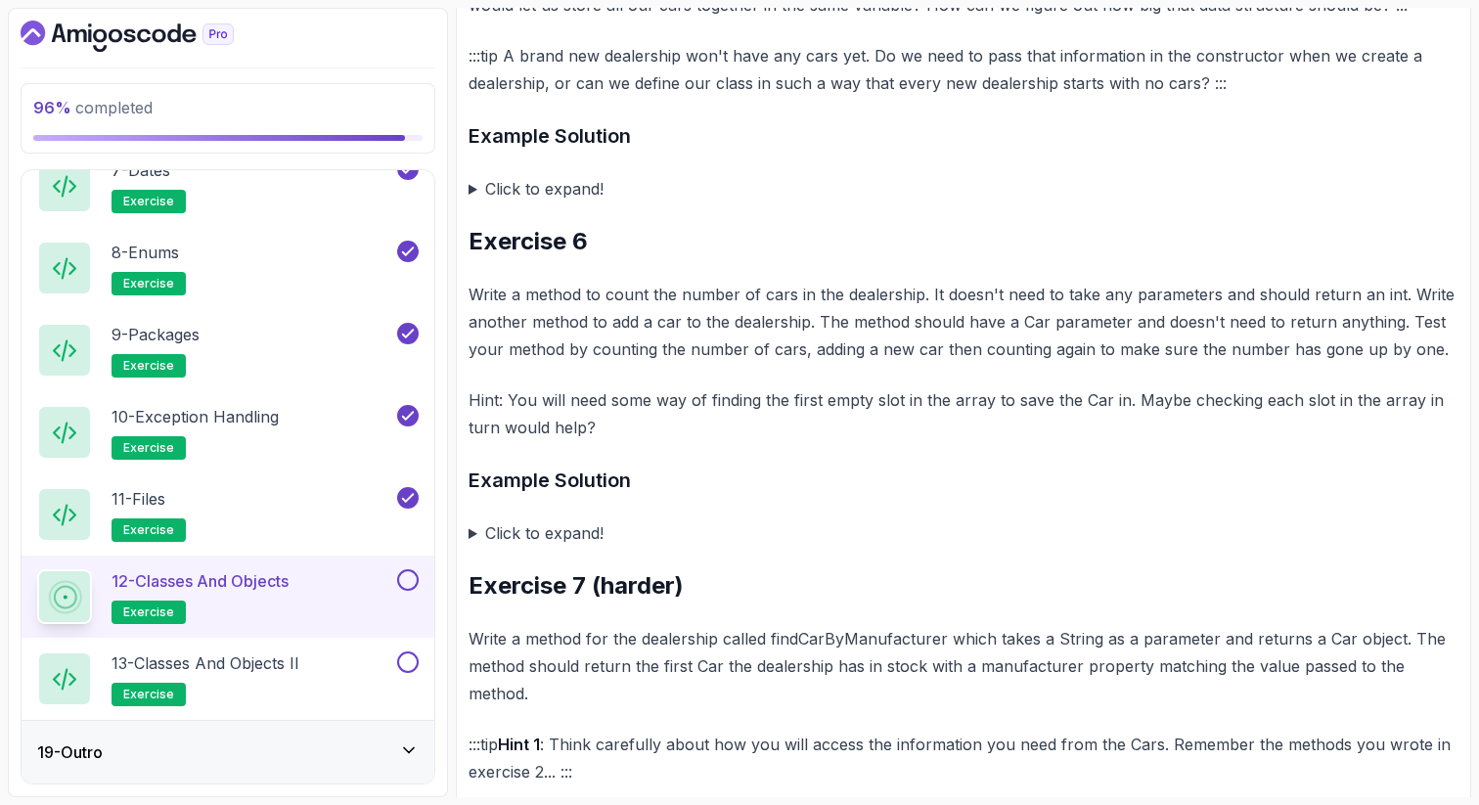
click at [521, 282] on p "Write a method to count the number of cars in the dealership. It doesn't need t…" at bounding box center [964, 322] width 990 height 82
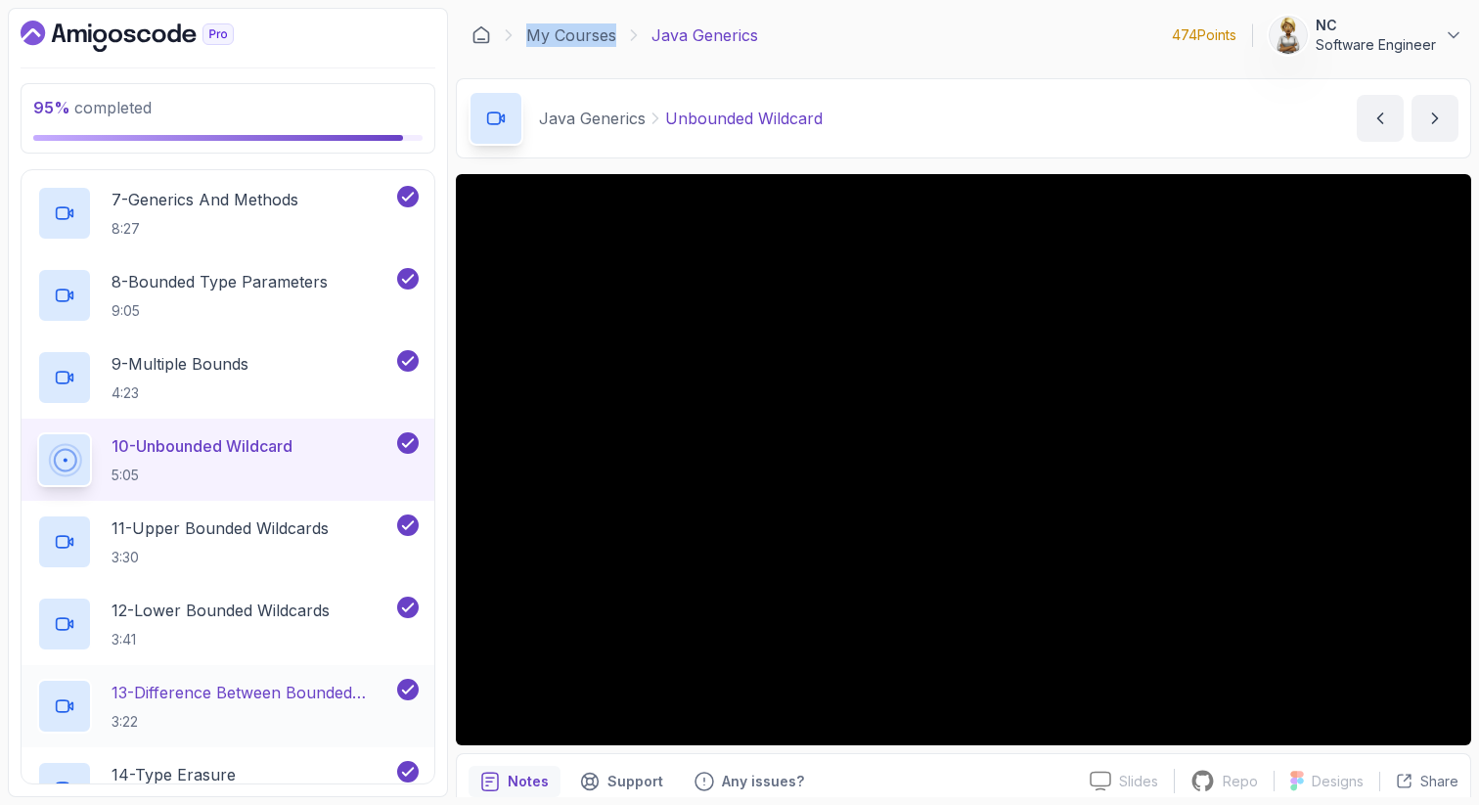
scroll to position [39, 0]
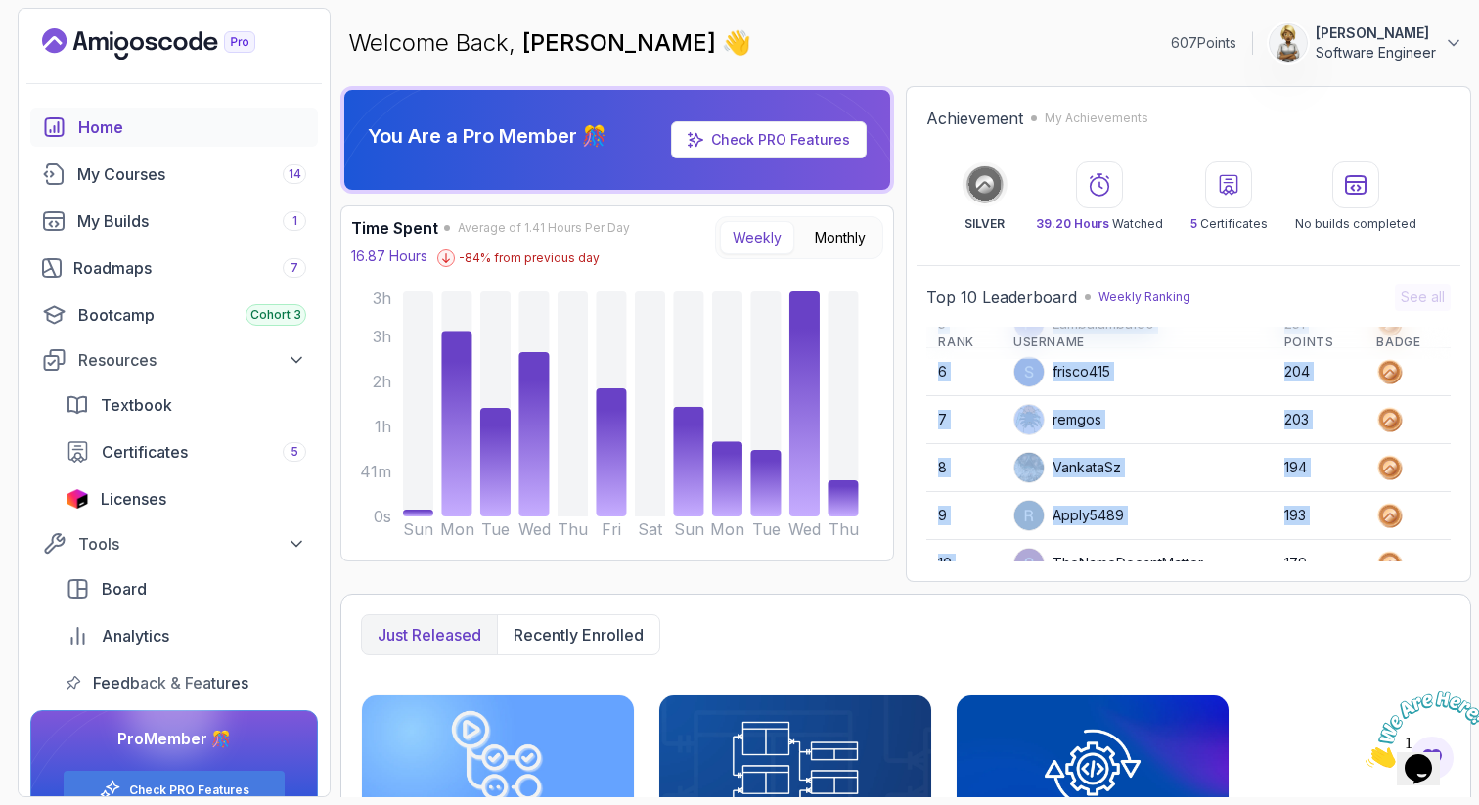
scroll to position [276, 0]
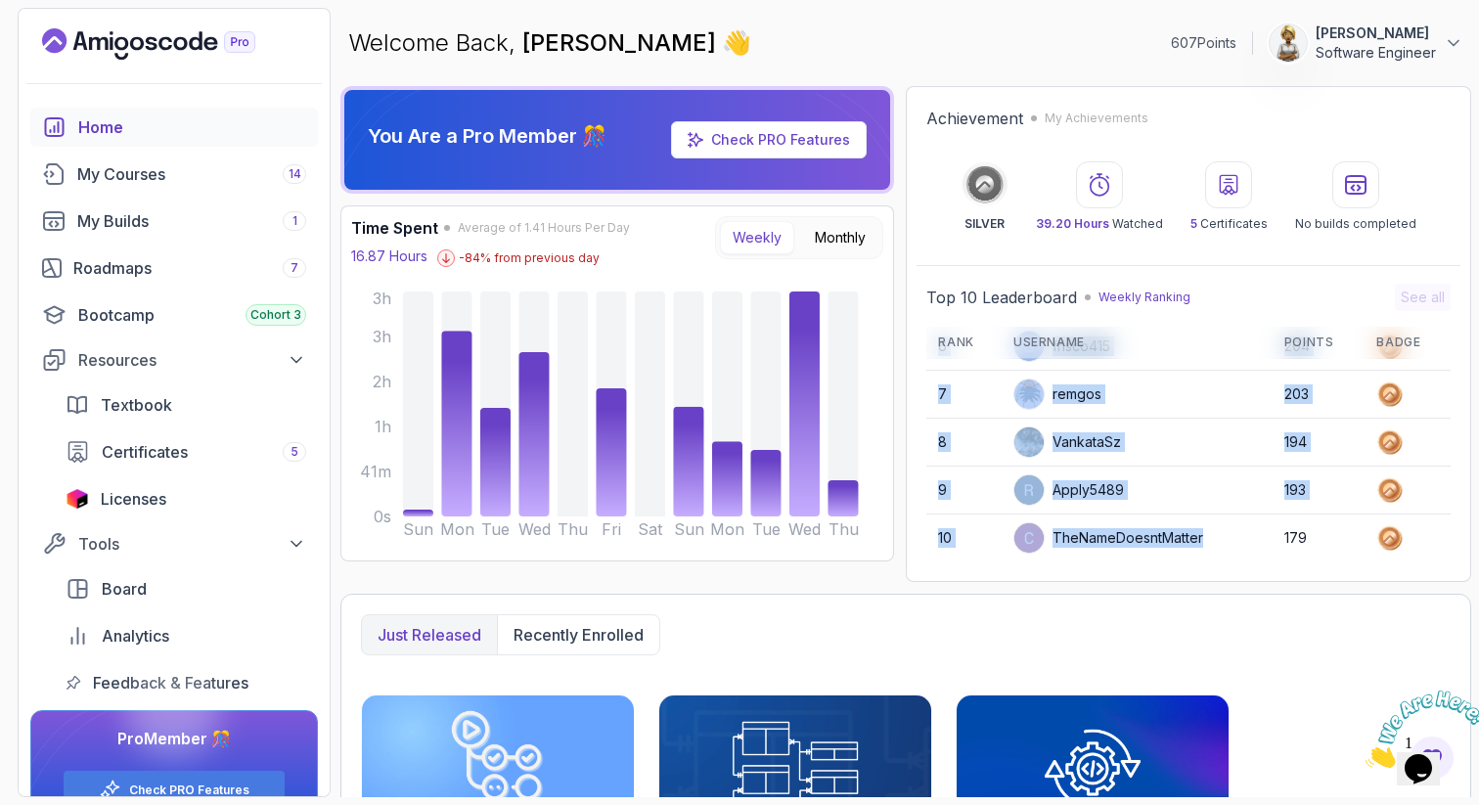
drag, startPoint x: 1075, startPoint y: 521, endPoint x: 1078, endPoint y: 557, distance: 35.3
click at [1078, 557] on tbody "1 charminghawk124db 1220 2 Lucy25648 1217 3 asifahmedjesi 369 4 Sabrina0704 358…" at bounding box center [1188, 322] width 524 height 479
click at [1078, 558] on td "TheNameDoesntMatter" at bounding box center [1137, 537] width 271 height 47
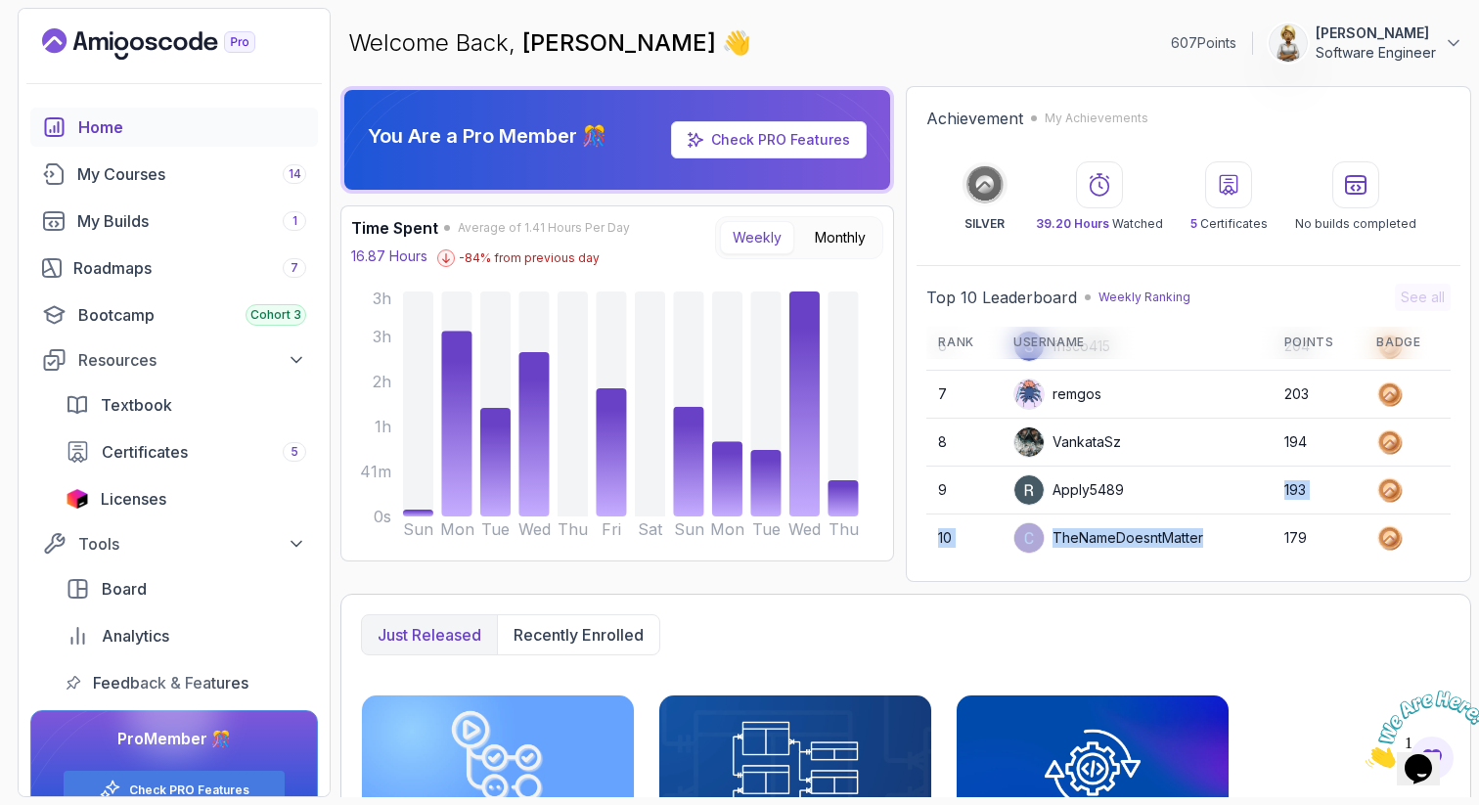
drag, startPoint x: 1099, startPoint y: 513, endPoint x: 1099, endPoint y: 555, distance: 42.1
click at [1099, 555] on tbody "1 charminghawk124db 1220 2 Lucy25648 1217 3 asifahmedjesi 369 4 Sabrina0704 358…" at bounding box center [1188, 322] width 524 height 479
click at [1121, 550] on div "TheNameDoesntMatter" at bounding box center [1108, 537] width 190 height 31
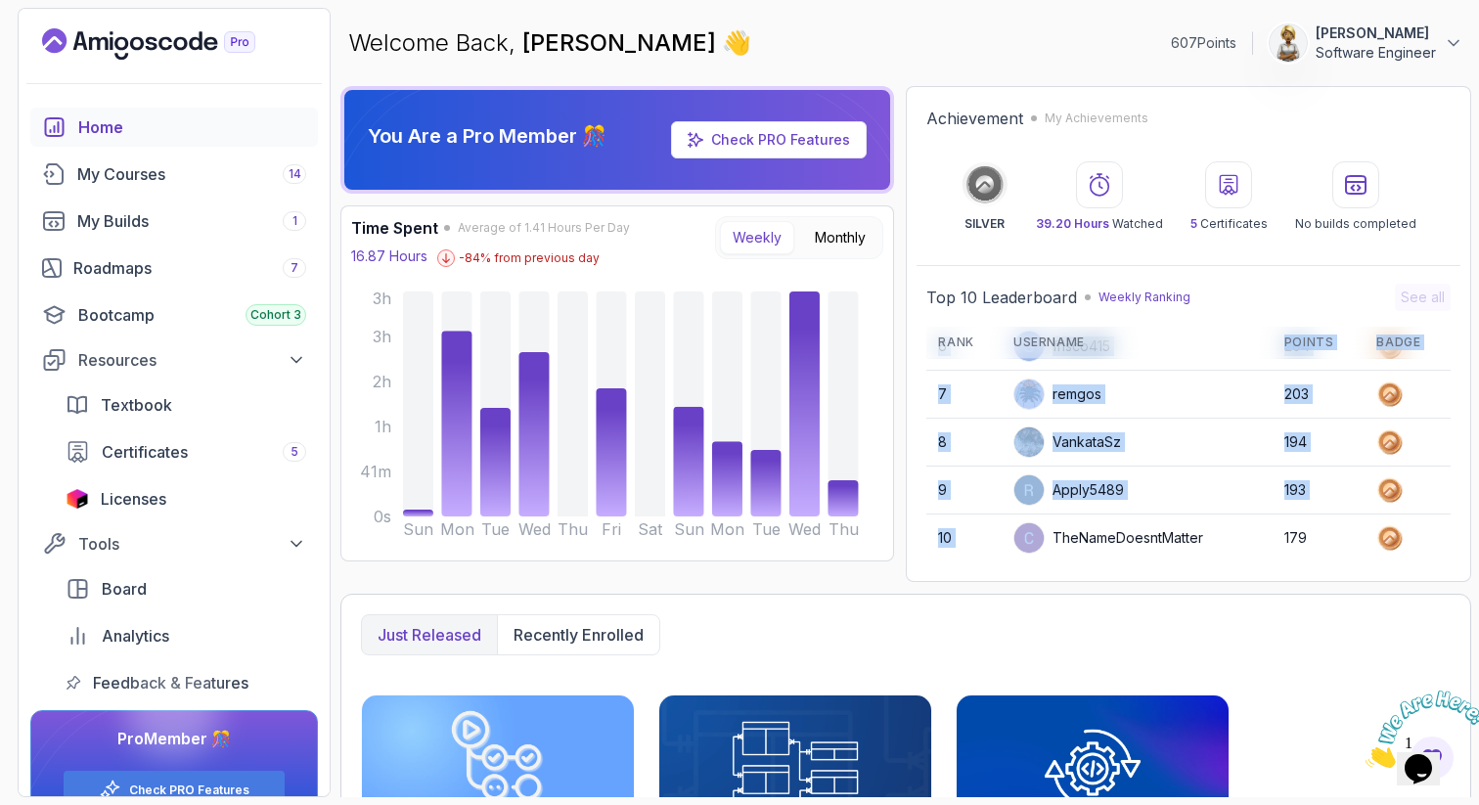
drag, startPoint x: 1102, startPoint y: 549, endPoint x: 1094, endPoint y: 335, distance: 213.4
click at [1094, 335] on table "Rank Username Points Badge 1 charminghawk124db 1220 2 Lucy25648 1217 3 asifahme…" at bounding box center [1188, 306] width 524 height 511
click at [1081, 413] on td "remgos" at bounding box center [1137, 394] width 271 height 47
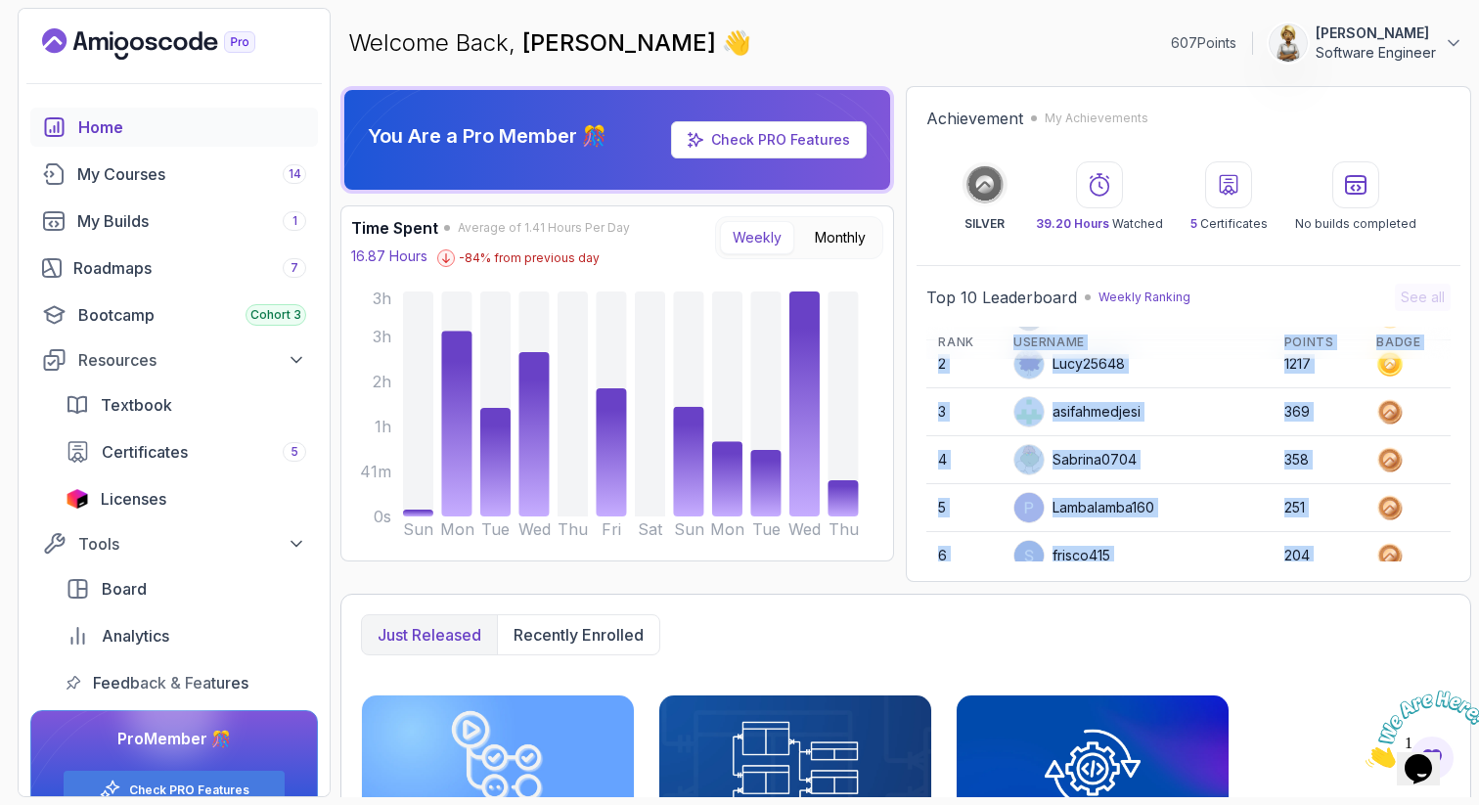
scroll to position [0, 0]
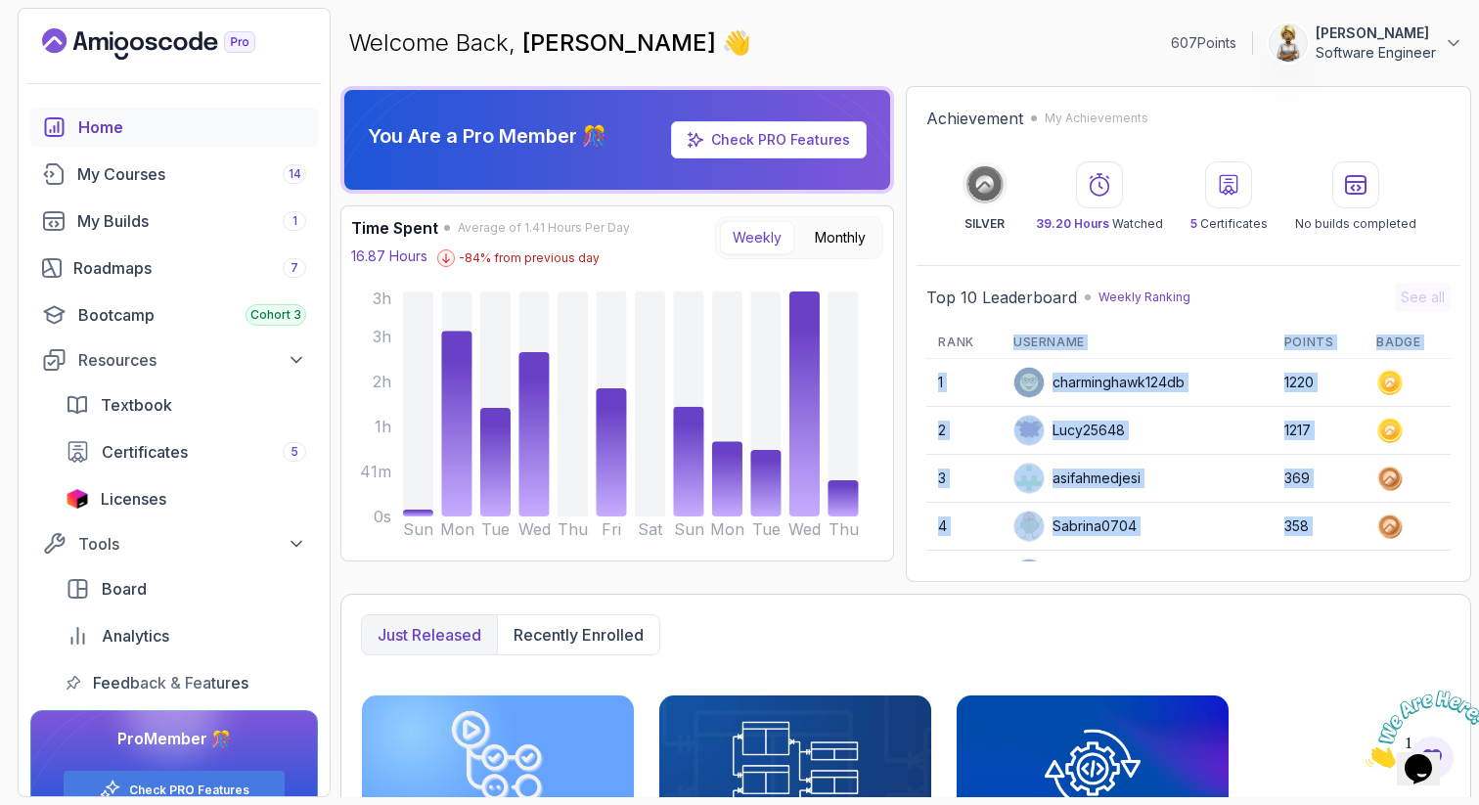
drag, startPoint x: 1076, startPoint y: 415, endPoint x: 1065, endPoint y: 331, distance: 84.8
click at [1066, 332] on table "Rank Username Points Badge 1 charminghawk124db 1220 2 Lucy25648 1217 3 asifahme…" at bounding box center [1188, 582] width 524 height 511
click at [1134, 408] on td "Lucy25648" at bounding box center [1137, 430] width 271 height 47
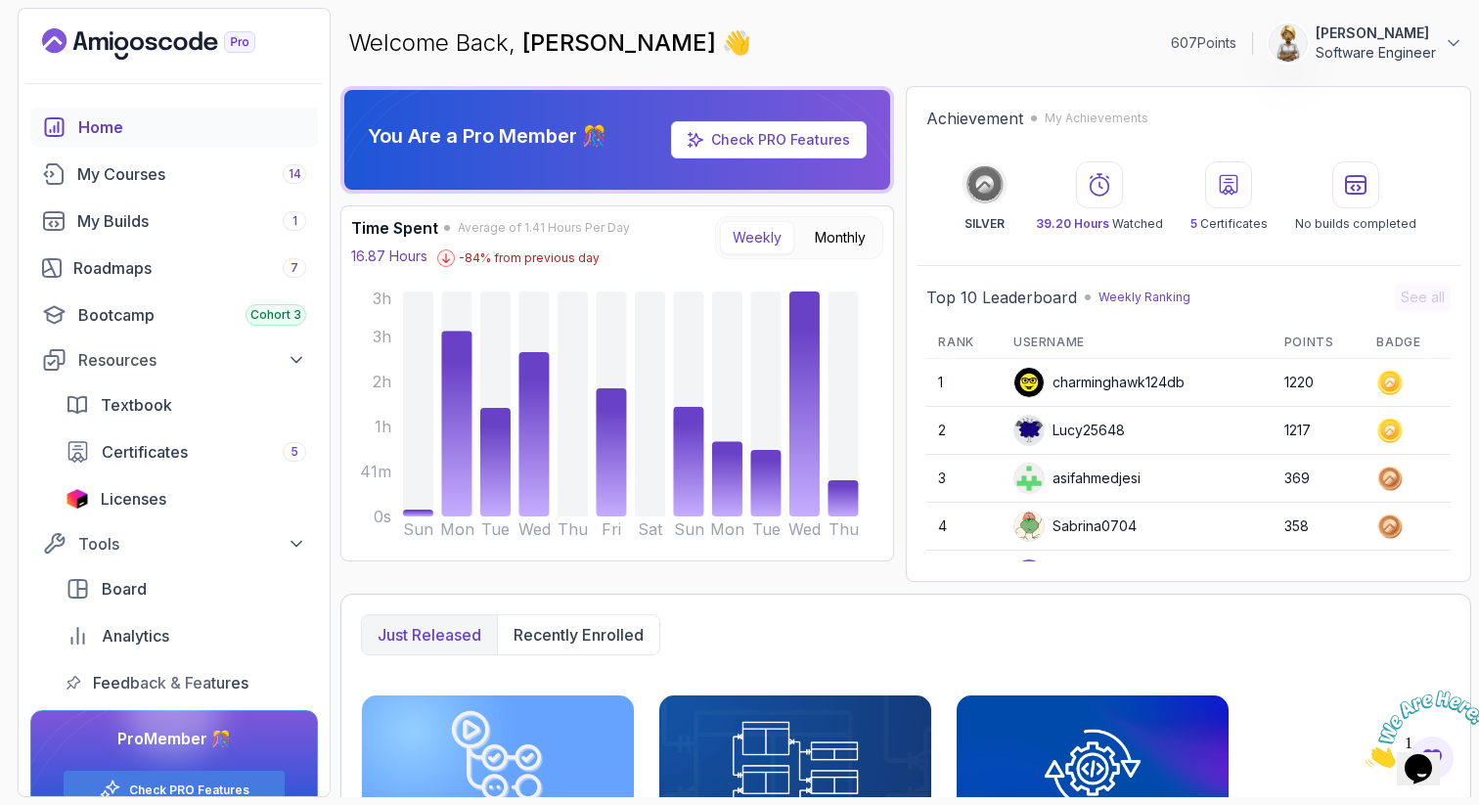
click at [1478, 463] on section "607 Points Ensieh Rahbar Software Engineer Home My Courses 14 My Builds 1 Roadm…" at bounding box center [739, 402] width 1479 height 805
click at [1461, 538] on div "Achievement My Achievements SILVER 39.20 Hours Watched 5 Certificates No builds…" at bounding box center [1188, 334] width 565 height 496
